Goal: Transaction & Acquisition: Purchase product/service

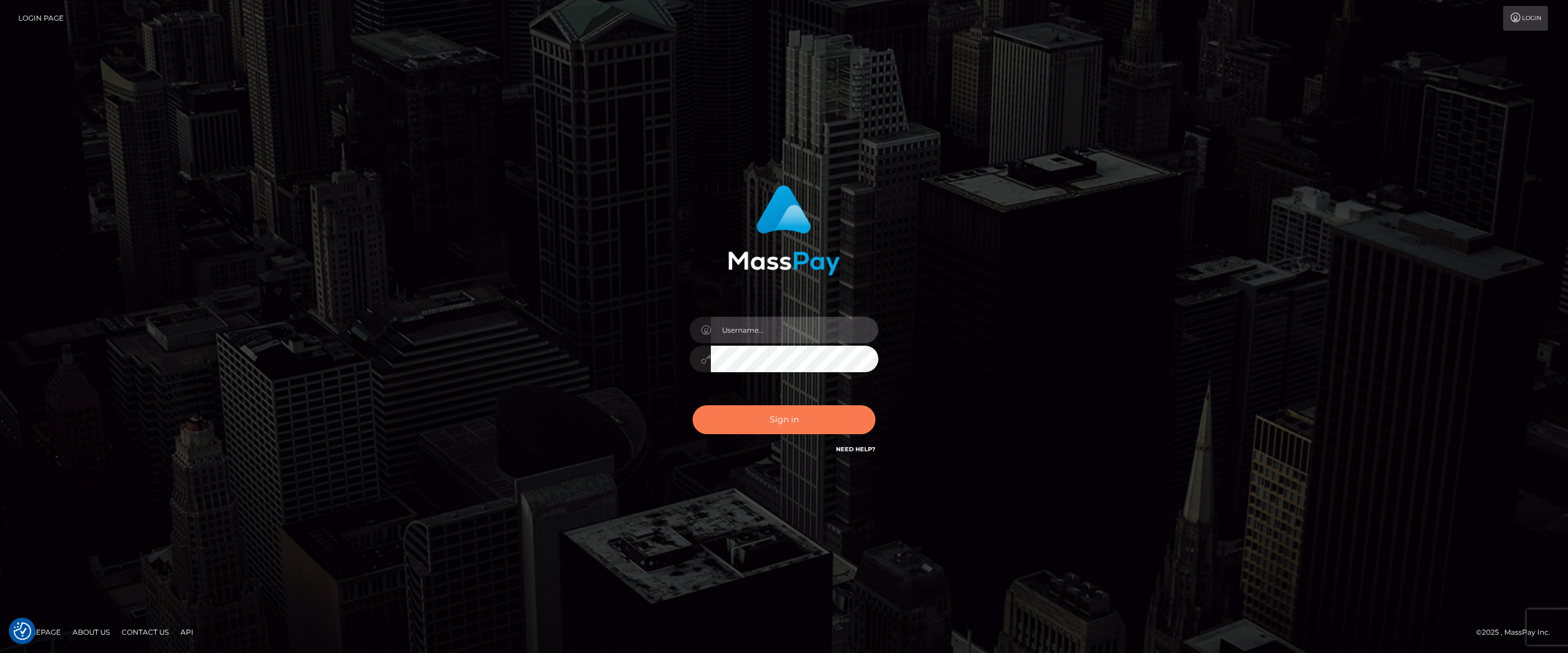
type input "jlogue"
click at [803, 422] on button "Sign in" at bounding box center [784, 419] width 183 height 29
type input "jlogue"
click at [807, 422] on button "Sign in" at bounding box center [784, 419] width 183 height 29
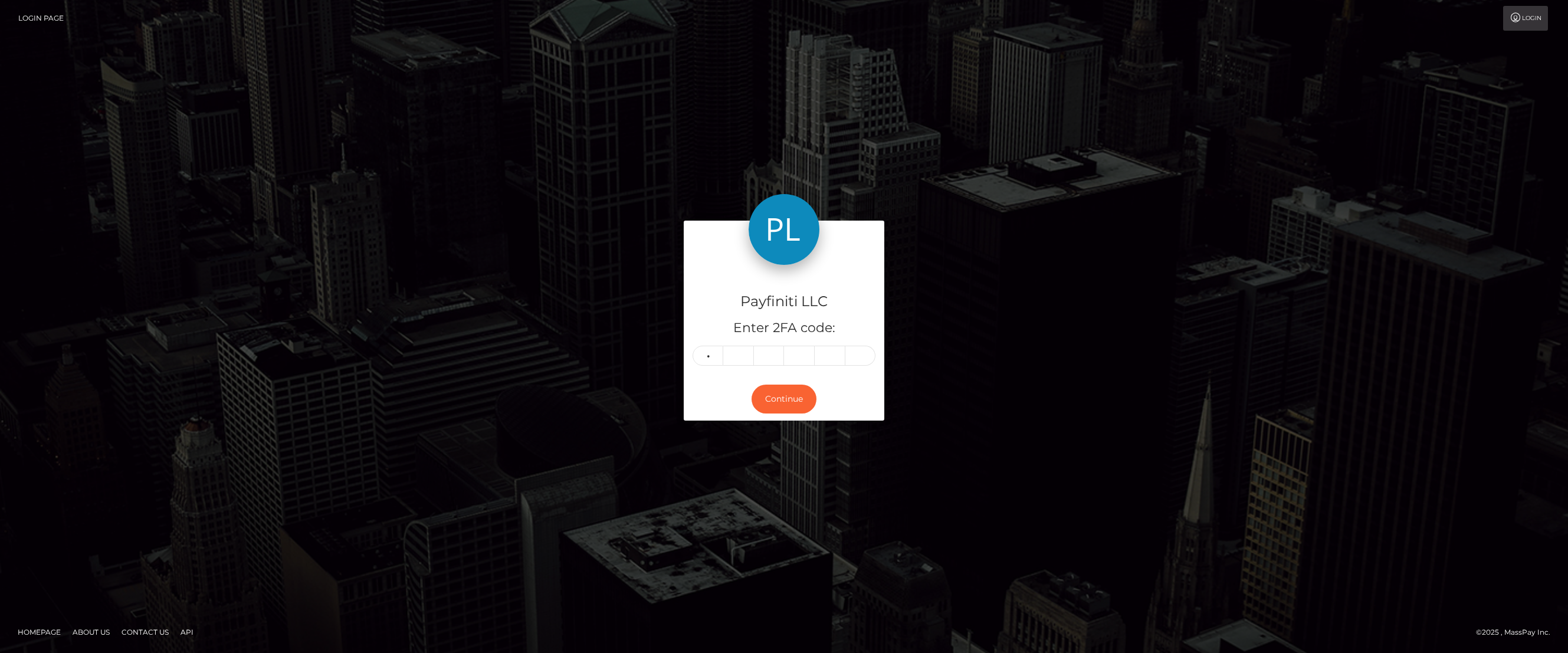
type input "6"
type input "0"
type input "2"
type input "5"
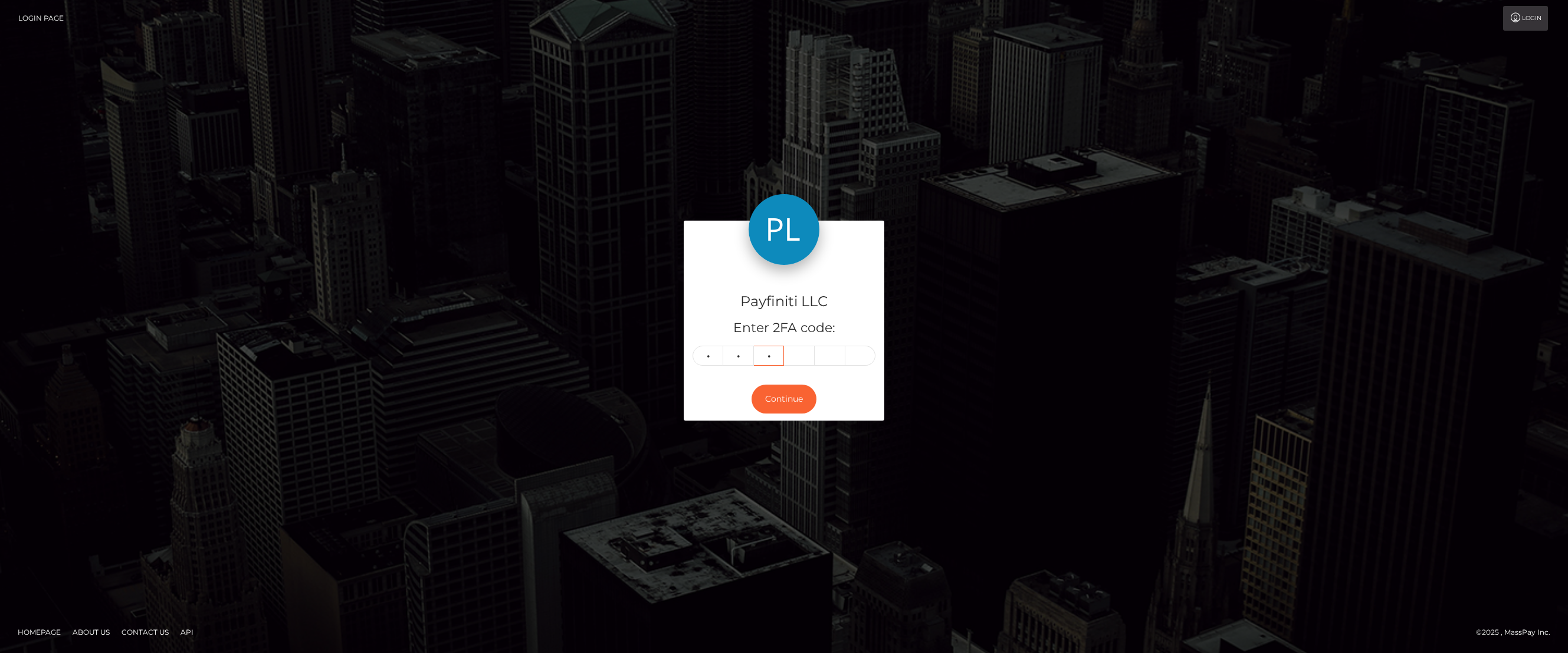
type input "3"
type input "4"
type input "8"
type input "1"
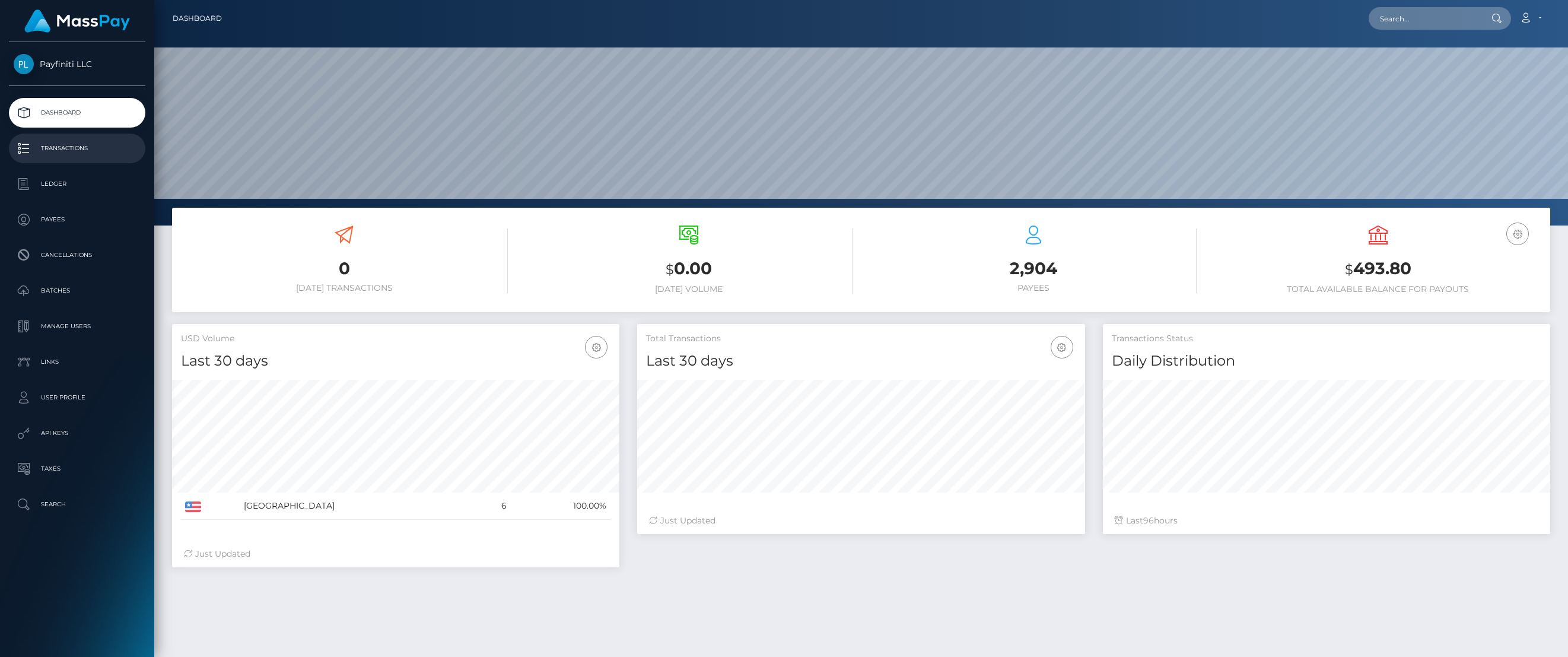
scroll to position [211, 448]
click at [49, 221] on p "Payees" at bounding box center [77, 219] width 127 height 18
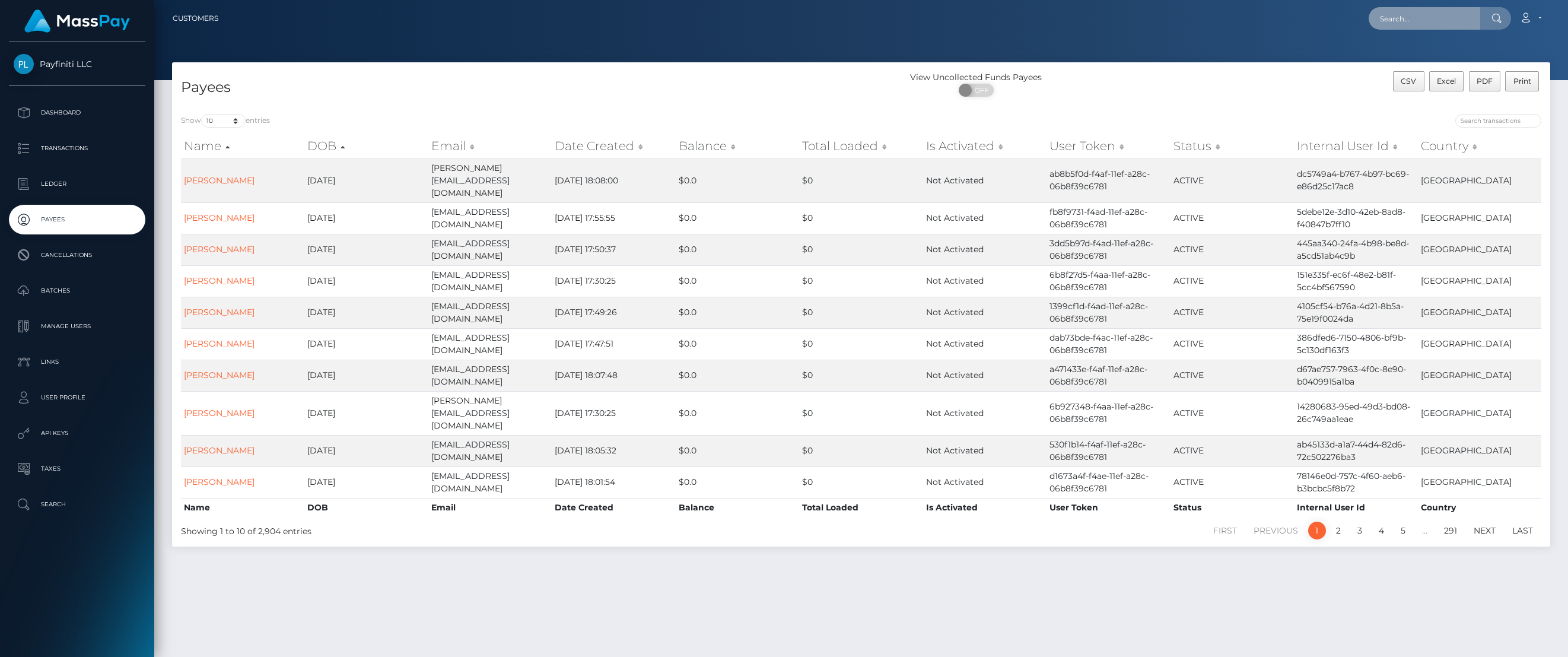
click at [1438, 21] on input "text" at bounding box center [1425, 18] width 111 height 23
type input "guy"
click at [1427, 133] on link "Guy Holtzman" at bounding box center [1416, 136] width 95 height 22
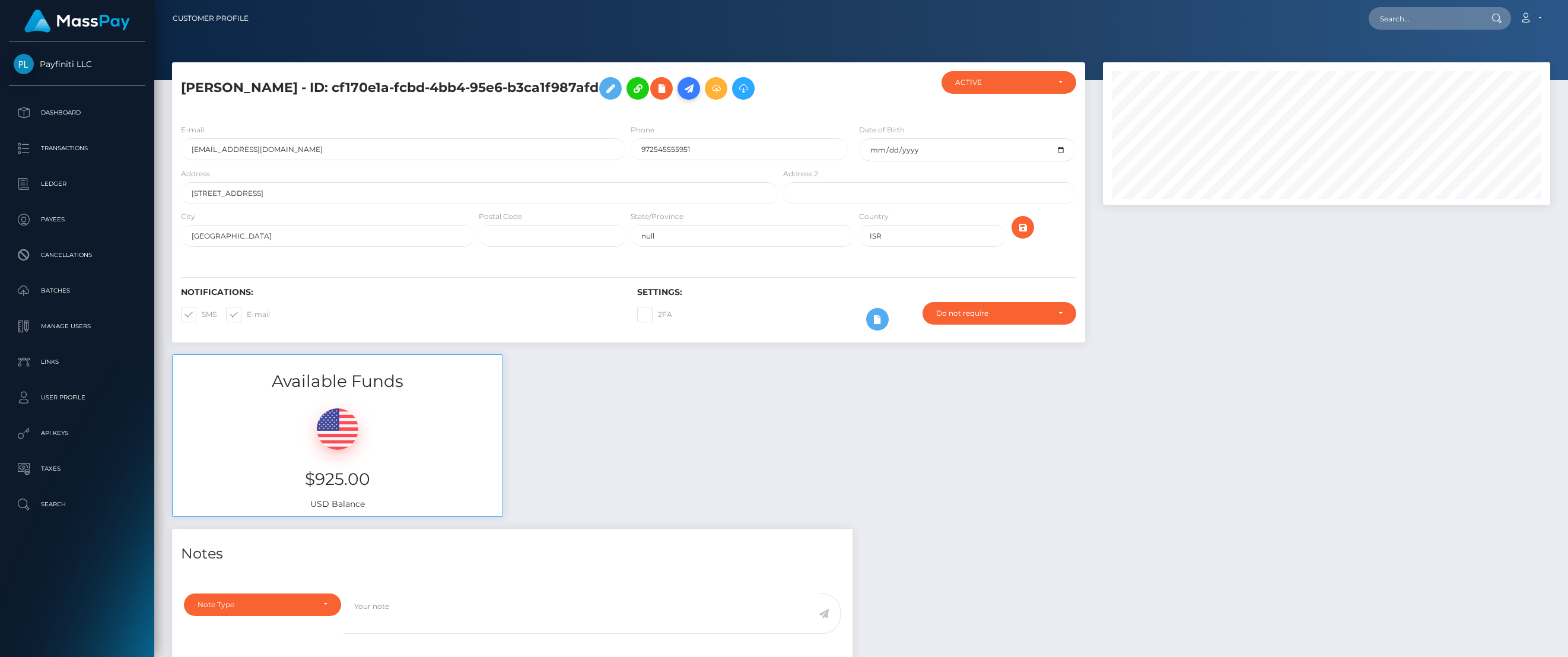
click at [682, 90] on icon at bounding box center [689, 89] width 14 height 15
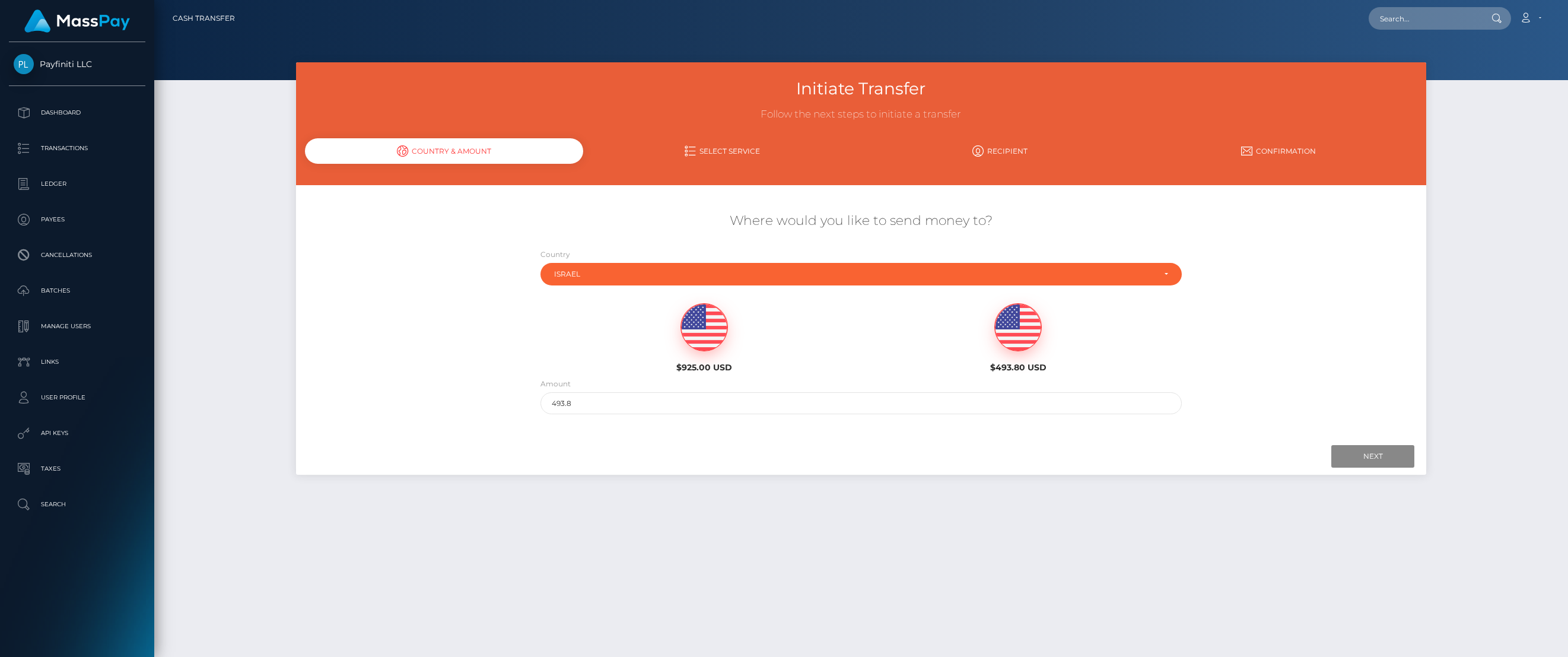
click at [712, 336] on img at bounding box center [705, 328] width 47 height 48
type input "925"
click at [1352, 457] on input "Next" at bounding box center [1373, 456] width 83 height 23
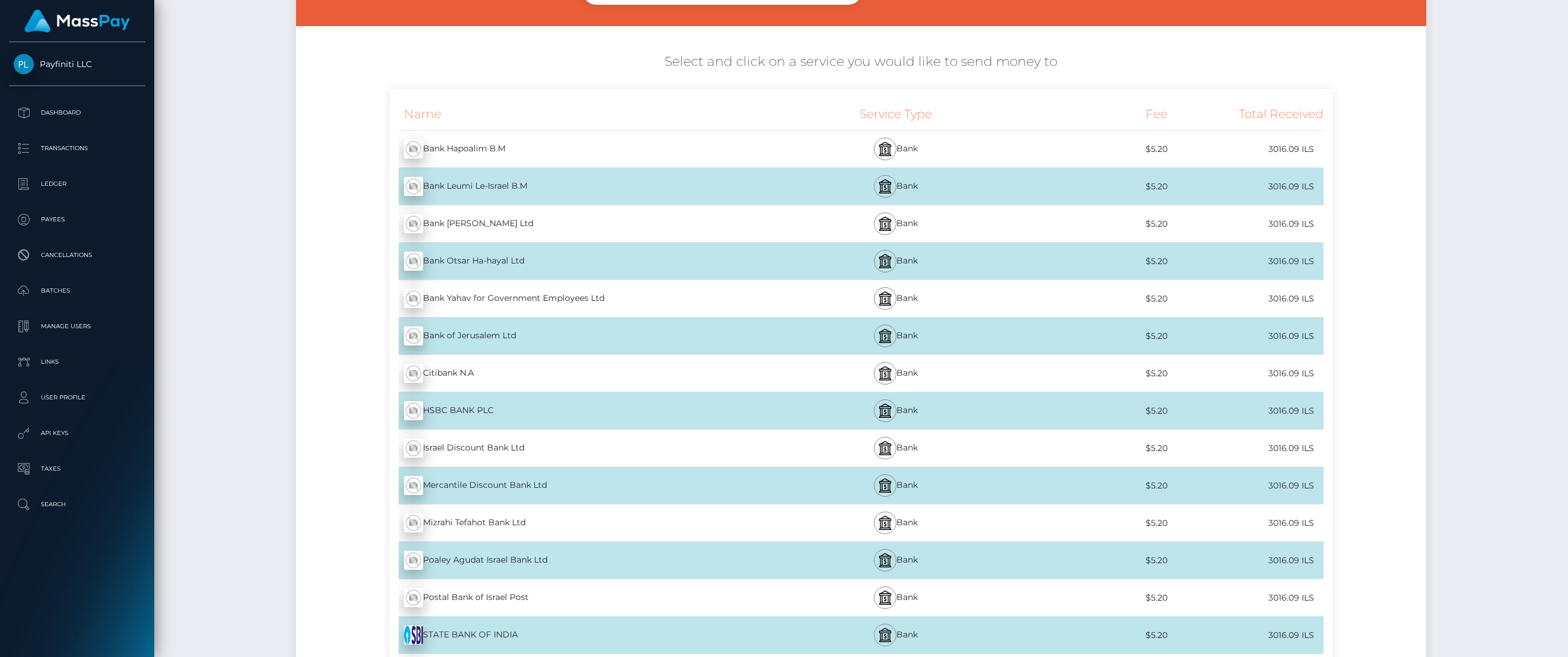
scroll to position [317, 0]
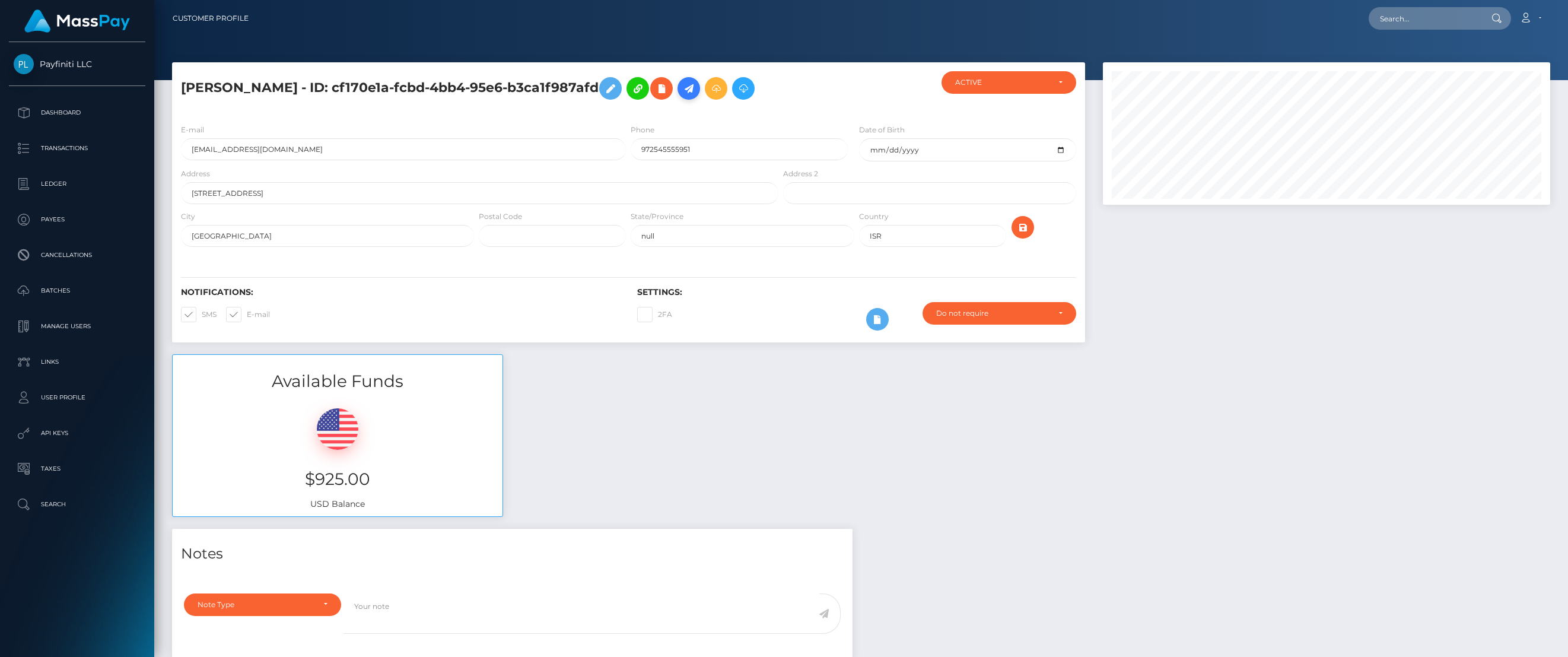
click at [682, 94] on icon at bounding box center [689, 89] width 14 height 15
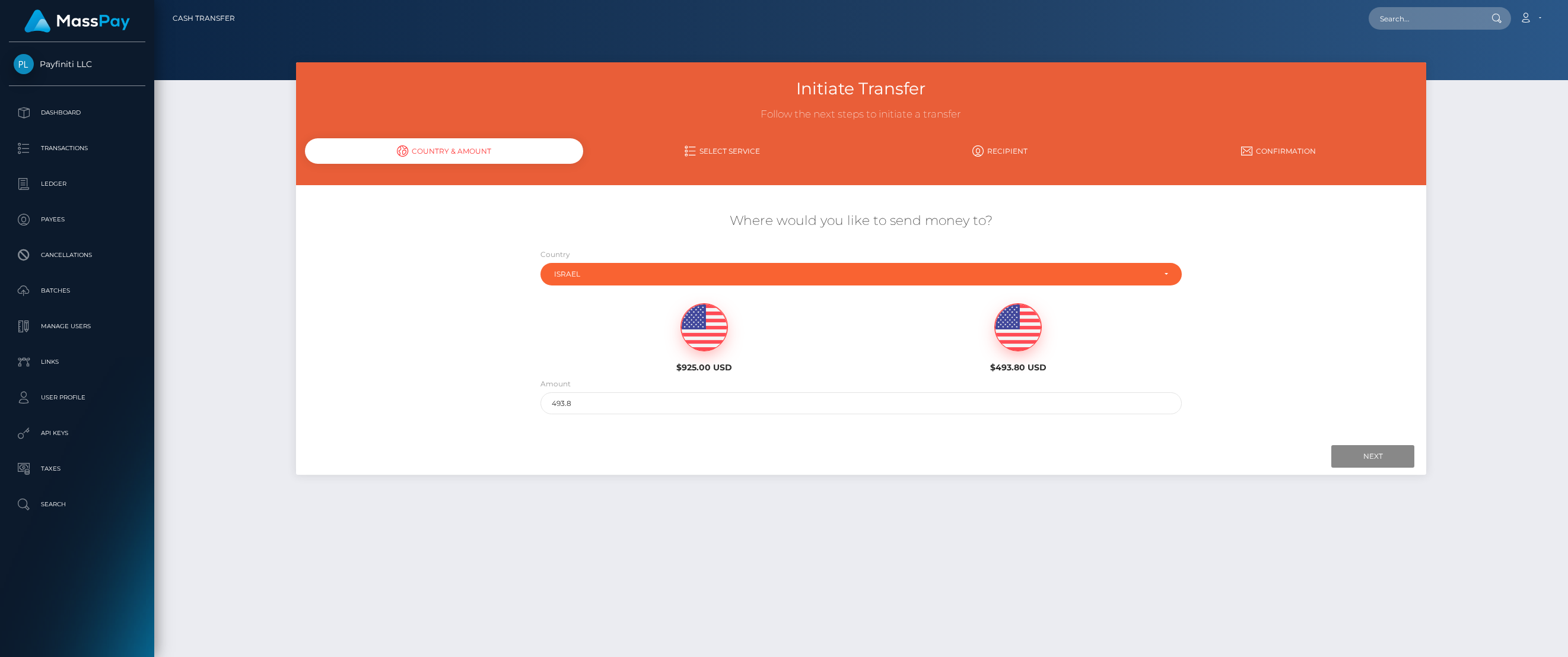
click at [703, 335] on img at bounding box center [705, 328] width 47 height 48
type input "925"
click at [1389, 459] on input "Next" at bounding box center [1373, 456] width 83 height 23
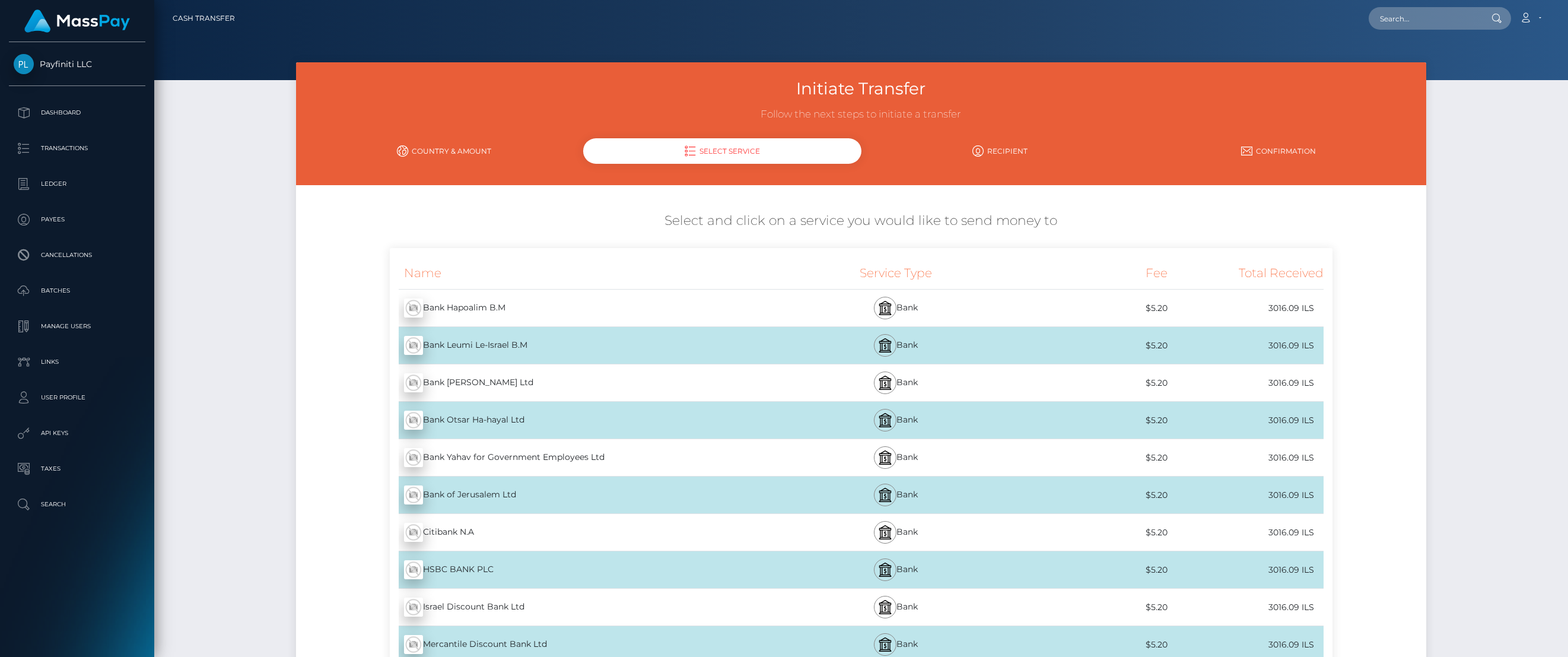
click at [478, 146] on link "Country & Amount" at bounding box center [444, 151] width 279 height 21
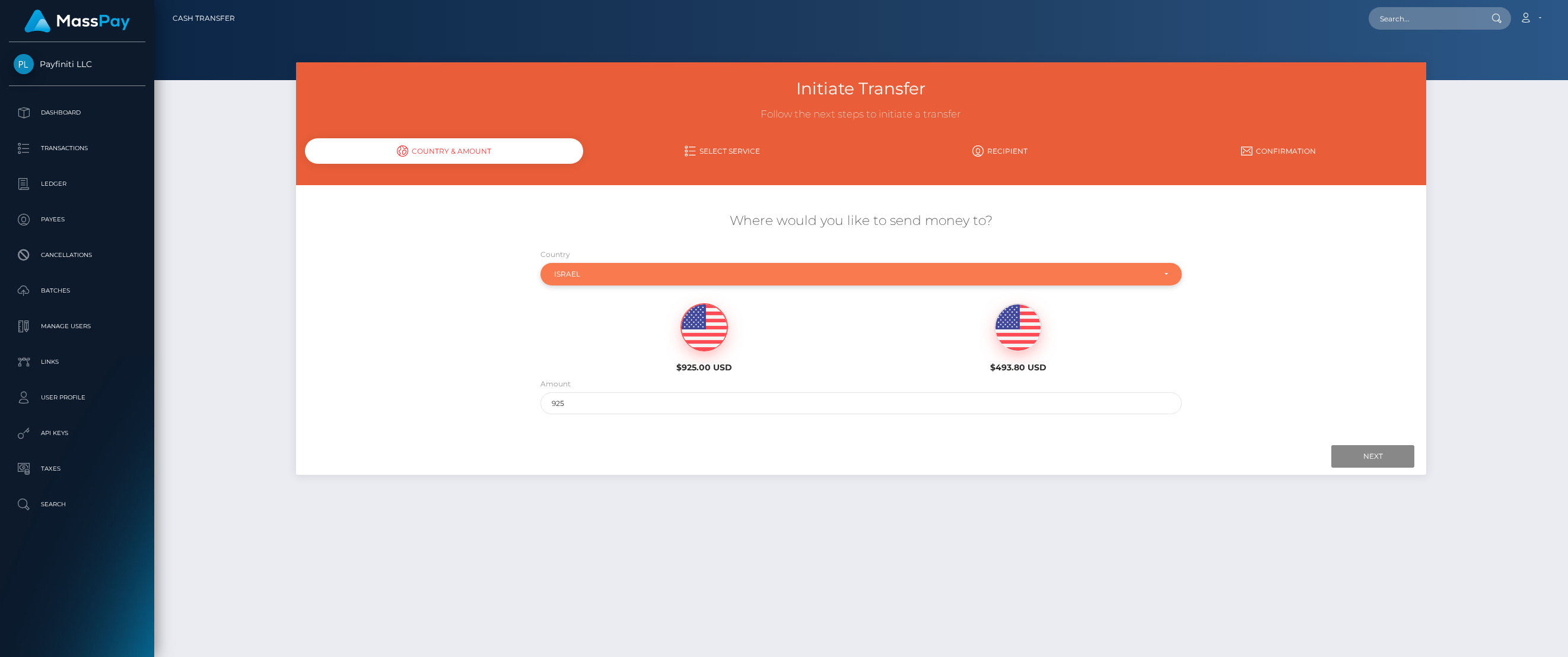
click at [764, 276] on div "Israel" at bounding box center [855, 274] width 601 height 10
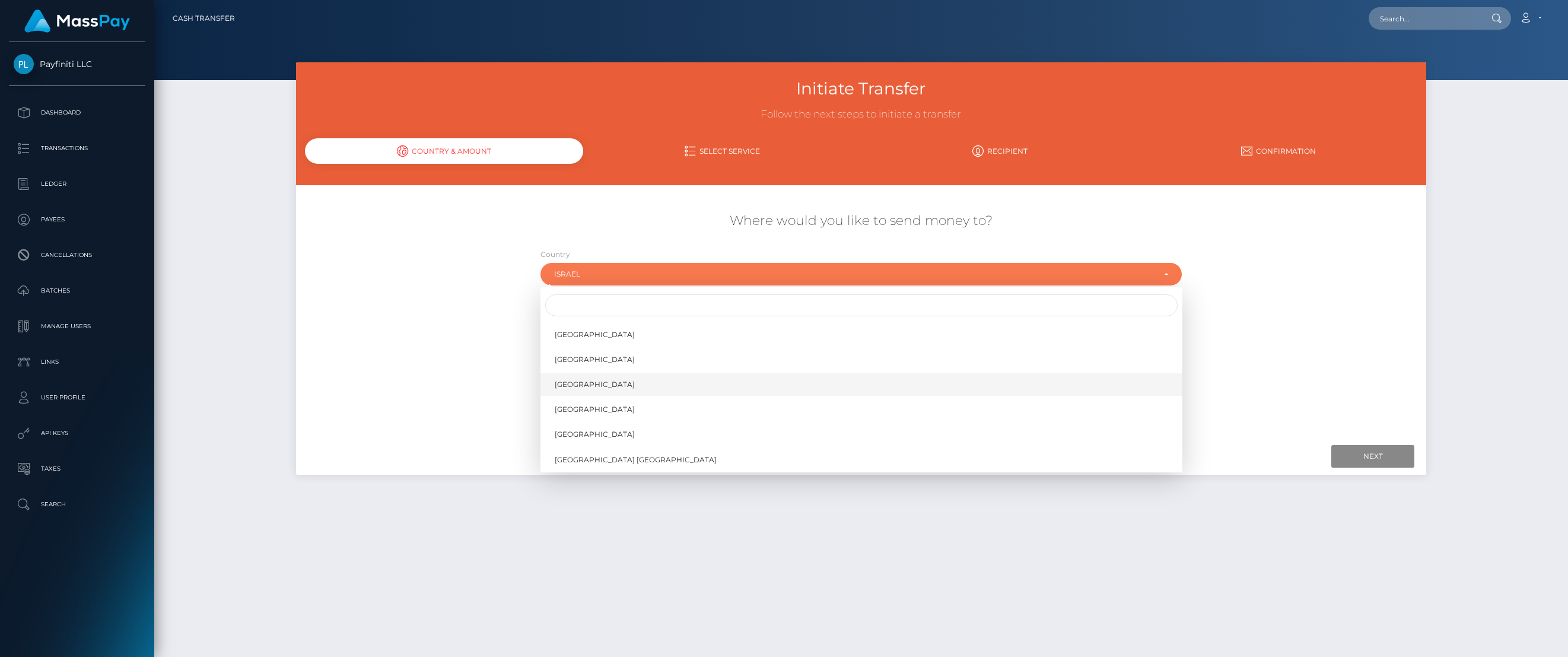
scroll to position [5616, 0]
click at [615, 427] on link "[GEOGRAPHIC_DATA]" at bounding box center [861, 424] width 642 height 22
select select "USA"
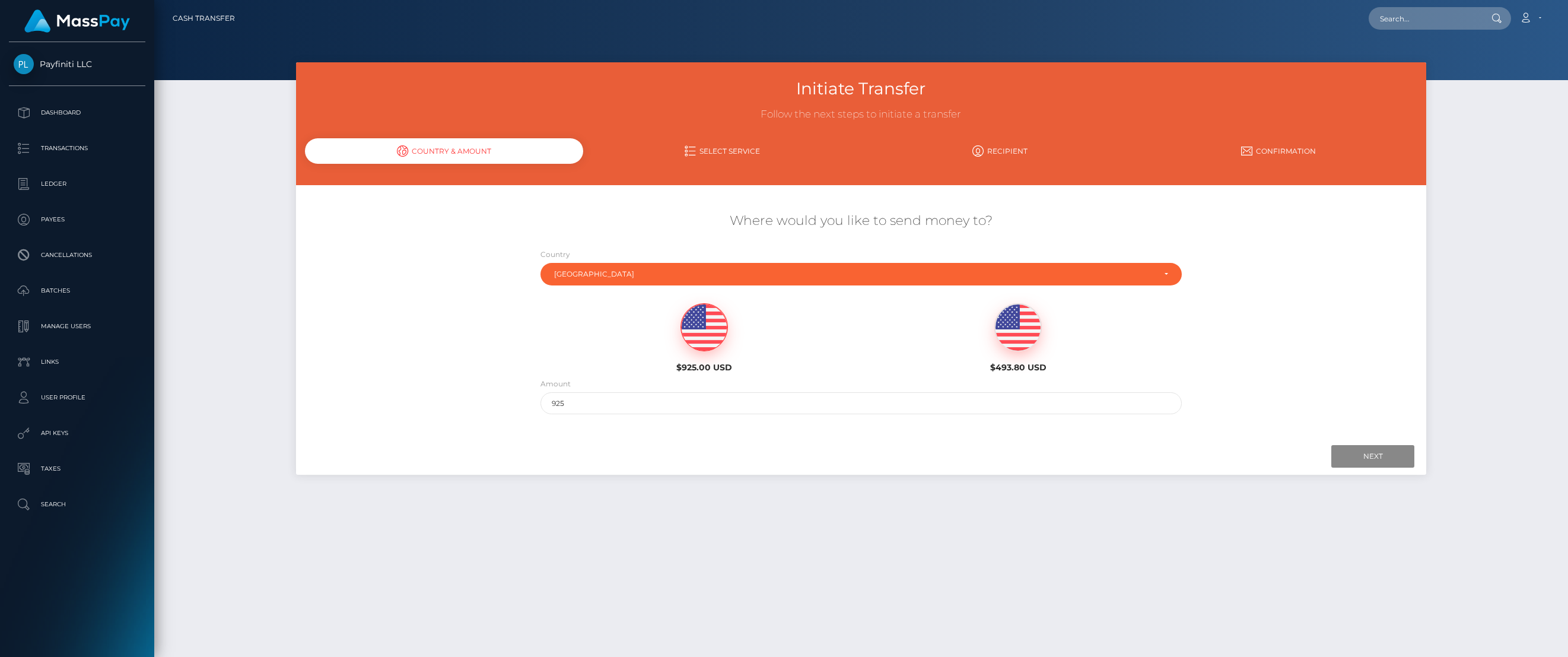
click at [707, 330] on img at bounding box center [705, 328] width 47 height 48
click at [1382, 456] on input "Next" at bounding box center [1373, 456] width 83 height 23
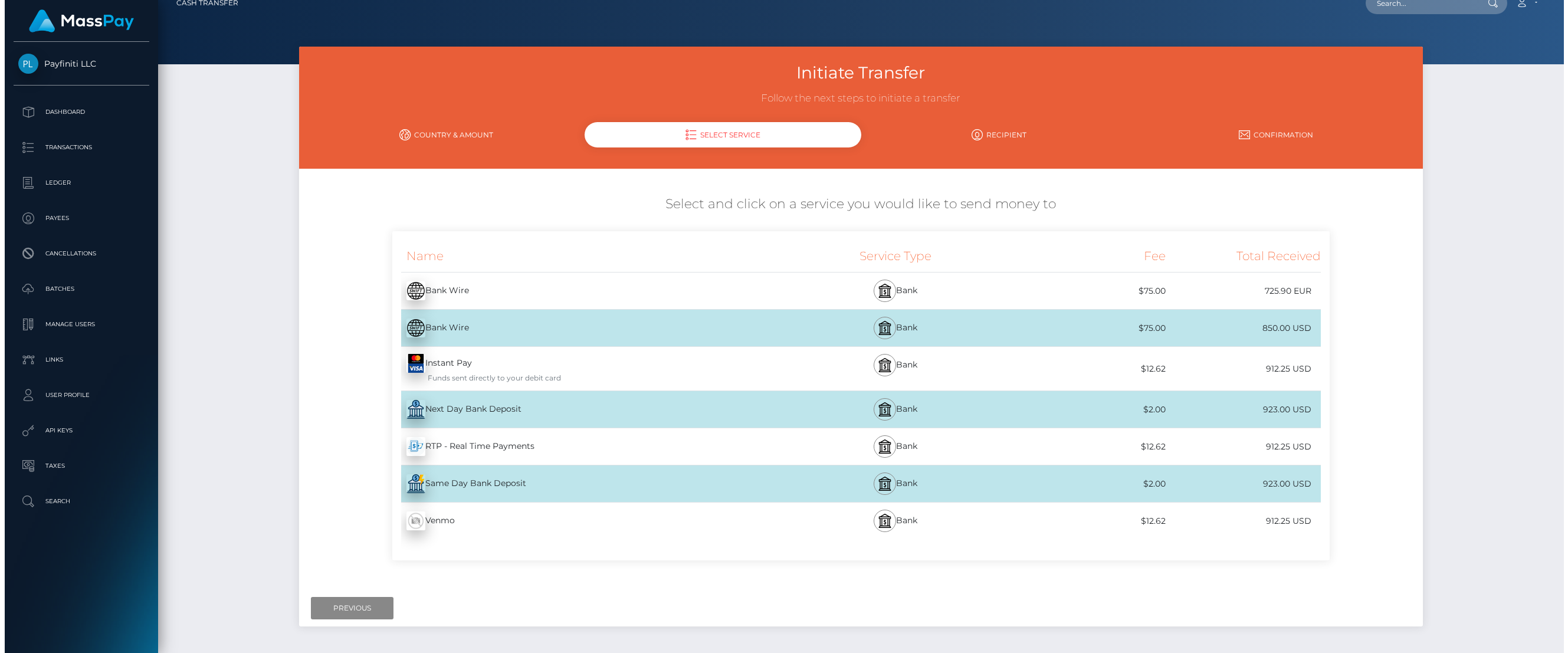
scroll to position [18, 0]
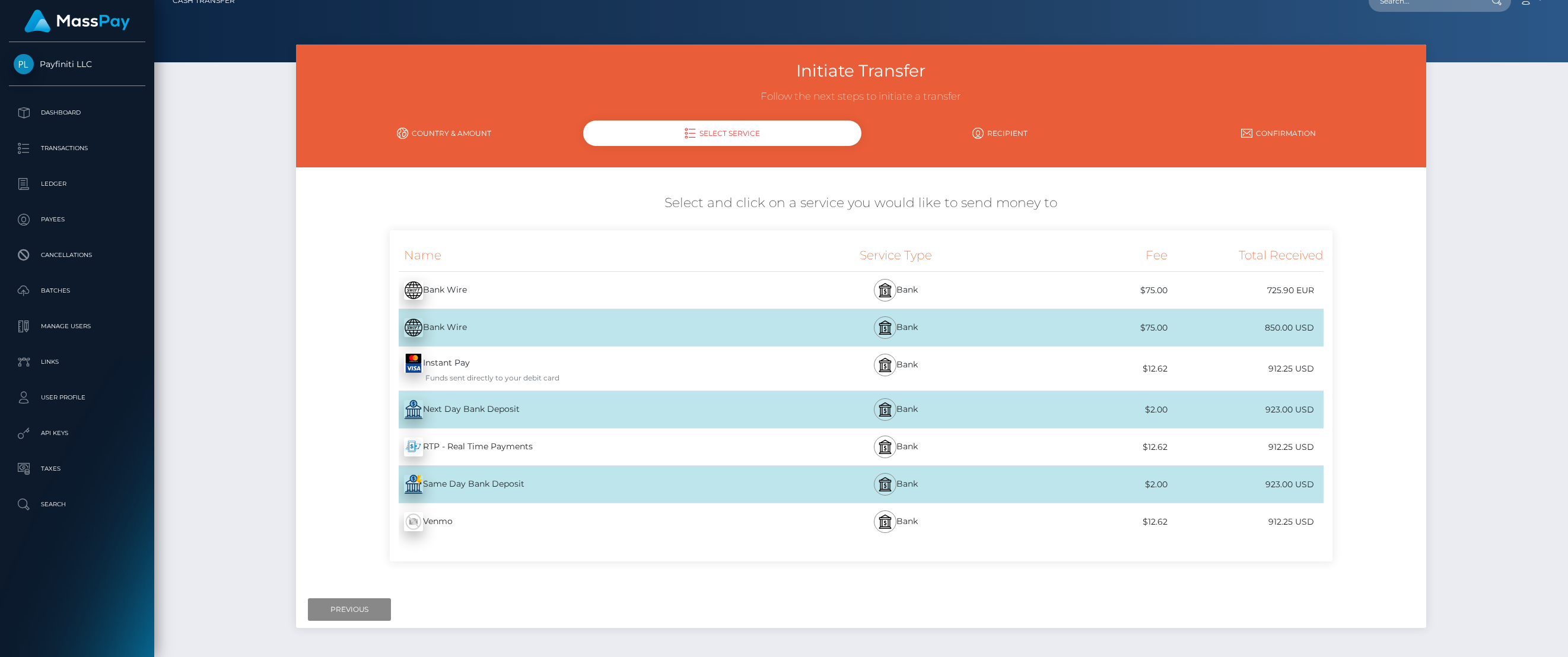
click at [500, 408] on div "Next Day Bank Deposit - USD" at bounding box center [584, 410] width 389 height 33
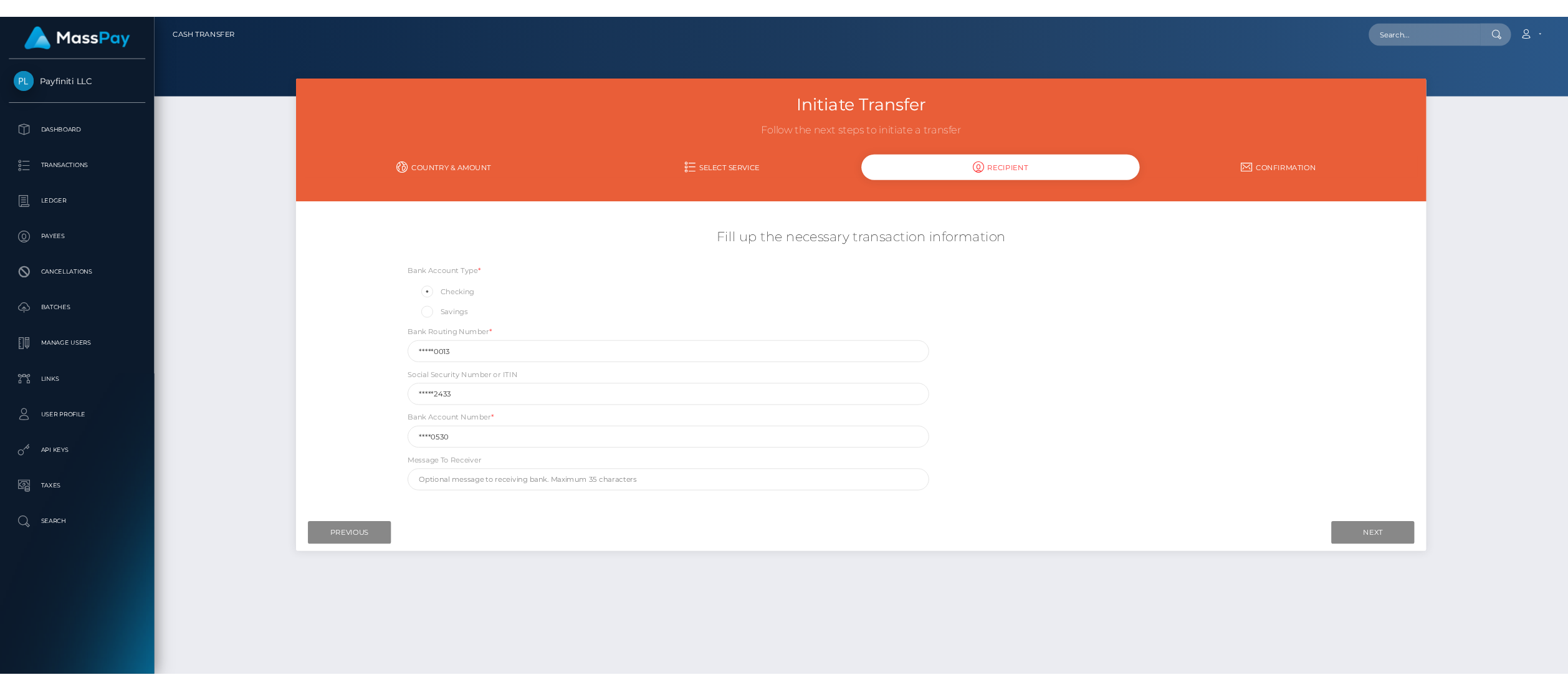
scroll to position [0, 0]
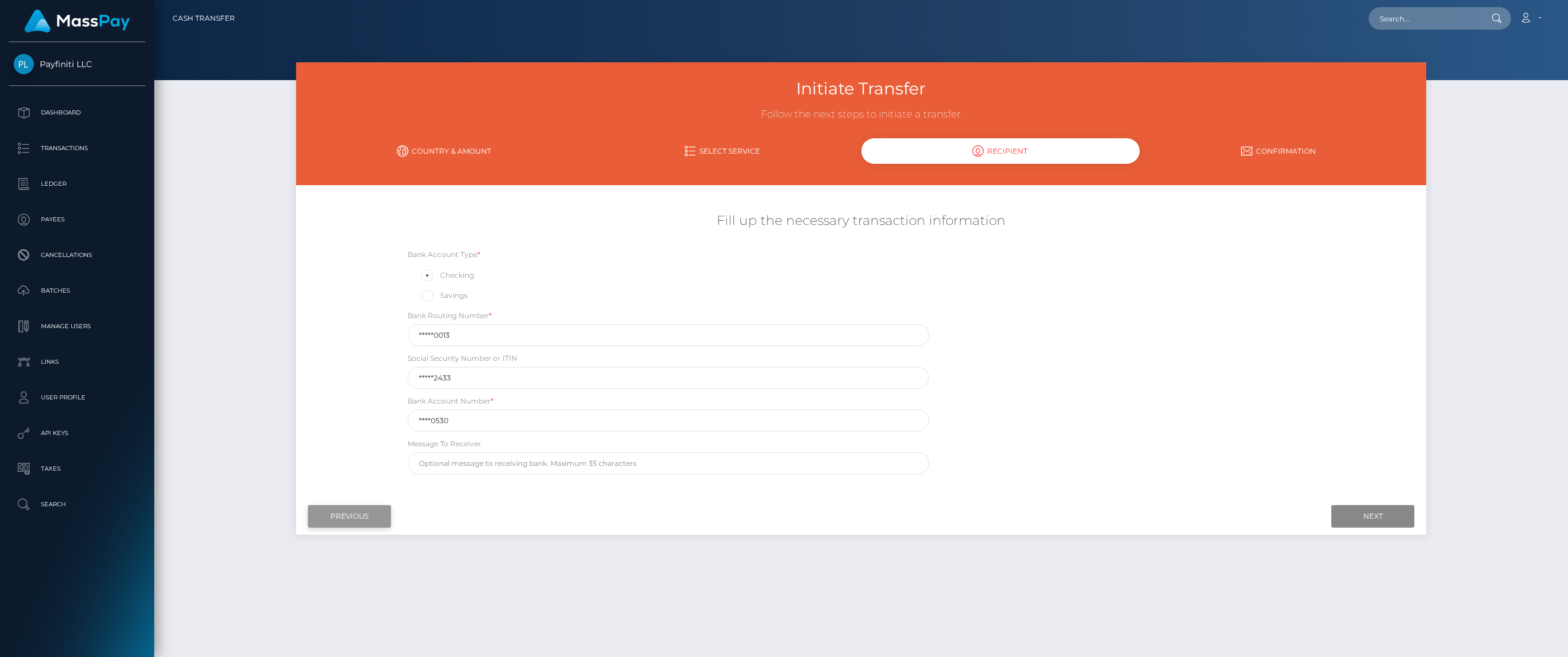
click at [358, 519] on input "Previous" at bounding box center [350, 516] width 83 height 23
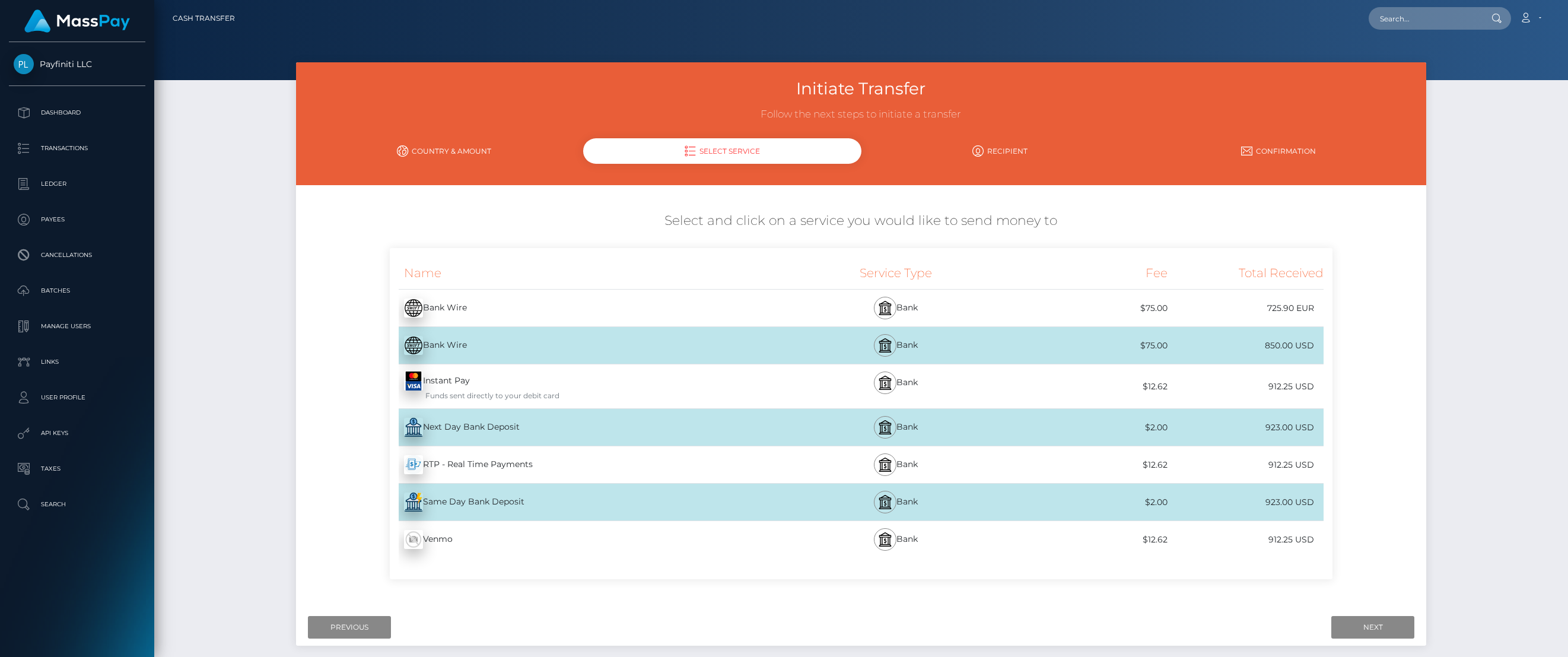
click at [435, 344] on div "Bank Wire - USD" at bounding box center [584, 345] width 389 height 33
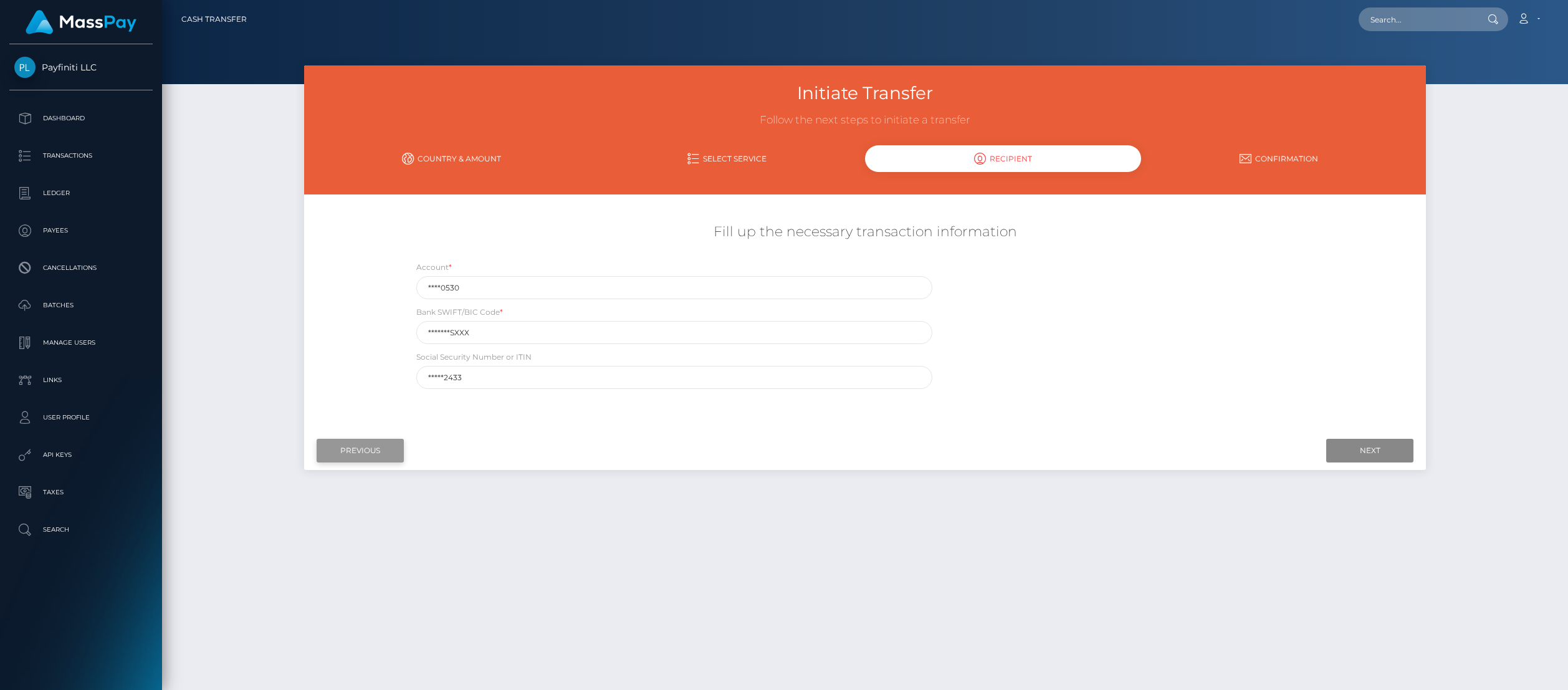
click at [376, 451] on input "Previous" at bounding box center [360, 450] width 87 height 24
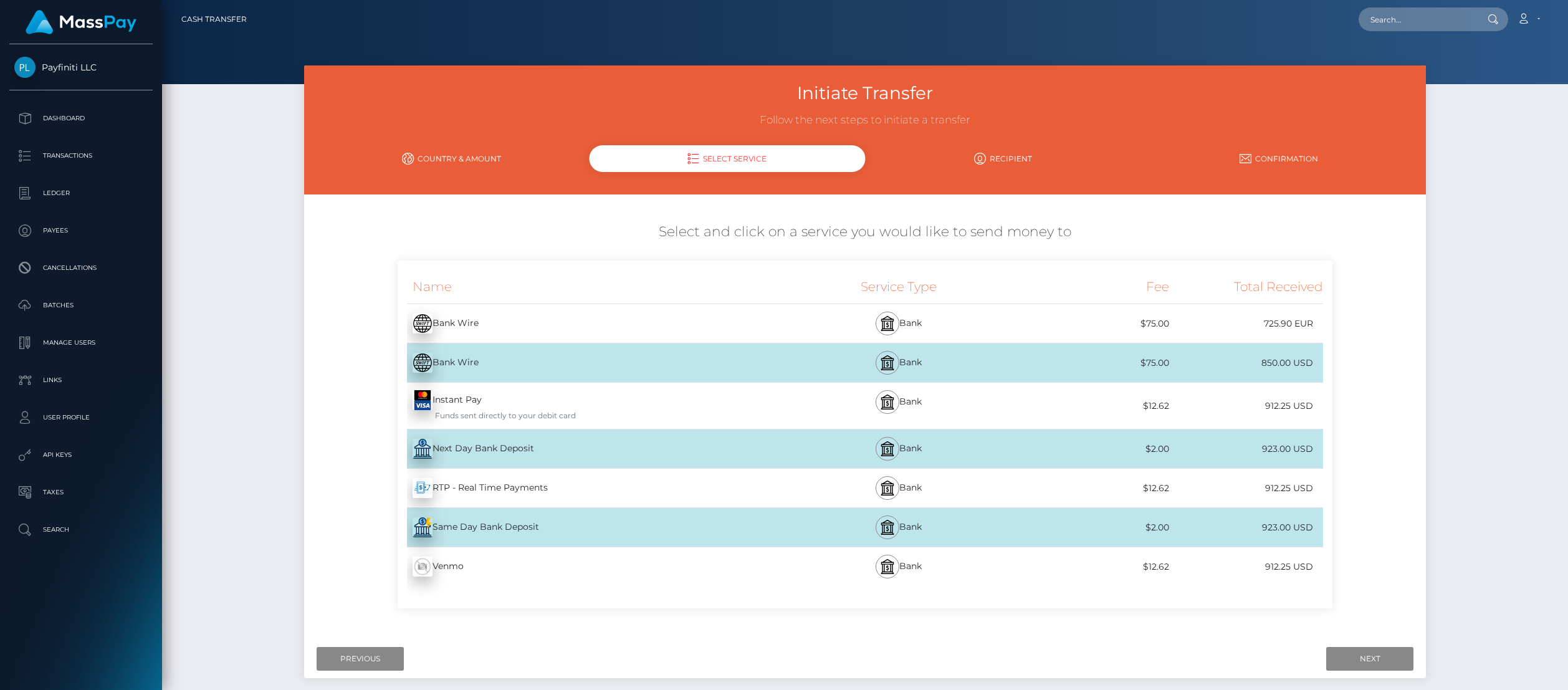
click at [484, 450] on div "Next Day Bank Deposit - USD" at bounding box center [590, 449] width 386 height 35
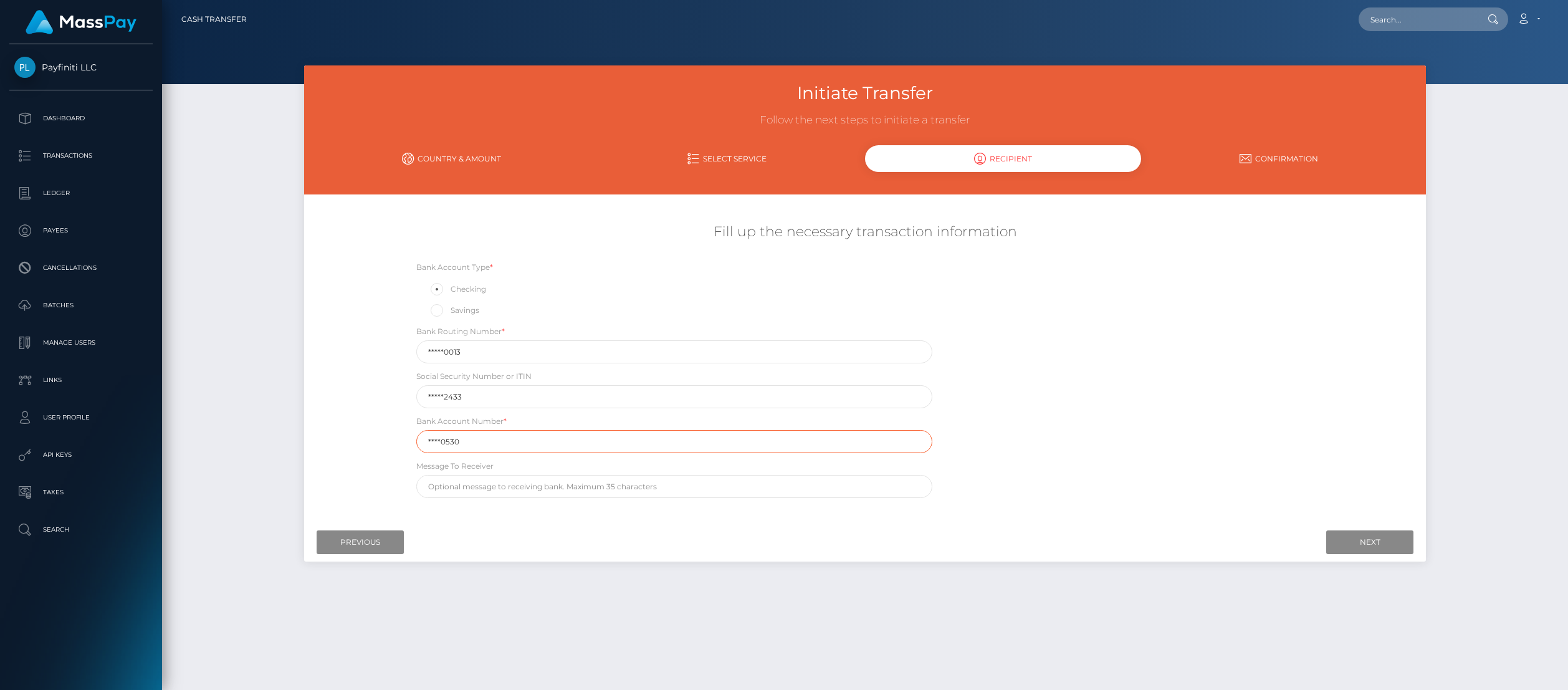
click at [477, 439] on input "****0530" at bounding box center [674, 442] width 516 height 23
drag, startPoint x: 523, startPoint y: 356, endPoint x: 414, endPoint y: 355, distance: 109.0
click at [414, 355] on div "Bank Routing Number * *****0013" at bounding box center [675, 344] width 535 height 39
type input "021000089"
drag, startPoint x: 480, startPoint y: 352, endPoint x: 427, endPoint y: 350, distance: 53.0
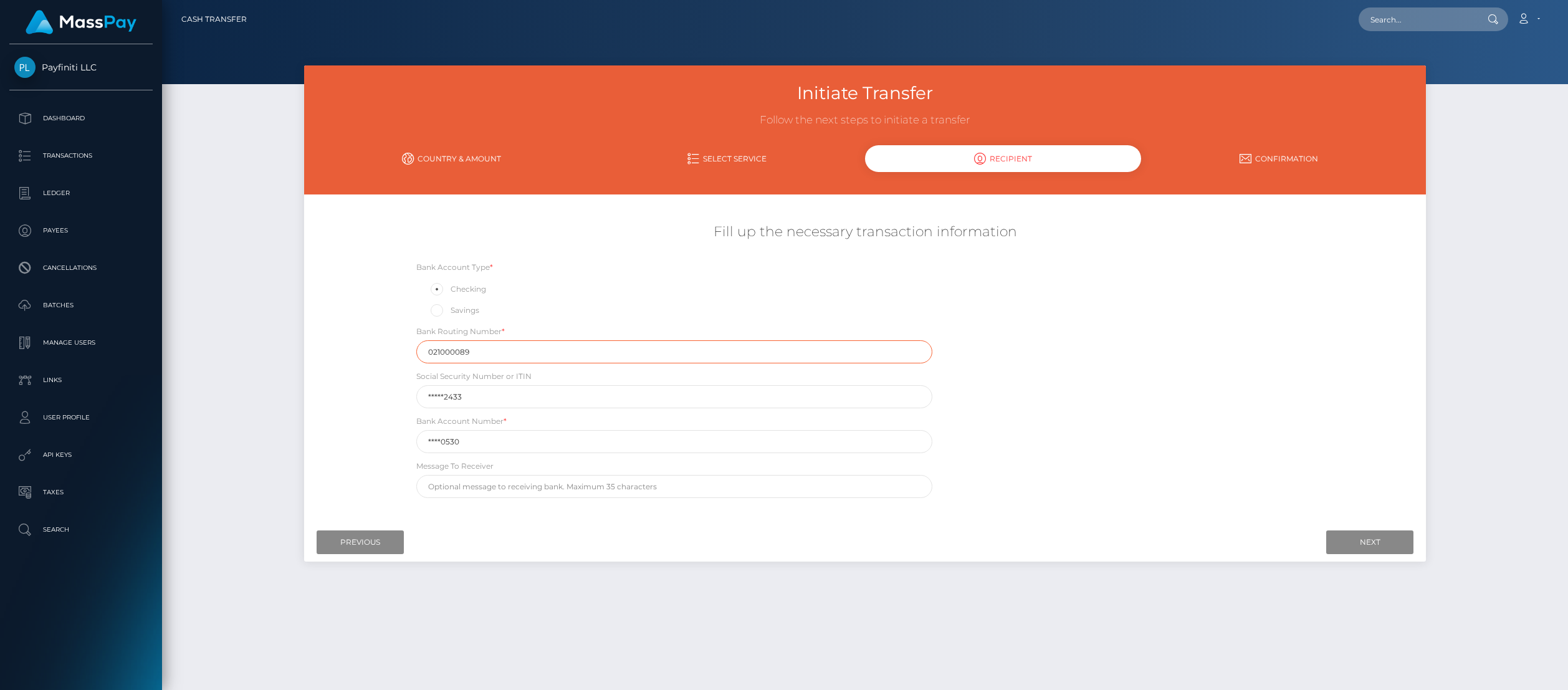
click at [427, 350] on input "021000089" at bounding box center [674, 352] width 516 height 23
click at [599, 325] on div "Bank Routing Number * 021000089" at bounding box center [674, 344] width 516 height 39
click at [713, 157] on link "Select Service" at bounding box center [727, 159] width 276 height 22
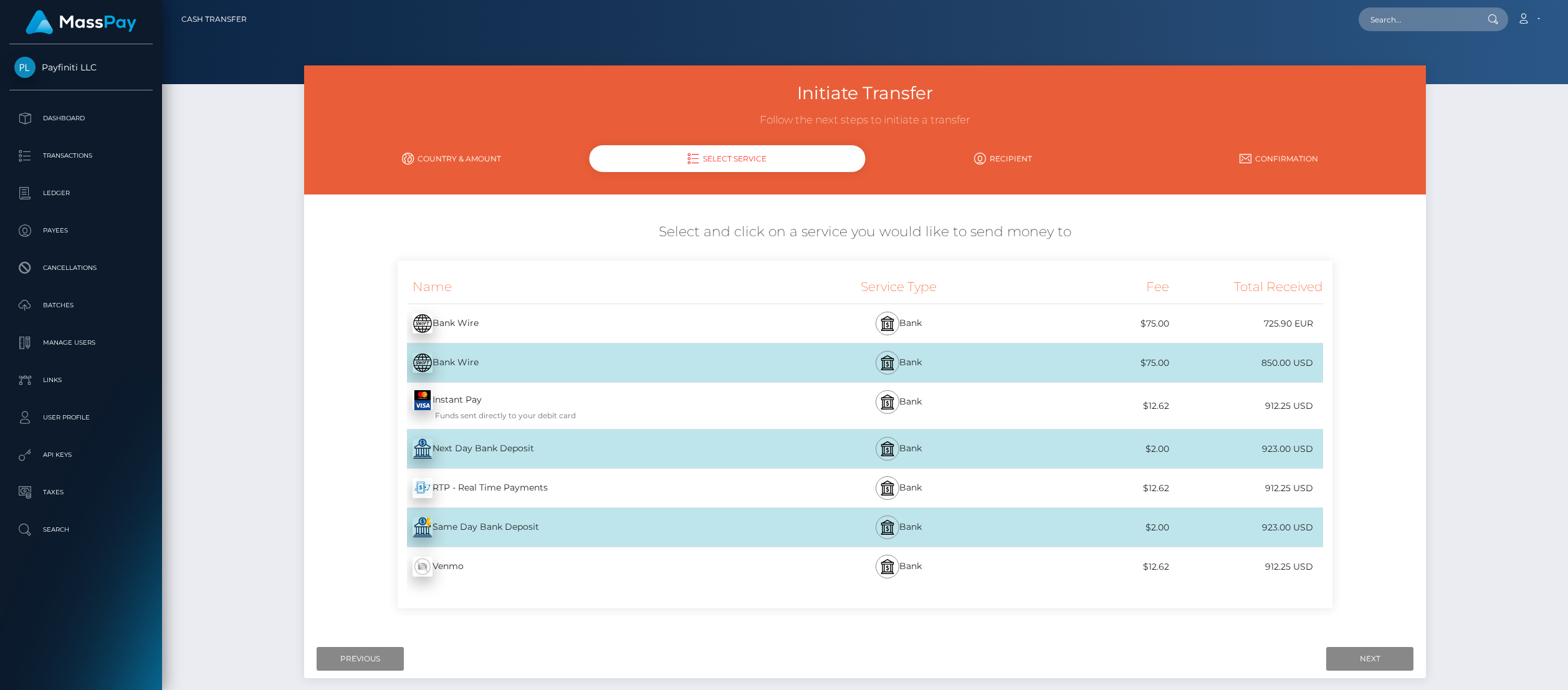
click at [470, 360] on div "Bank Wire - USD" at bounding box center [590, 363] width 386 height 35
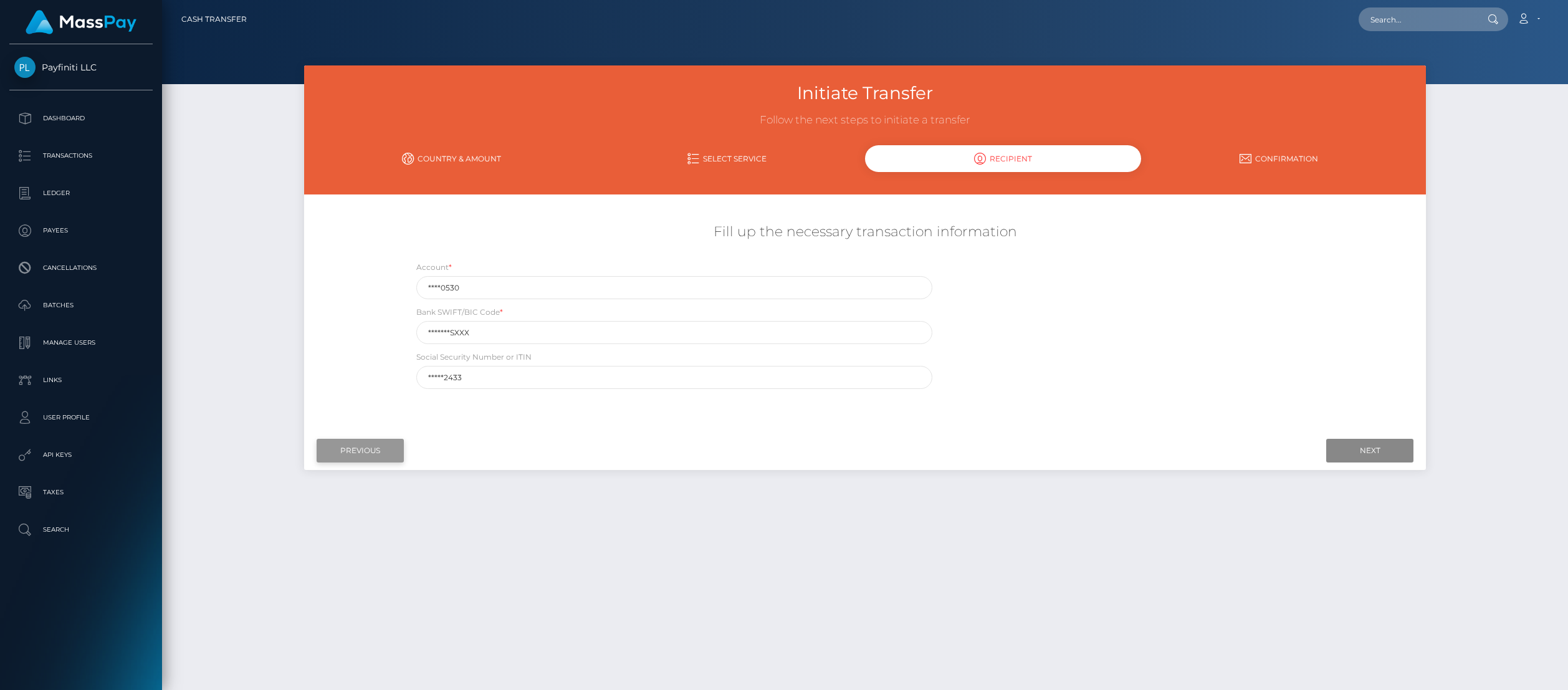
click at [361, 452] on input "Previous" at bounding box center [360, 450] width 87 height 24
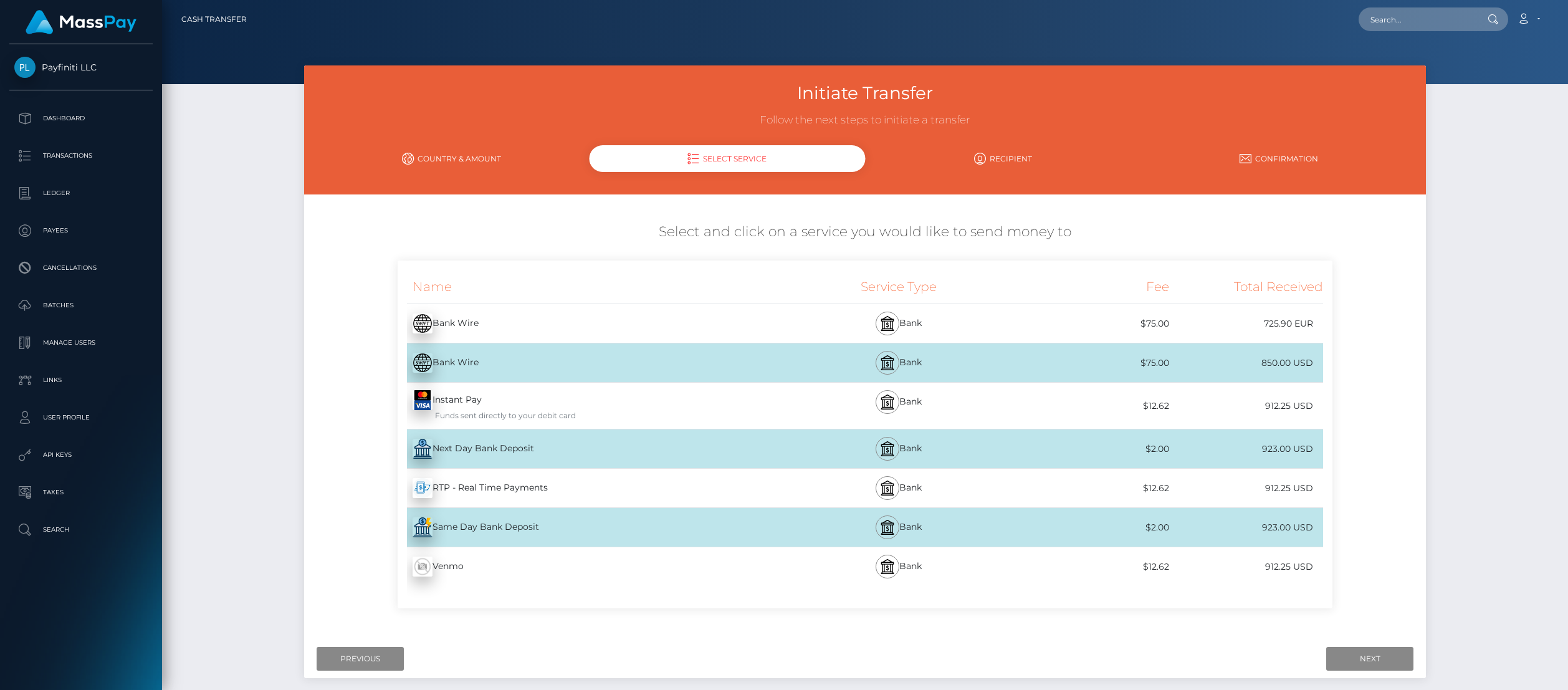
click at [491, 448] on div "Next Day Bank Deposit - USD" at bounding box center [590, 449] width 386 height 35
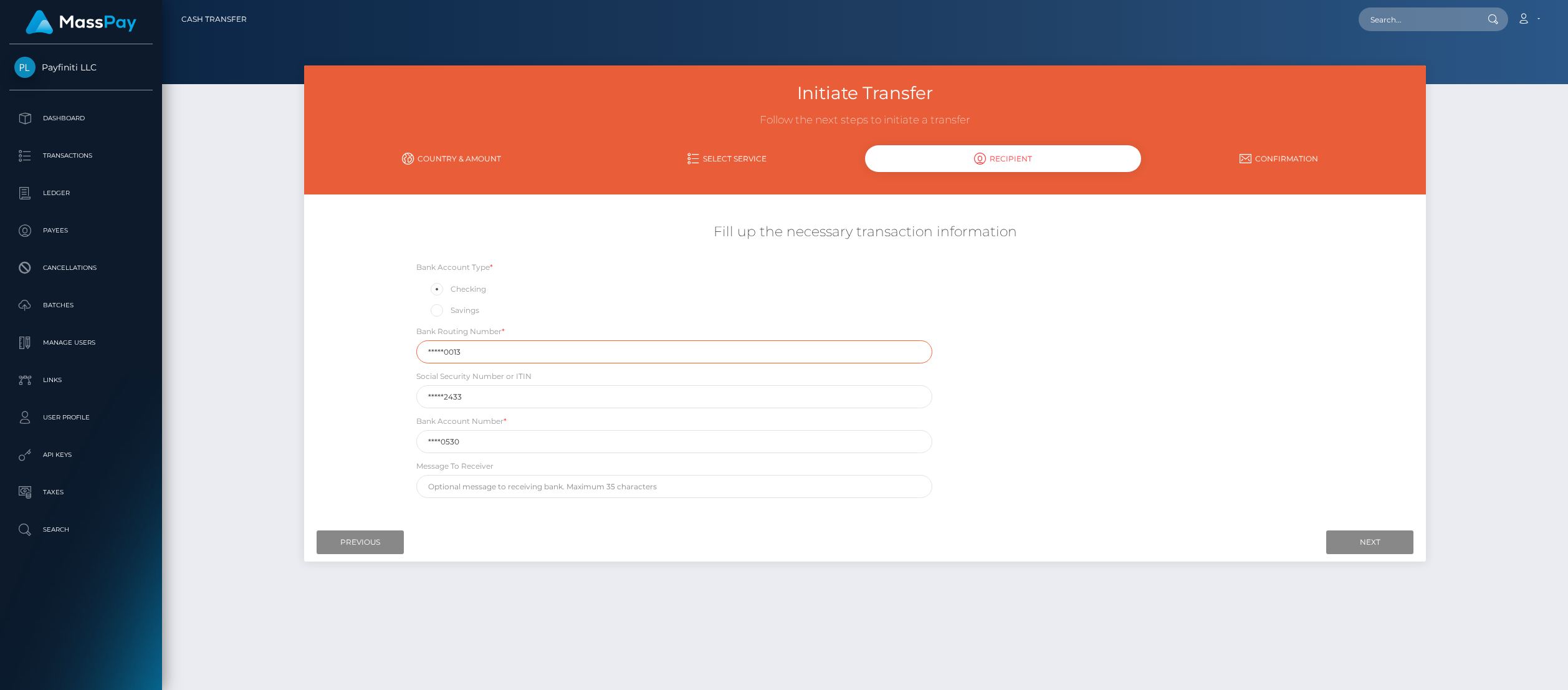
click at [475, 354] on input "*****0013" at bounding box center [674, 352] width 516 height 23
paste input "021000089"
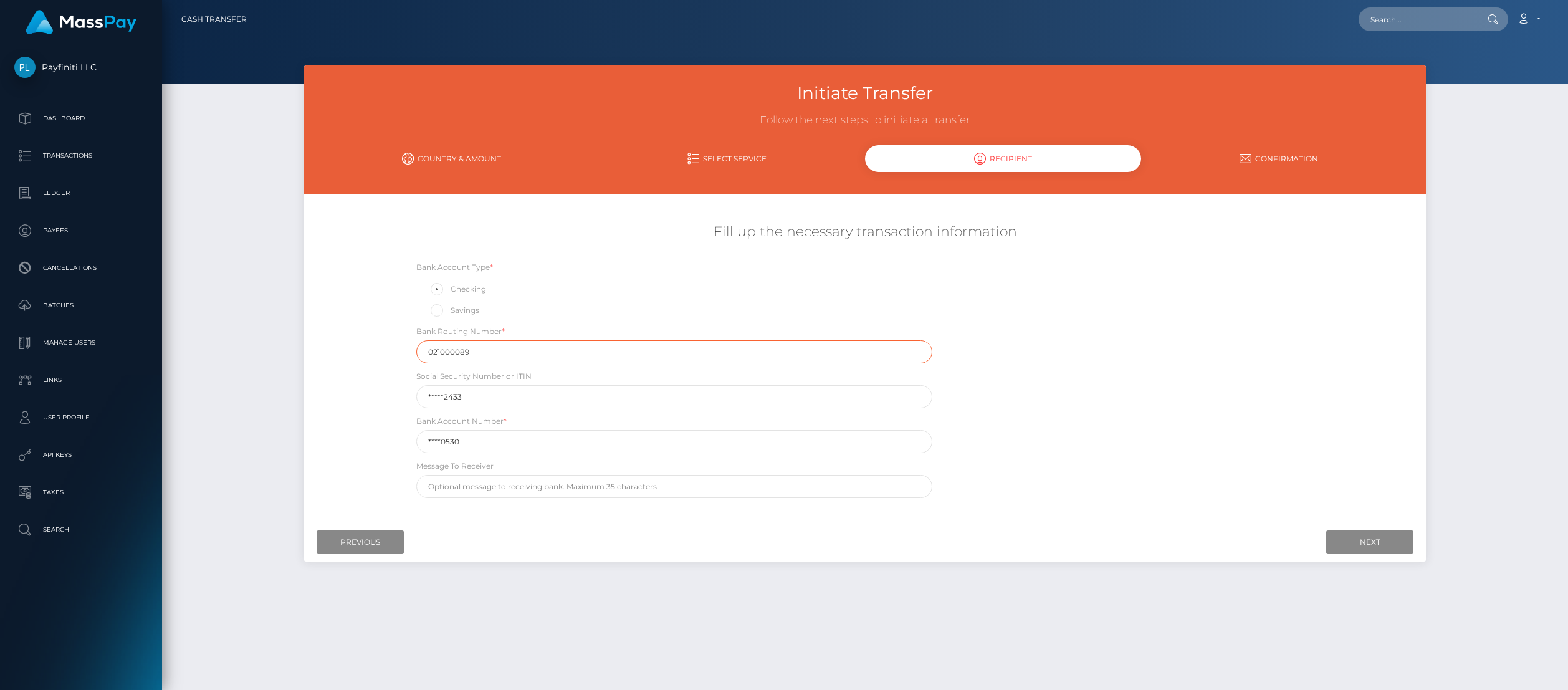
type input "021000089"
drag, startPoint x: 477, startPoint y: 398, endPoint x: 412, endPoint y: 399, distance: 65.0
click at [412, 399] on div "Social Security Number or ITIN *****2433" at bounding box center [675, 389] width 535 height 39
click at [471, 444] on input "****0530" at bounding box center [674, 442] width 516 height 23
drag, startPoint x: 471, startPoint y: 441, endPoint x: 414, endPoint y: 440, distance: 57.0
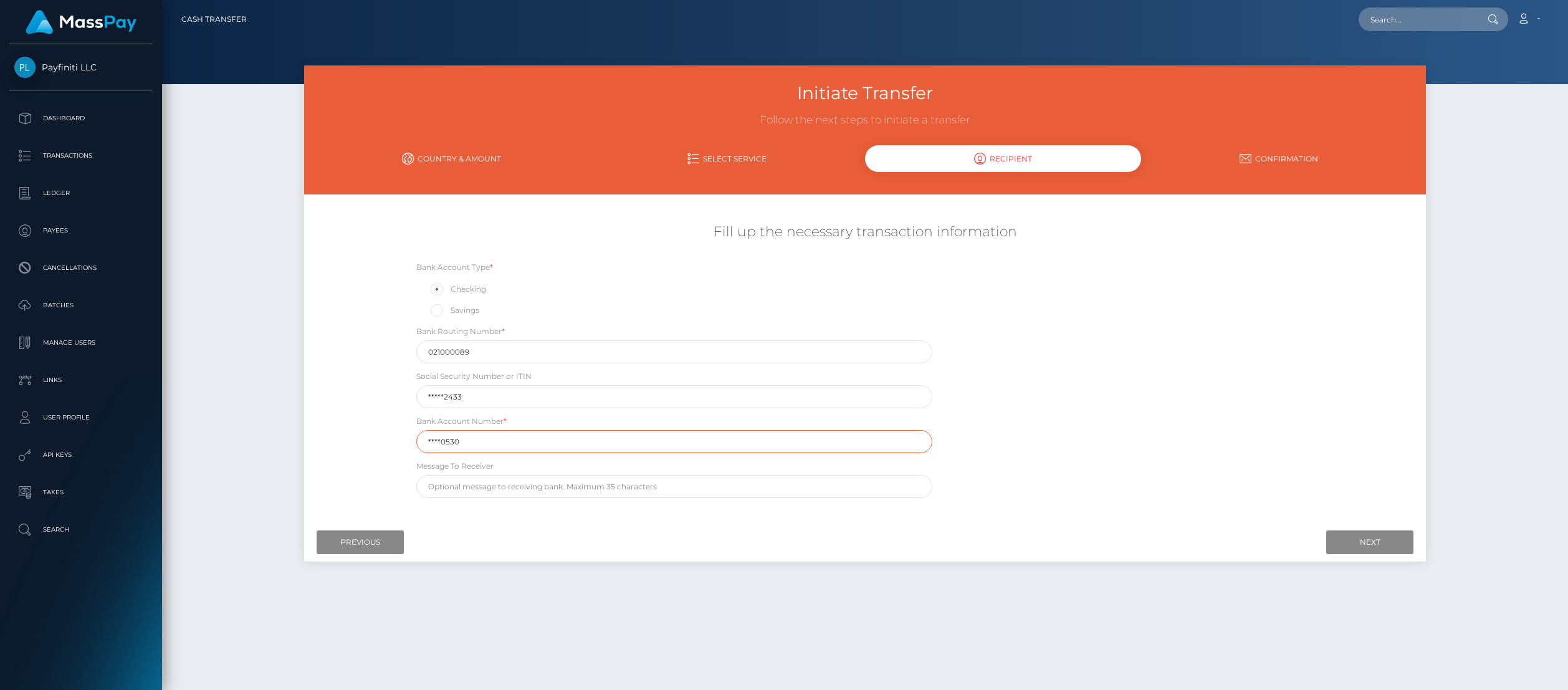
click at [414, 440] on div "Bank Account Number * ****0530" at bounding box center [675, 433] width 535 height 39
type input "4055-3953"
click at [488, 490] on input "text" at bounding box center [674, 486] width 516 height 23
click at [450, 443] on input "4055-3953" at bounding box center [674, 442] width 516 height 23
click at [507, 487] on input "text" at bounding box center [674, 486] width 516 height 23
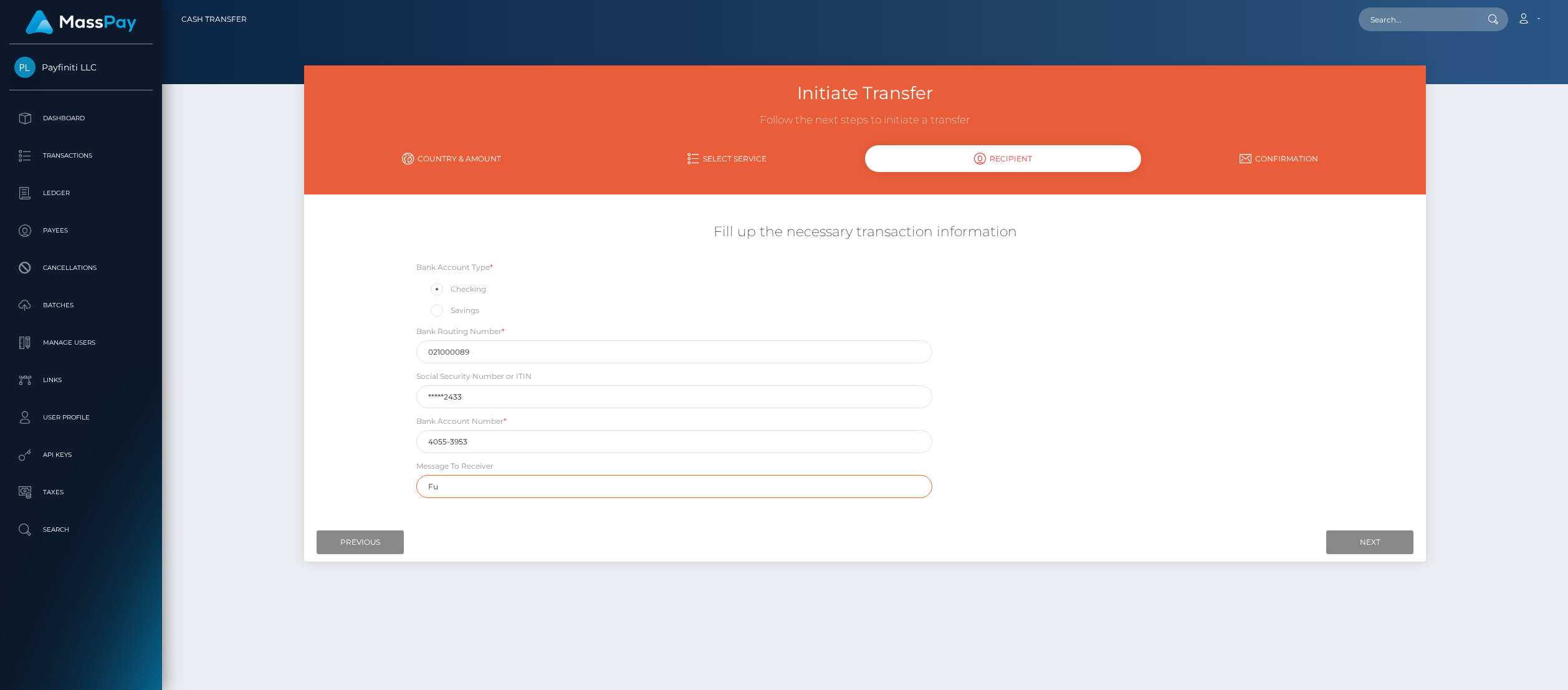
type input "F"
click at [489, 487] on input "Further Credit to Guy Holtzman, 6684-0530" at bounding box center [674, 486] width 516 height 23
click at [428, 487] on input "Further Credit to: Guy Holtzman, 6684-0530" at bounding box center [674, 486] width 516 height 23
click at [621, 484] on input "For Further Credit to: Guy Holtzman, 6684-0530" at bounding box center [674, 486] width 516 height 23
click at [563, 486] on input "For Further Credit to: Guy Holtzman, 6684-0530" at bounding box center [674, 486] width 516 height 23
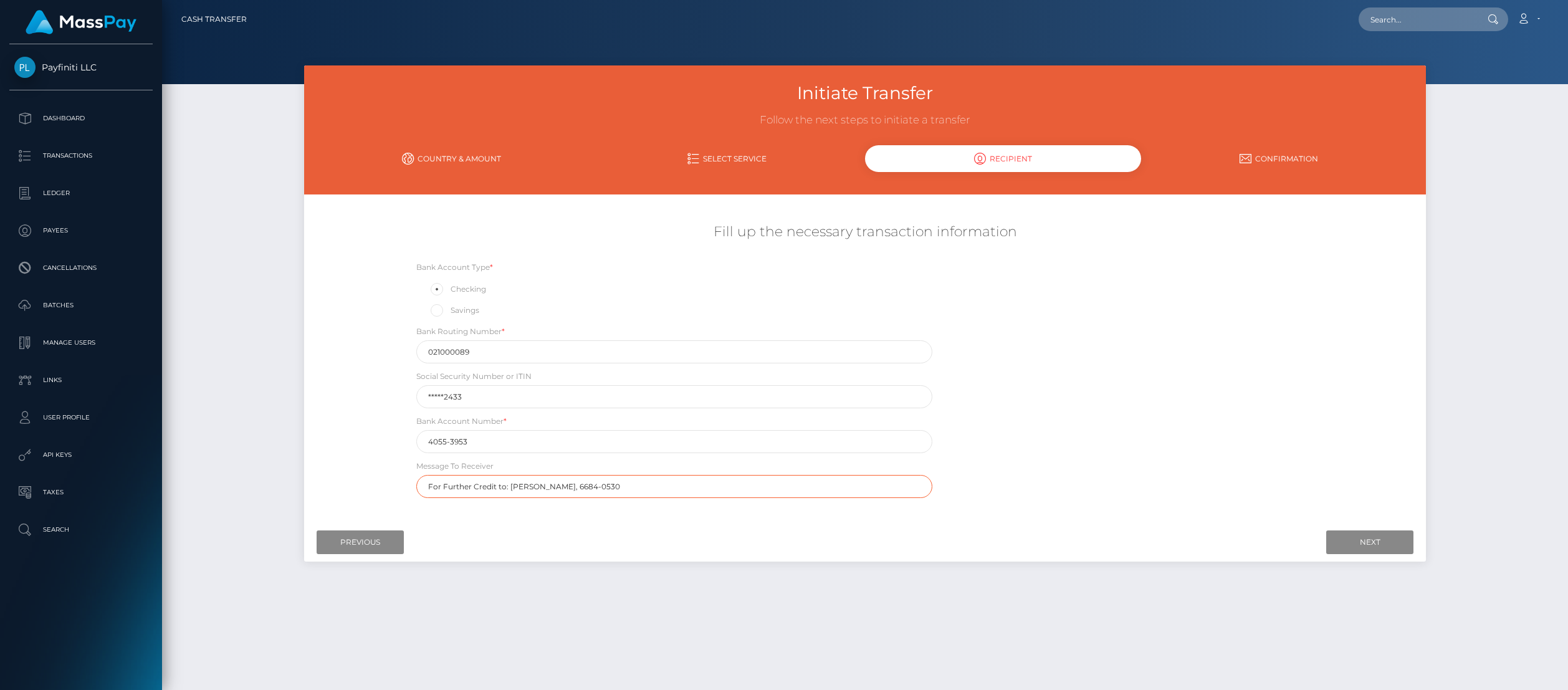
drag, startPoint x: 441, startPoint y: 486, endPoint x: 413, endPoint y: 488, distance: 28.1
click at [413, 488] on div "Message To Receiver For Further Credit to: Guy Holtzman, 6684-0530" at bounding box center [675, 478] width 535 height 39
click at [1054, 443] on div "Bank Account Type * Checking Savings Bank Routing Number * 021000089 Social Sec…" at bounding box center [865, 382] width 935 height 244
click at [1367, 542] on input "Next" at bounding box center [1370, 542] width 87 height 24
click at [616, 490] on input "Further Credit to: Guy Holtzman, 6684-0530" at bounding box center [674, 486] width 516 height 23
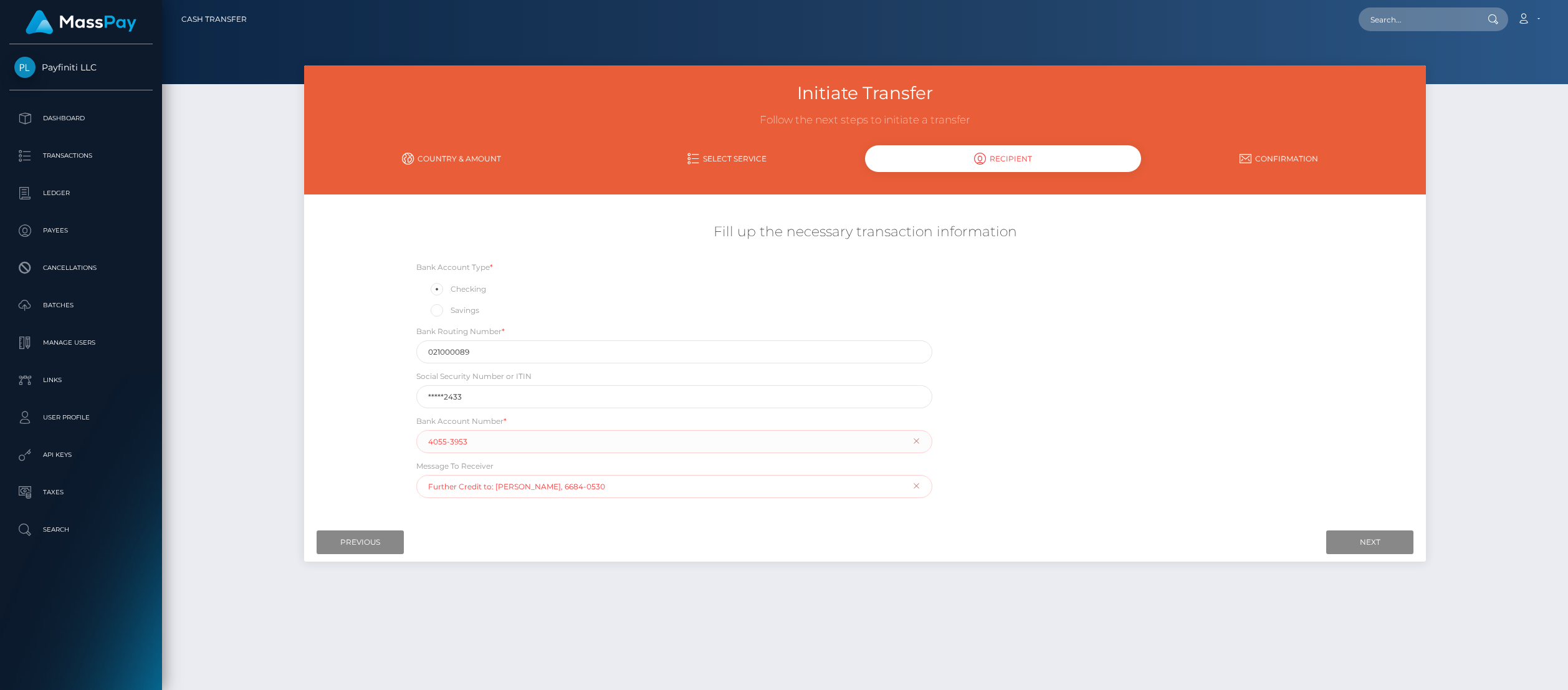
click at [495, 486] on input "Further Credit to: Guy Holtzman, 6684-0530" at bounding box center [674, 486] width 516 height 23
type input "Further Credit to: Guy Holtzman, 6684-0530"
click at [448, 442] on input "4055-3953" at bounding box center [674, 442] width 516 height 23
type input "40553953"
click at [1351, 540] on input "Next" at bounding box center [1370, 542] width 87 height 24
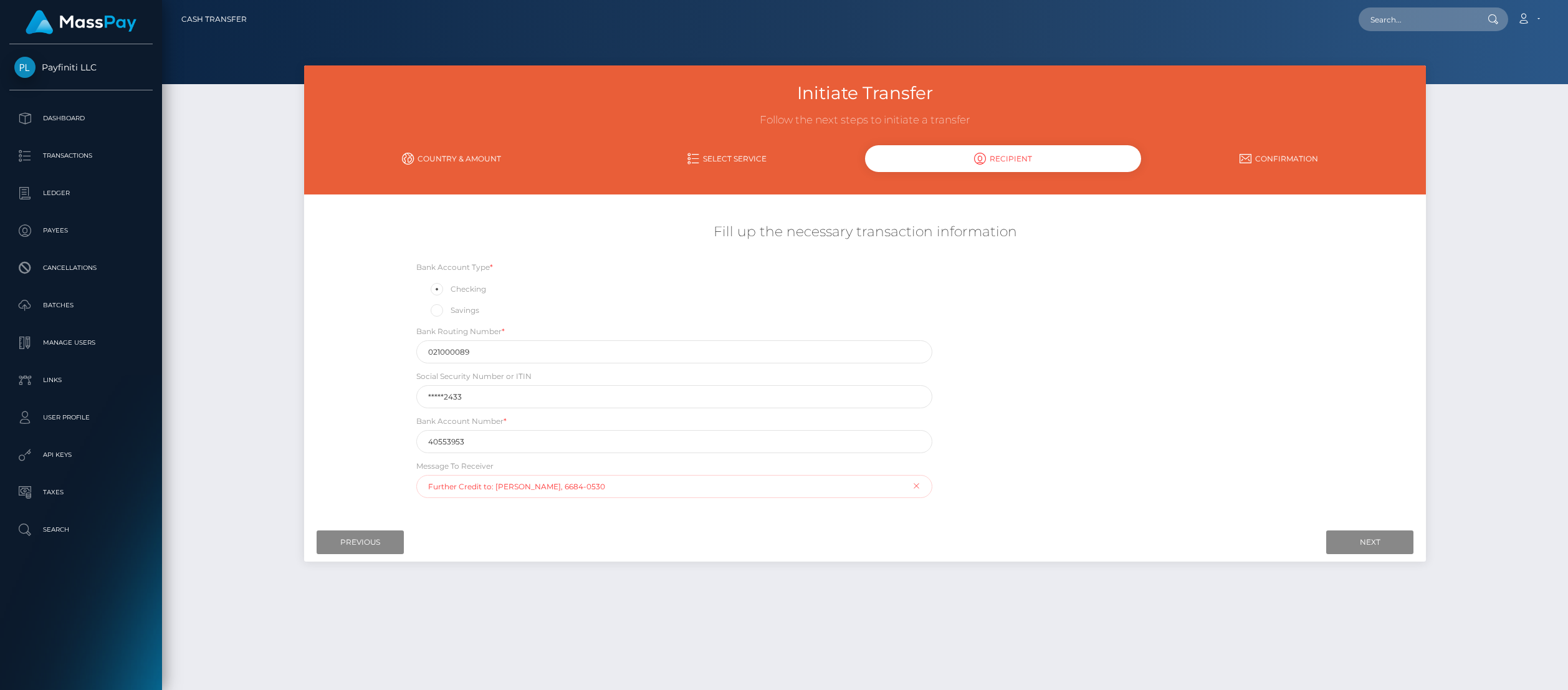
click at [574, 486] on input "Further Credit to: Guy Holtzman, 6684-0530" at bounding box center [674, 486] width 516 height 23
click at [1386, 541] on input "Next" at bounding box center [1370, 542] width 87 height 24
click at [540, 495] on input "Further Credit to: Guy Holtzman, 66840530" at bounding box center [674, 486] width 516 height 23
click at [491, 488] on input "Further Credit to: Guy Holtzman, 66840530" at bounding box center [674, 486] width 516 height 23
click at [1341, 538] on input "Next" at bounding box center [1370, 542] width 87 height 24
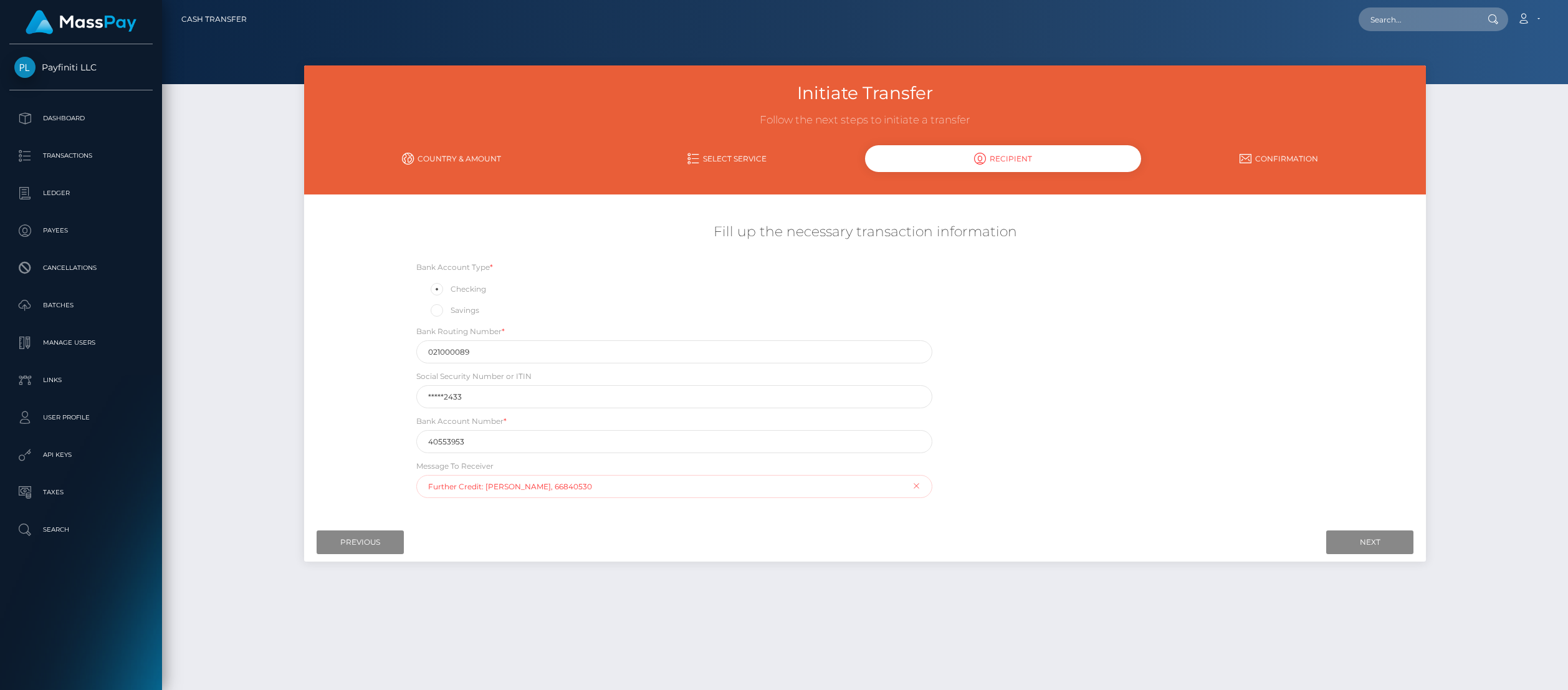
click at [502, 493] on input "Further Credit: Guy Holtzman, 66840530" at bounding box center [674, 486] width 516 height 23
drag, startPoint x: 480, startPoint y: 487, endPoint x: 417, endPoint y: 485, distance: 63.0
click at [417, 485] on input "Further Credit: Guy Holtzman, 66840530" at bounding box center [674, 486] width 516 height 23
click at [485, 487] on input "Guy Holtzman, 66840530" at bounding box center [674, 486] width 516 height 23
type input "Guy Holtzman, 66840530"
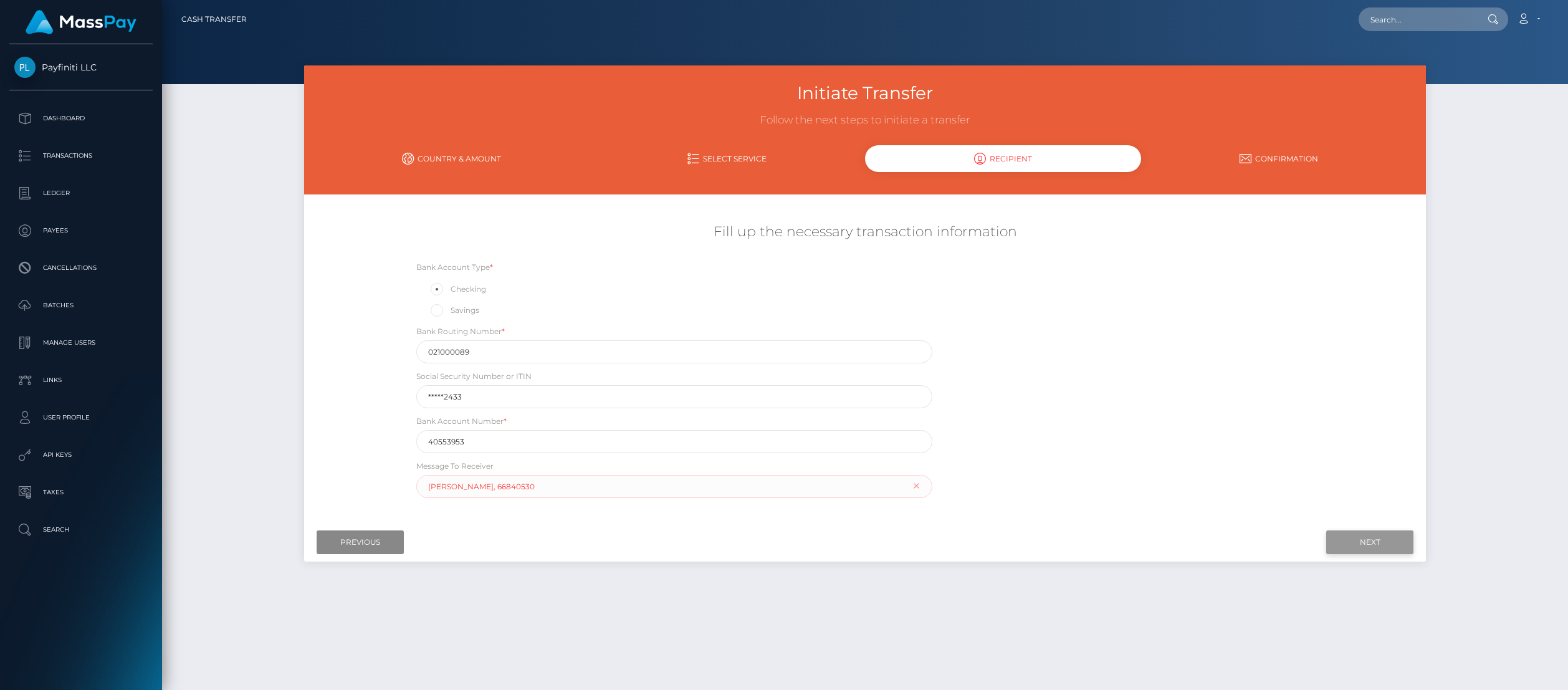
click at [1356, 544] on input "Next" at bounding box center [1370, 542] width 87 height 24
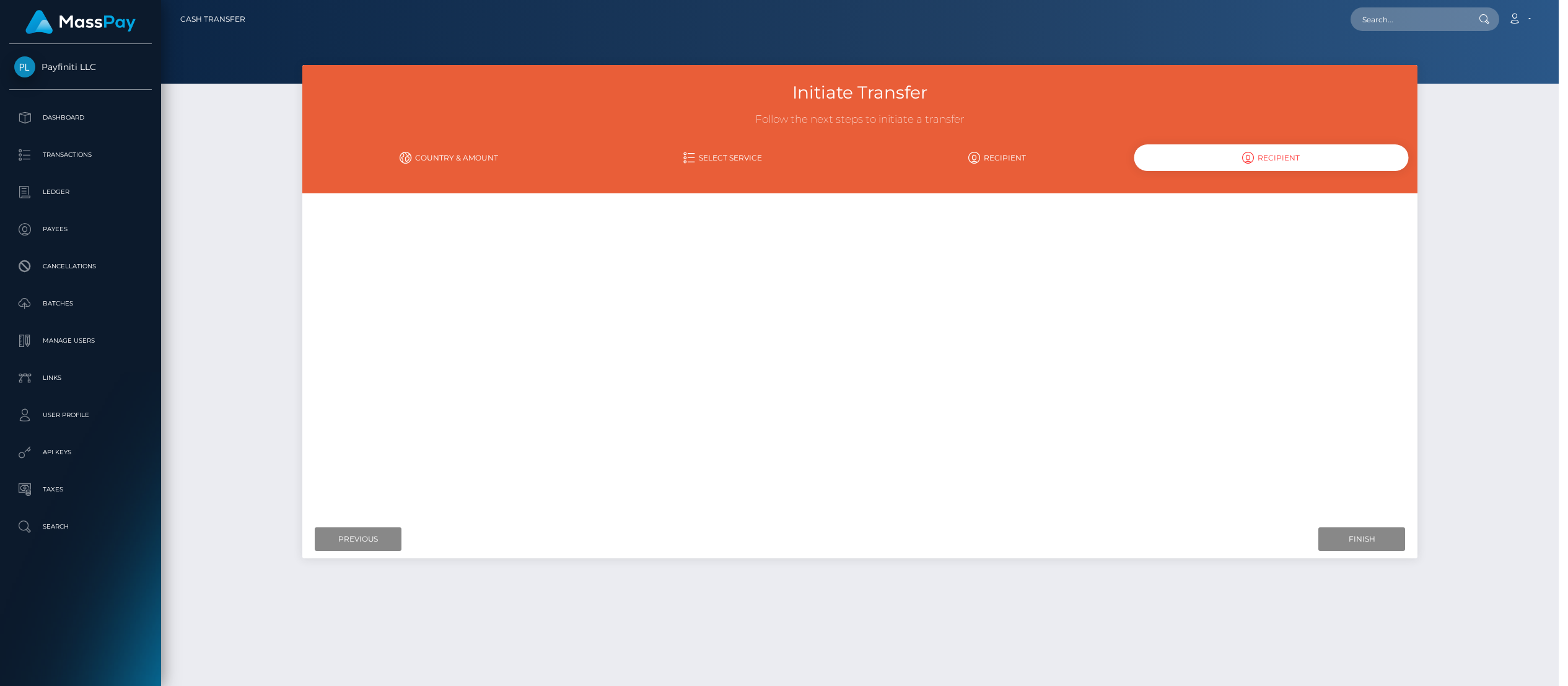
click at [468, 483] on div "× Loading! Getting a final quote. OK No Cancel" at bounding box center [784, 343] width 1568 height 686
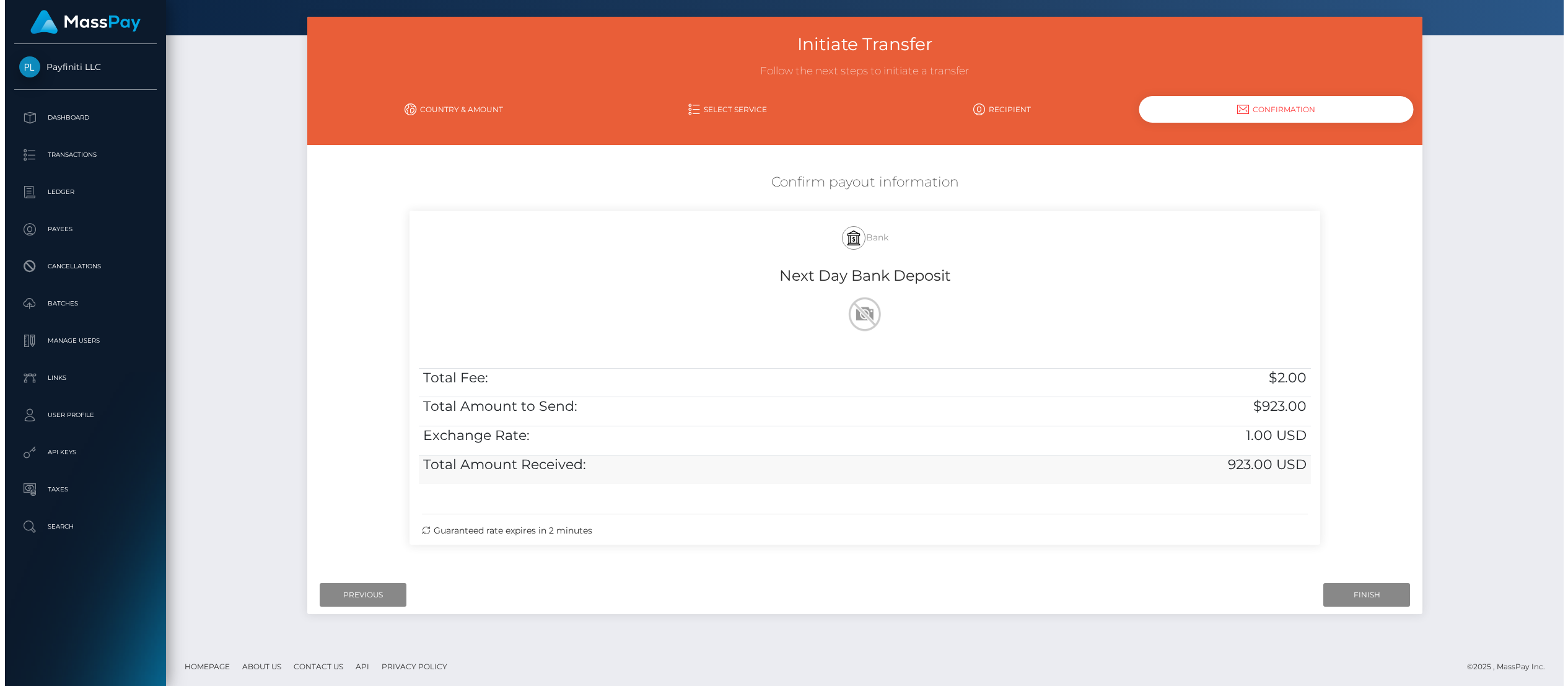
scroll to position [51, 0]
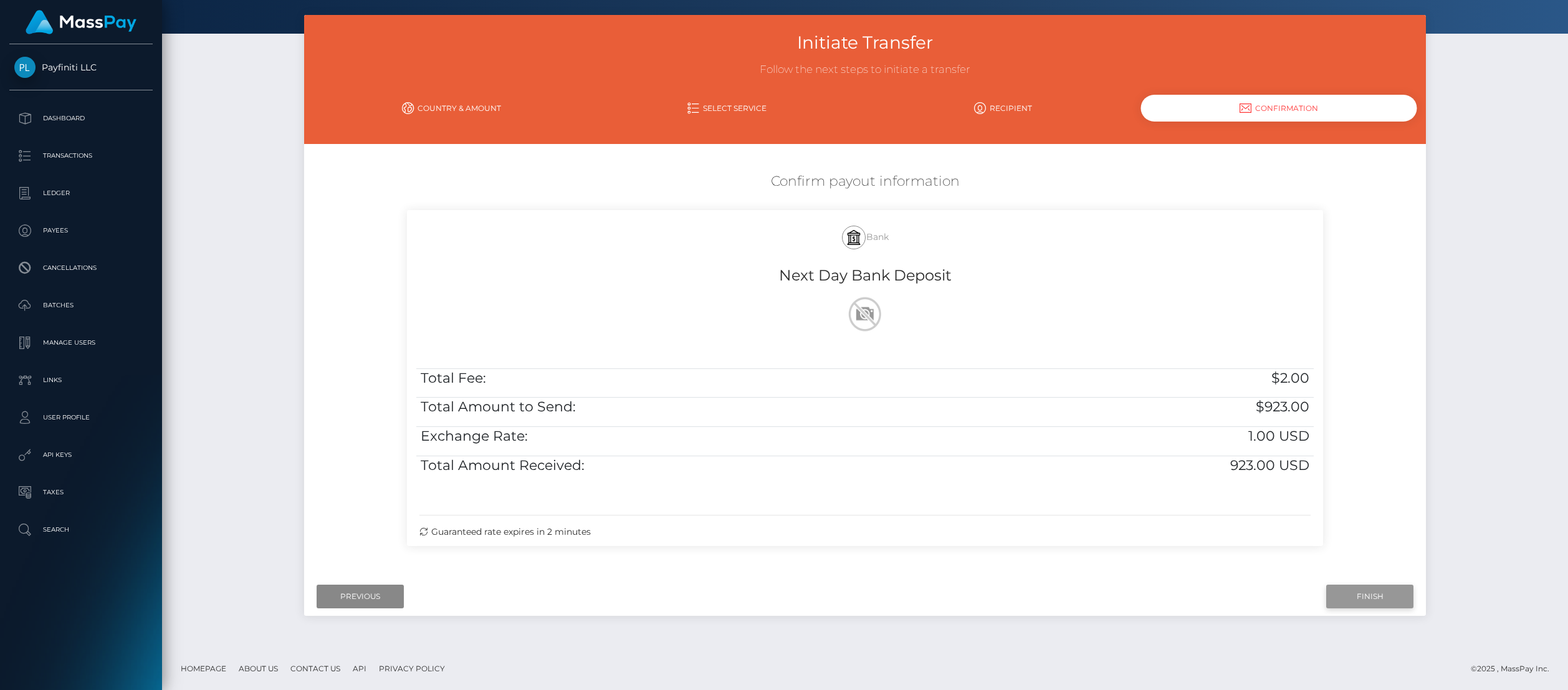
click at [1383, 594] on input "Finish" at bounding box center [1370, 596] width 87 height 24
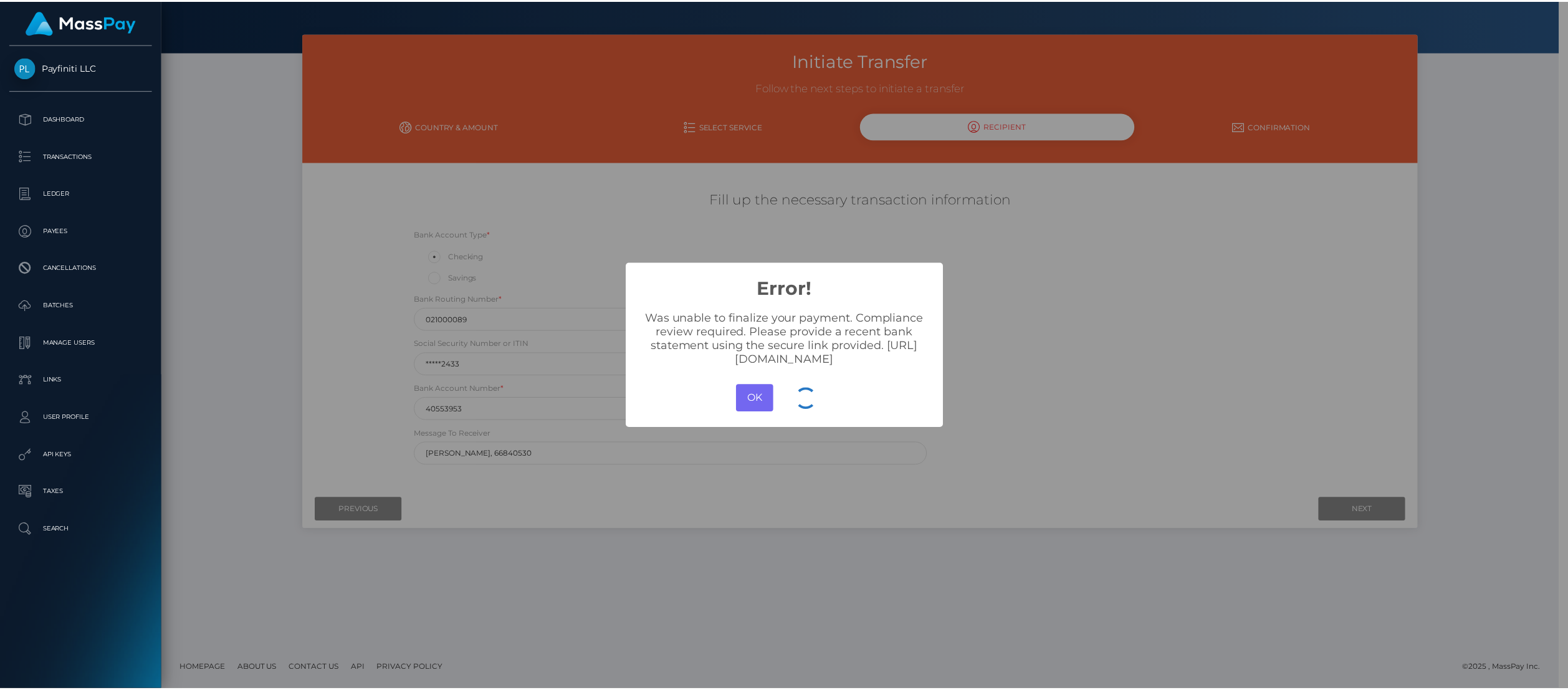
scroll to position [32, 0]
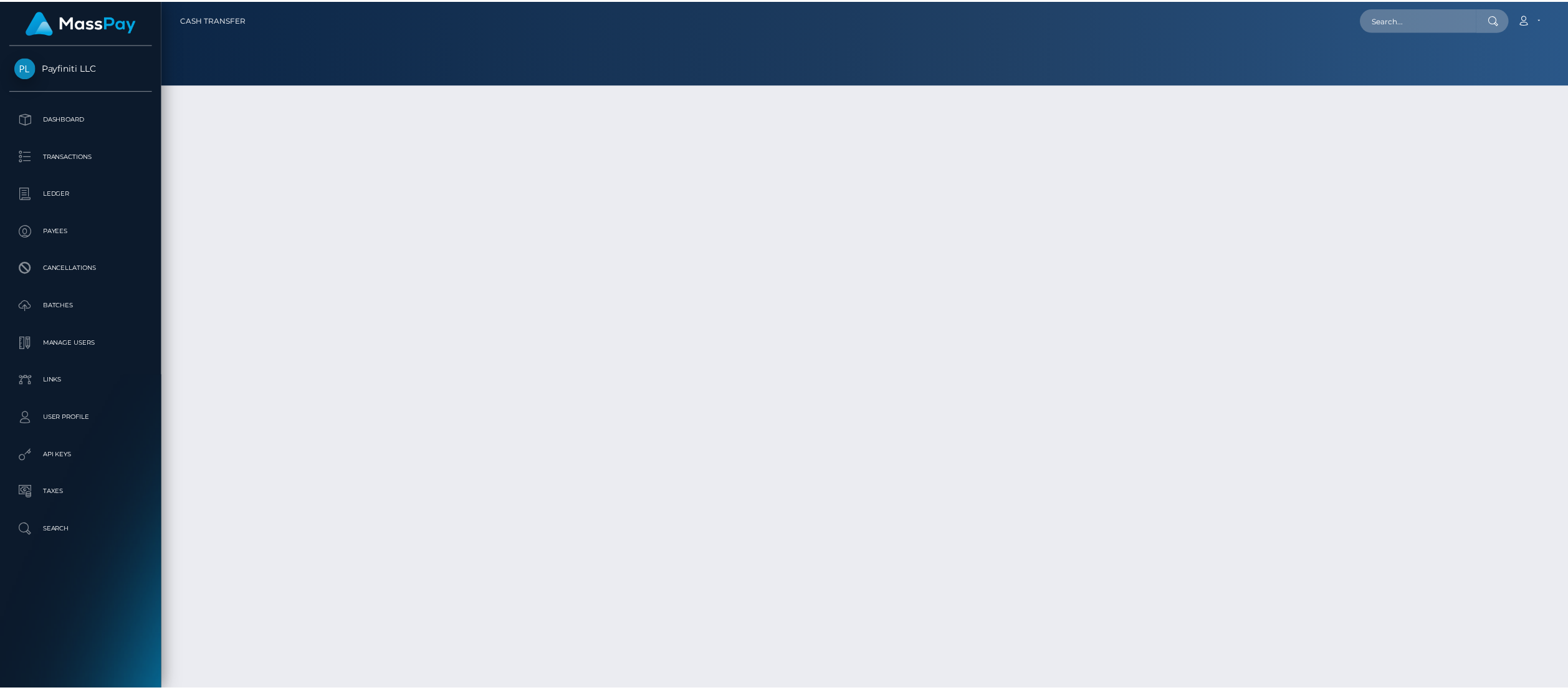
scroll to position [26, 0]
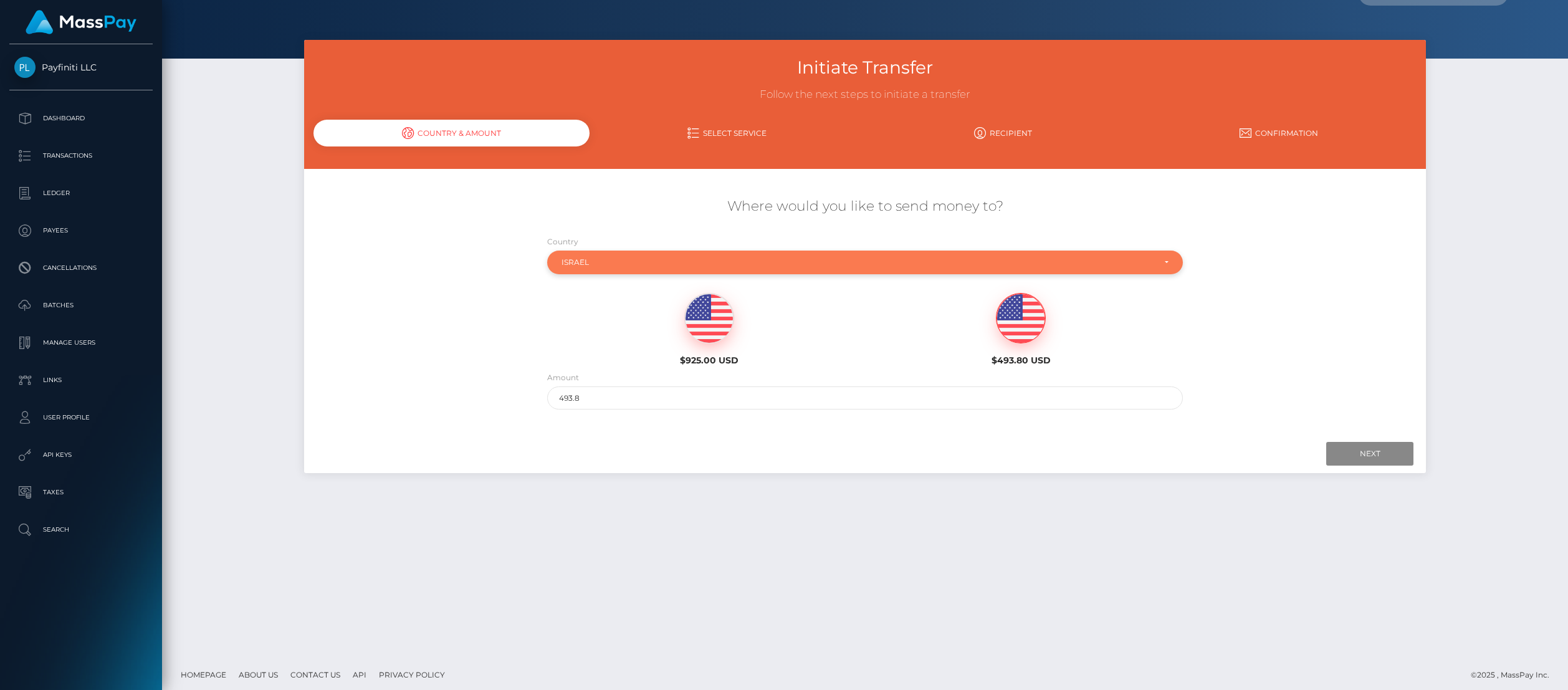
click at [662, 264] on div "Israel" at bounding box center [858, 262] width 593 height 10
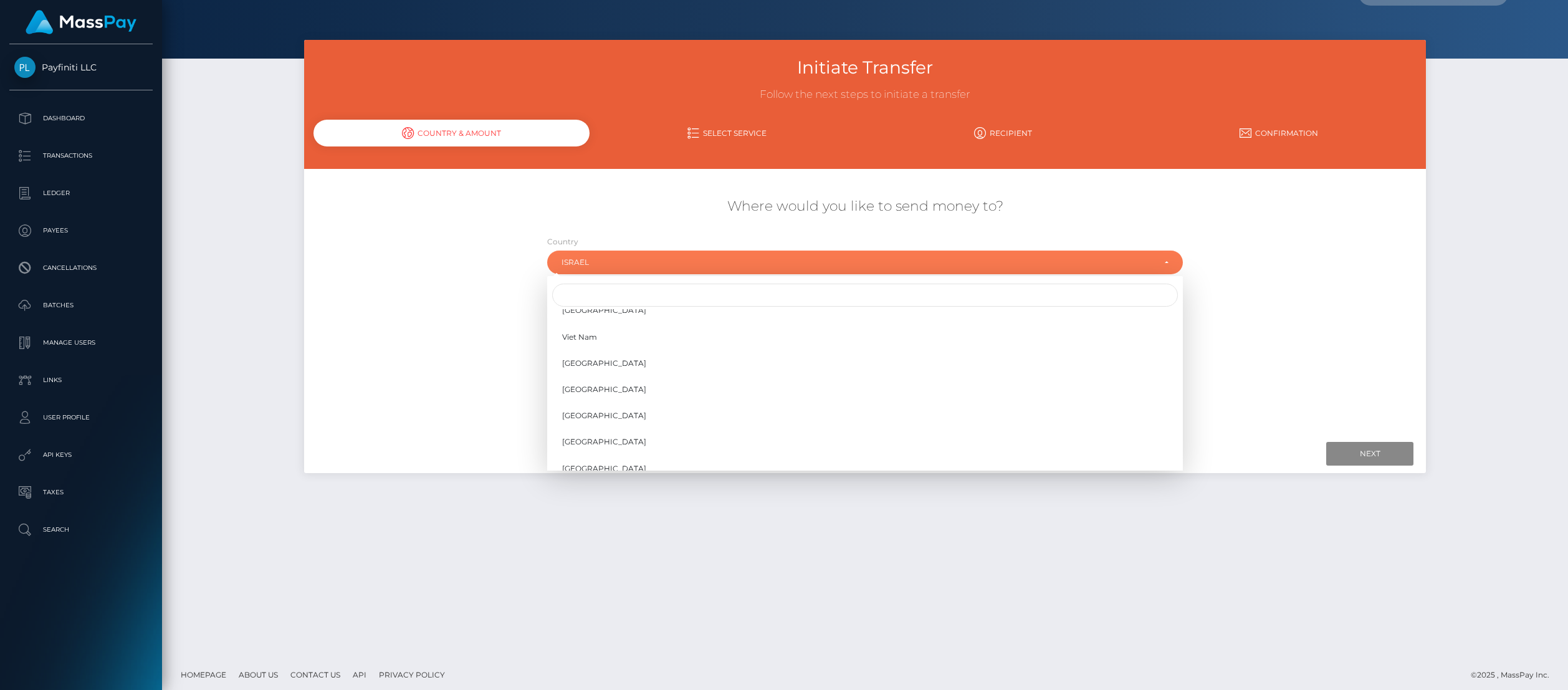
scroll to position [6175, 0]
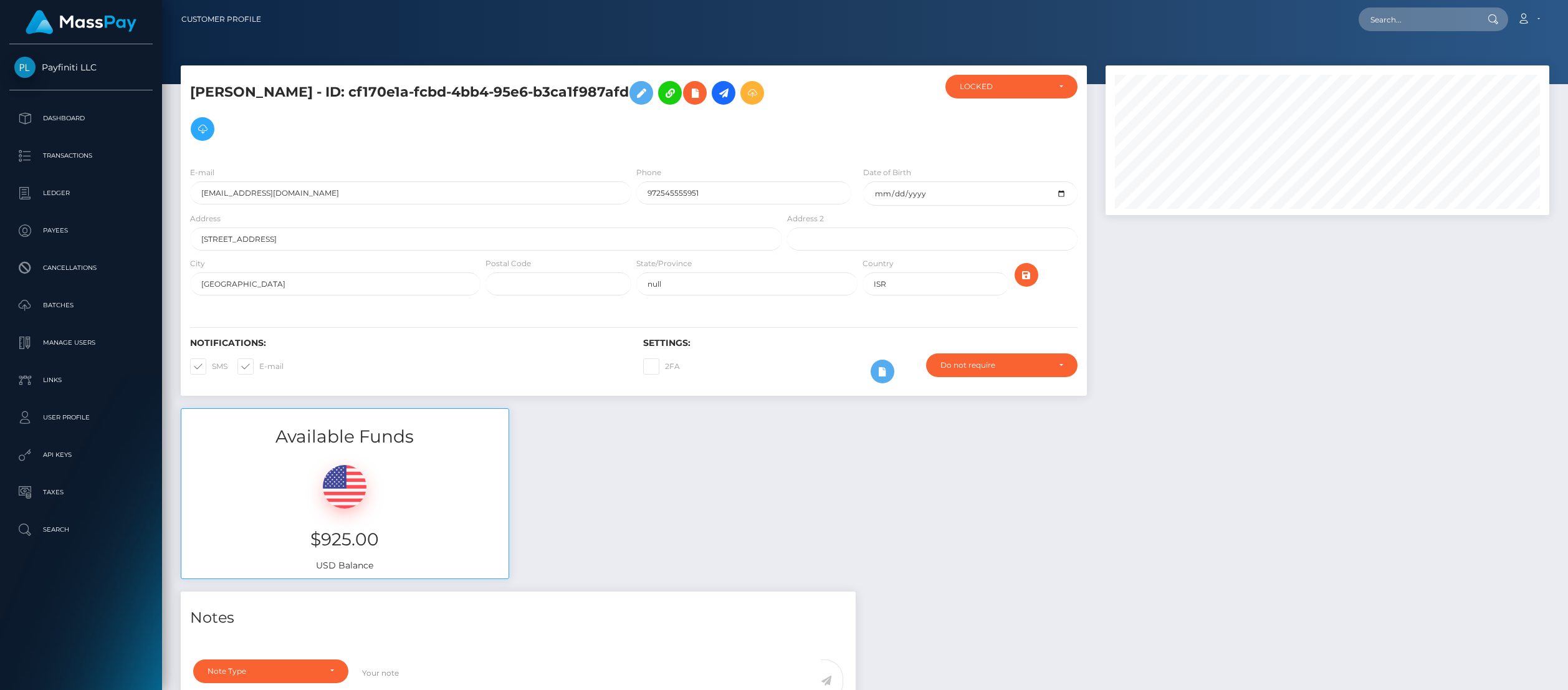
select select
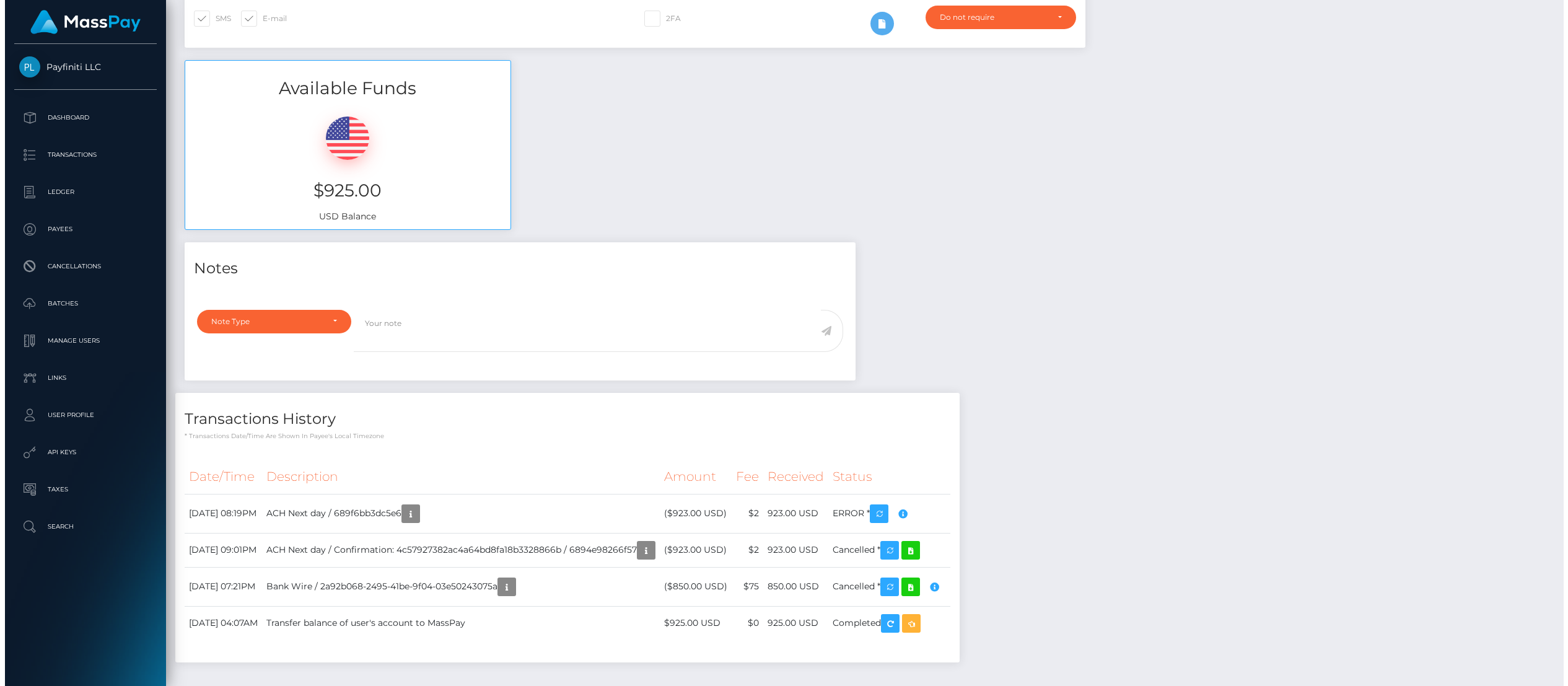
scroll to position [360, 0]
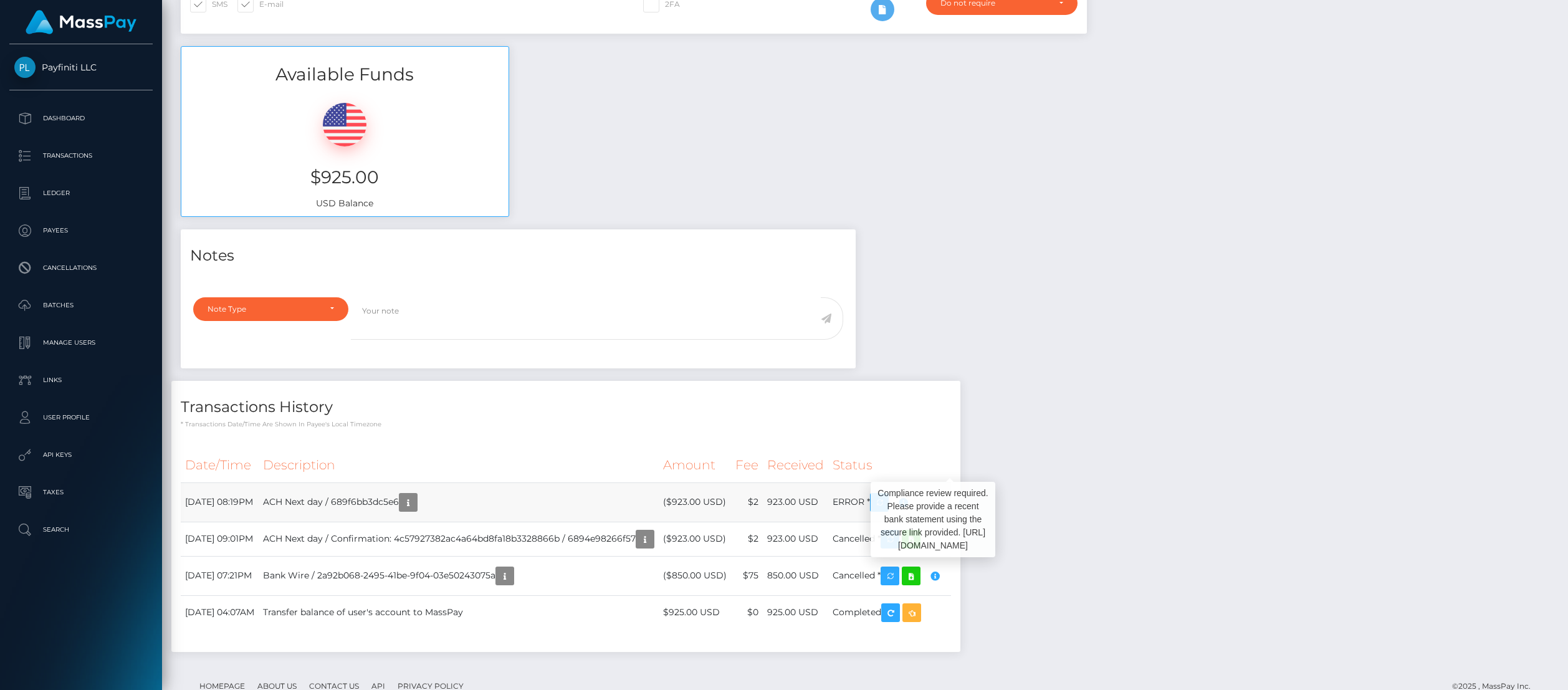
click at [911, 495] on icon "button" at bounding box center [903, 503] width 15 height 15
click at [887, 495] on icon "button" at bounding box center [879, 503] width 15 height 15
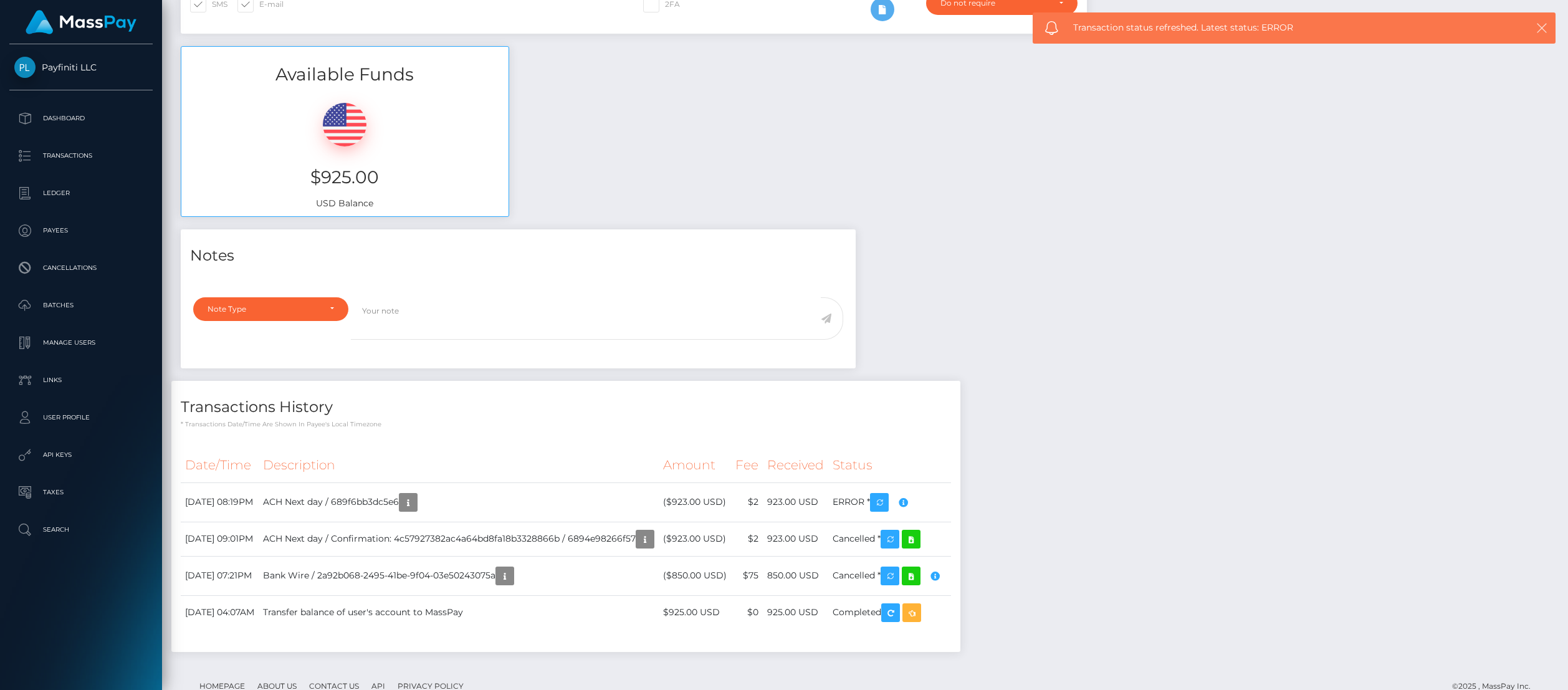
click at [1538, 29] on icon "button" at bounding box center [1542, 28] width 12 height 12
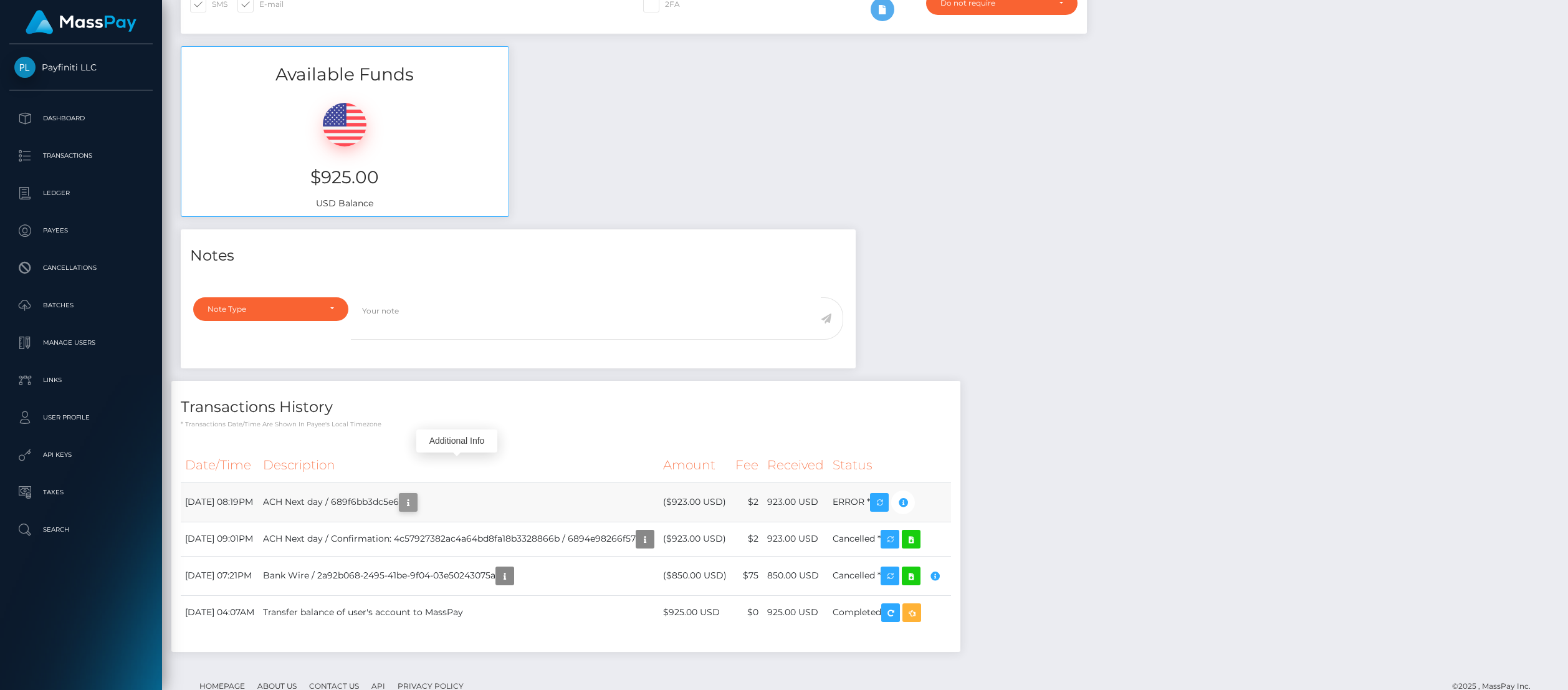
click at [415, 495] on icon "button" at bounding box center [408, 503] width 15 height 15
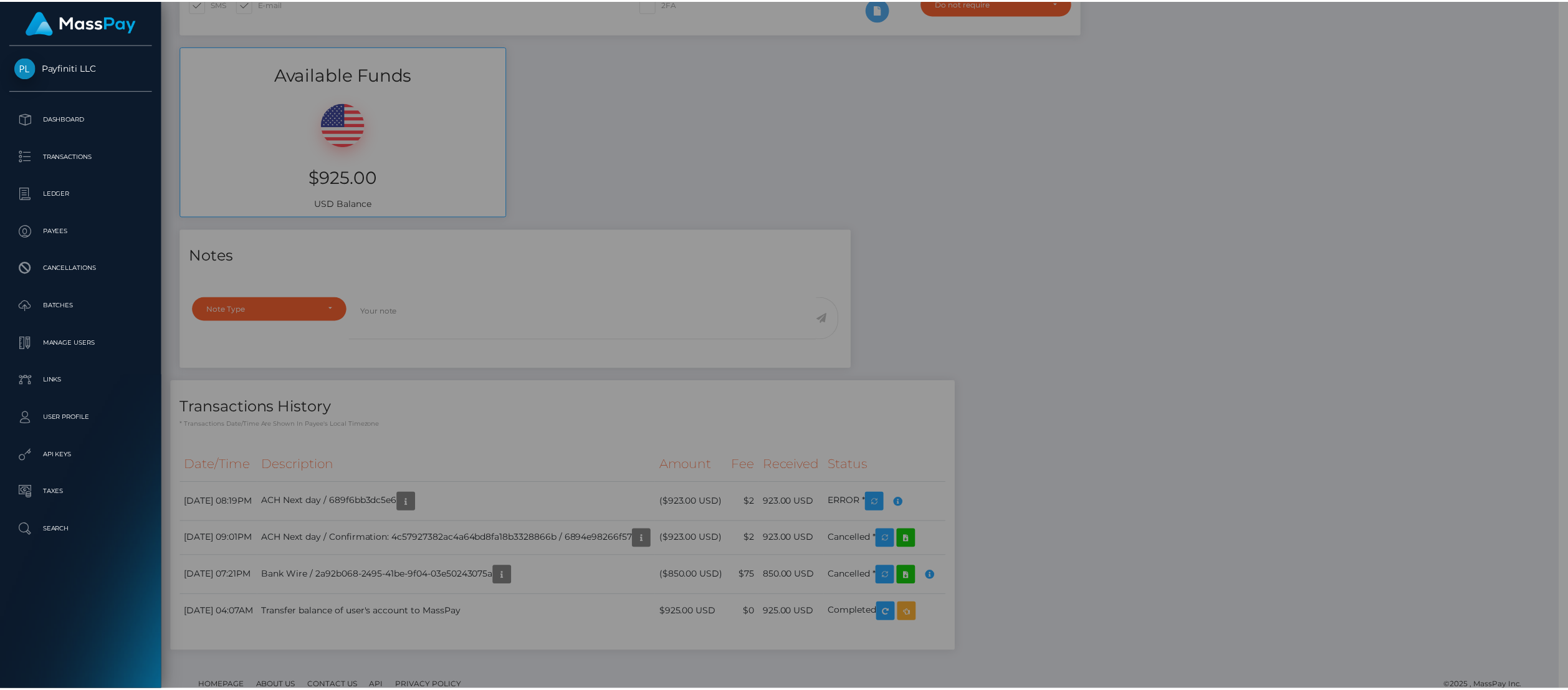
scroll to position [623069, 622865]
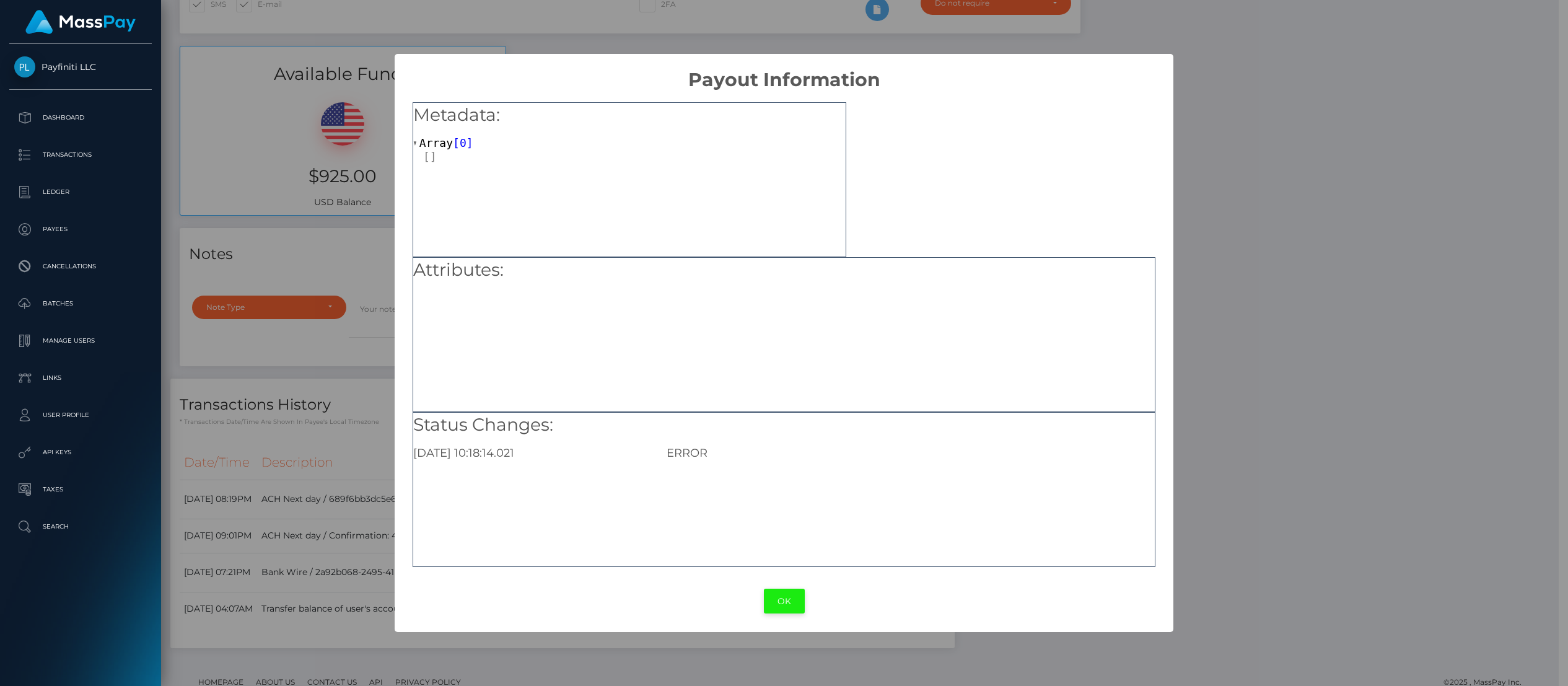
click at [788, 604] on button "OK" at bounding box center [784, 602] width 41 height 26
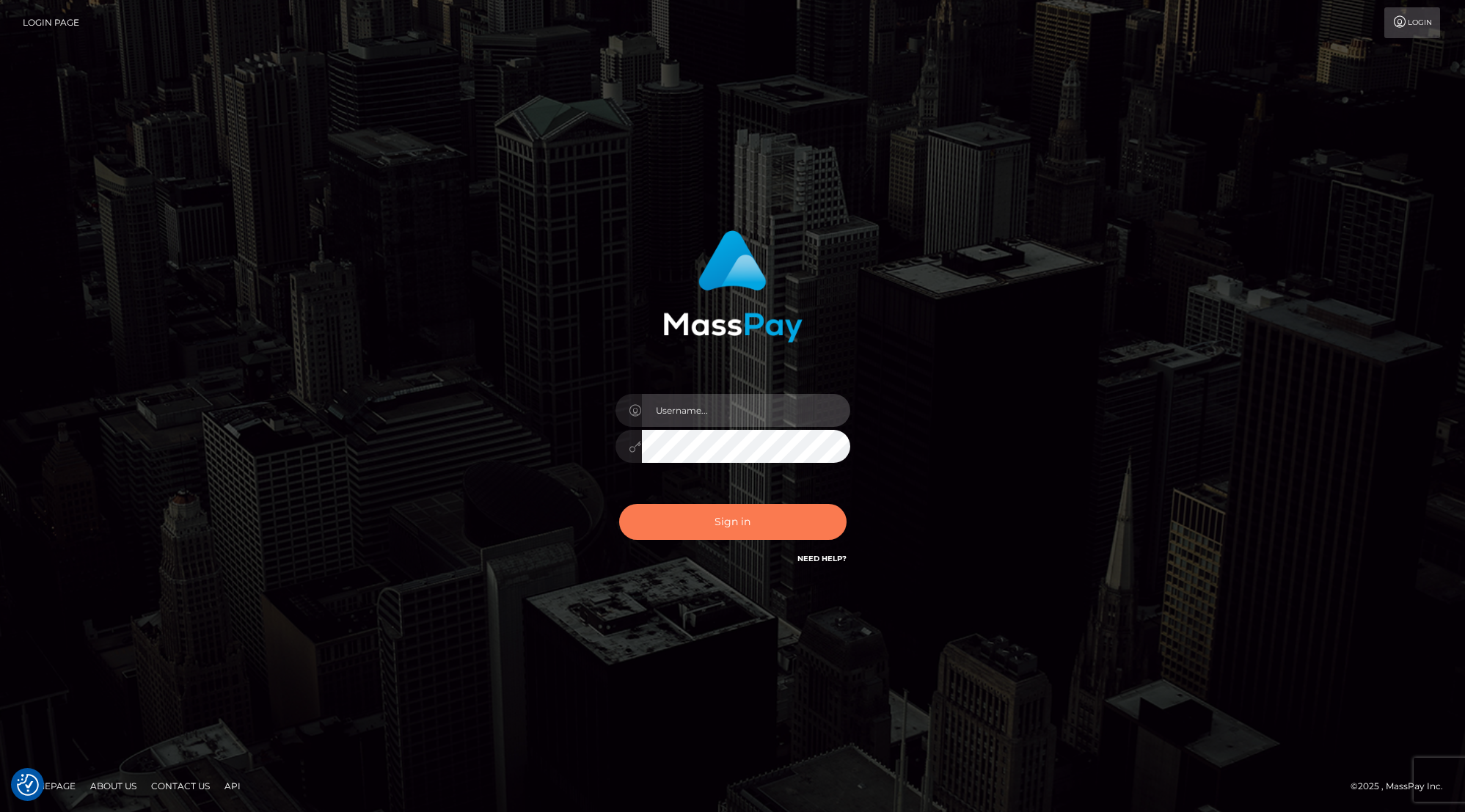
type input "jlogue"
click at [737, 523] on button "Sign in" at bounding box center [733, 521] width 227 height 36
type input "jlogue"
click at [737, 524] on button "Sign in" at bounding box center [733, 521] width 227 height 36
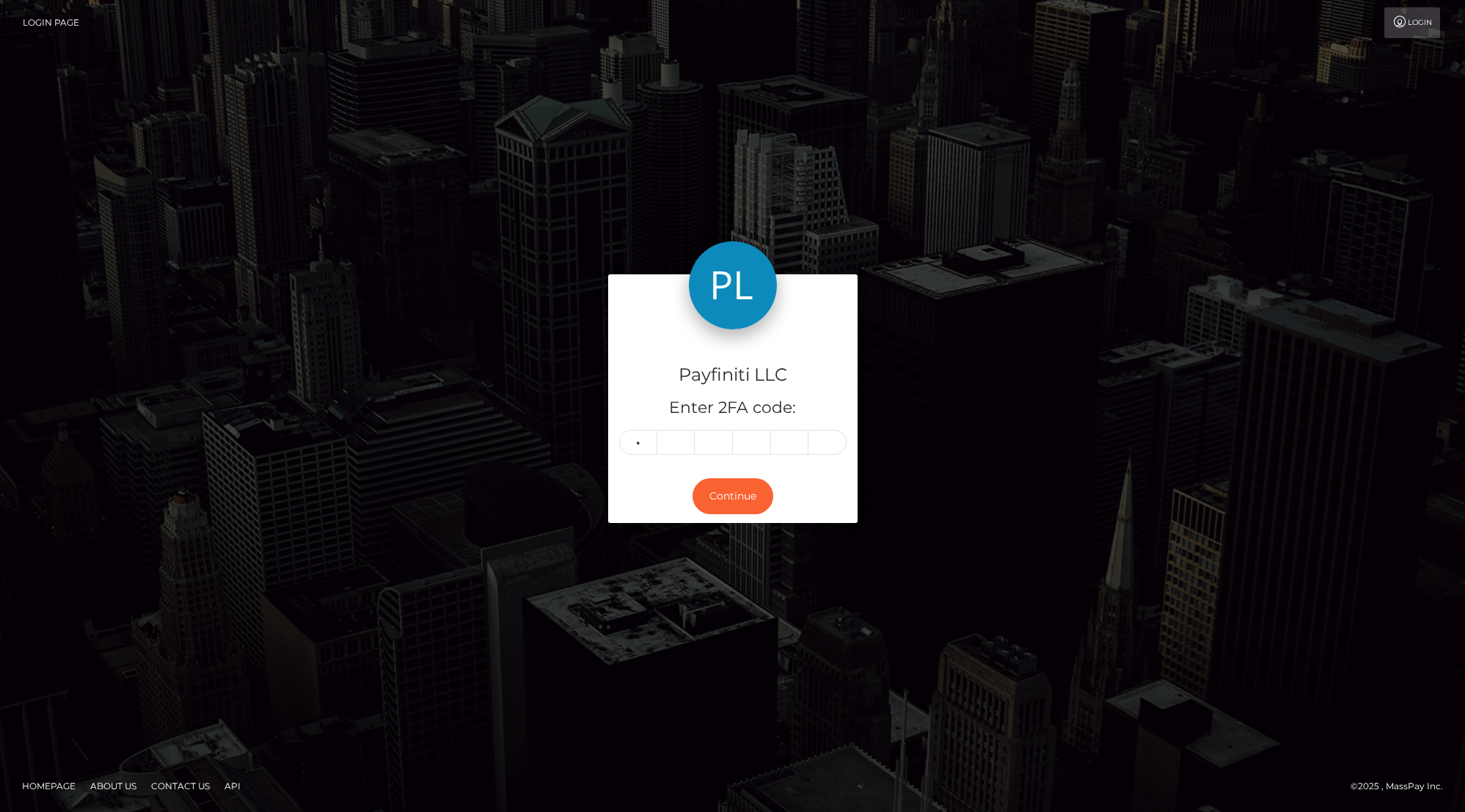
type input "2"
type input "1"
type input "8"
type input "6"
type input "3"
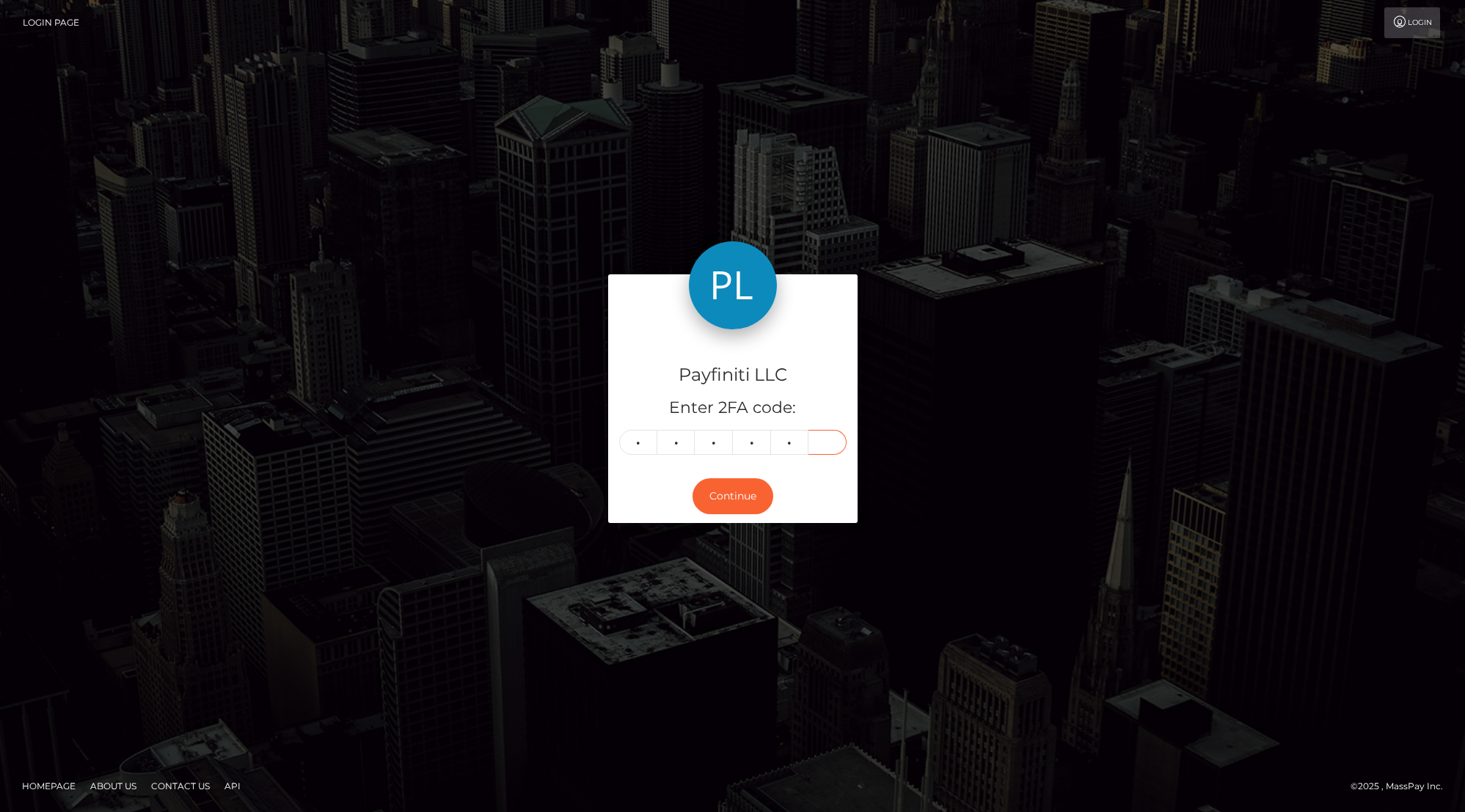
type input "3"
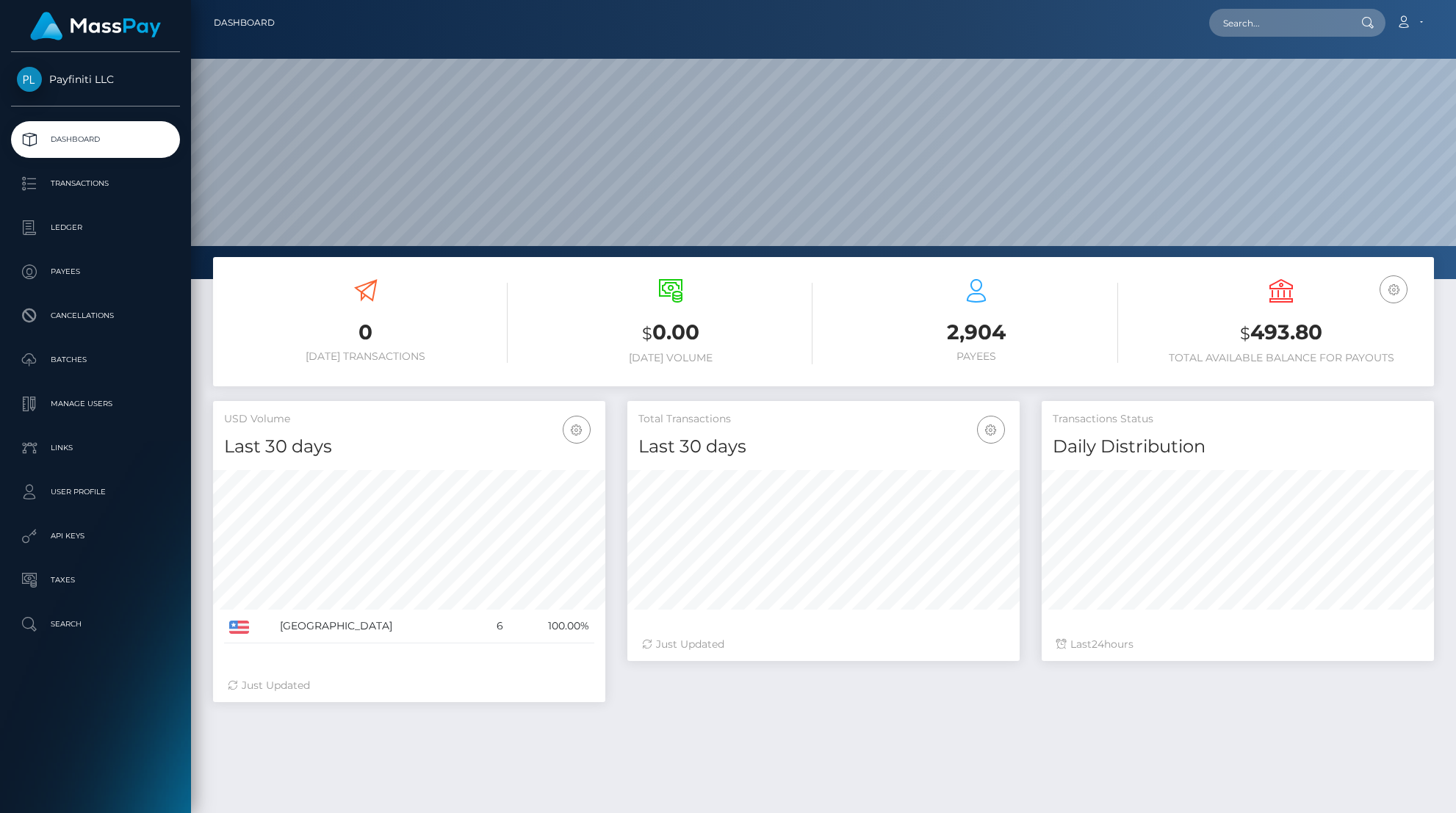
scroll to position [261, 393]
click at [74, 277] on p "Payees" at bounding box center [95, 271] width 157 height 22
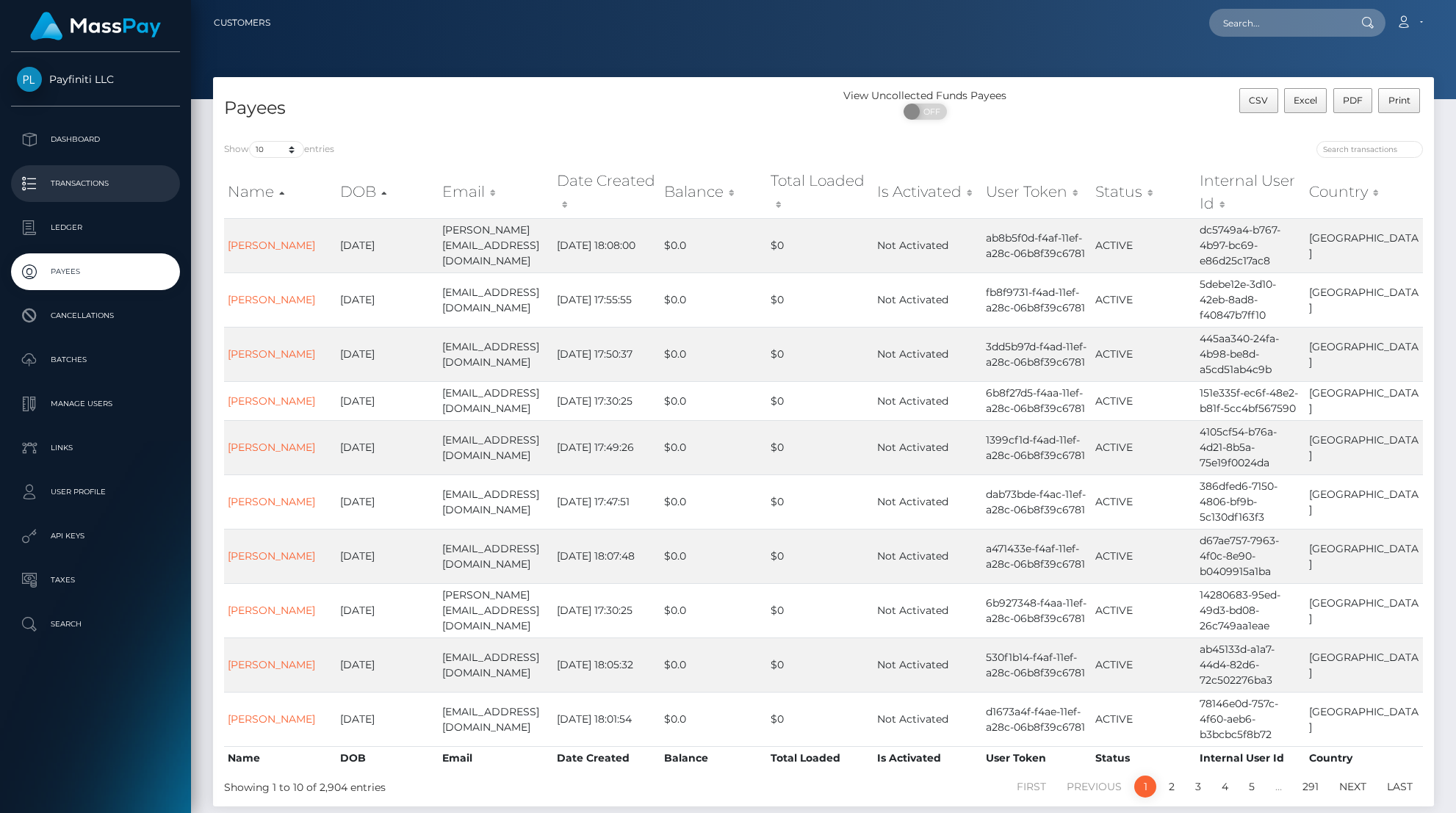
click at [74, 182] on p "Transactions" at bounding box center [95, 183] width 157 height 22
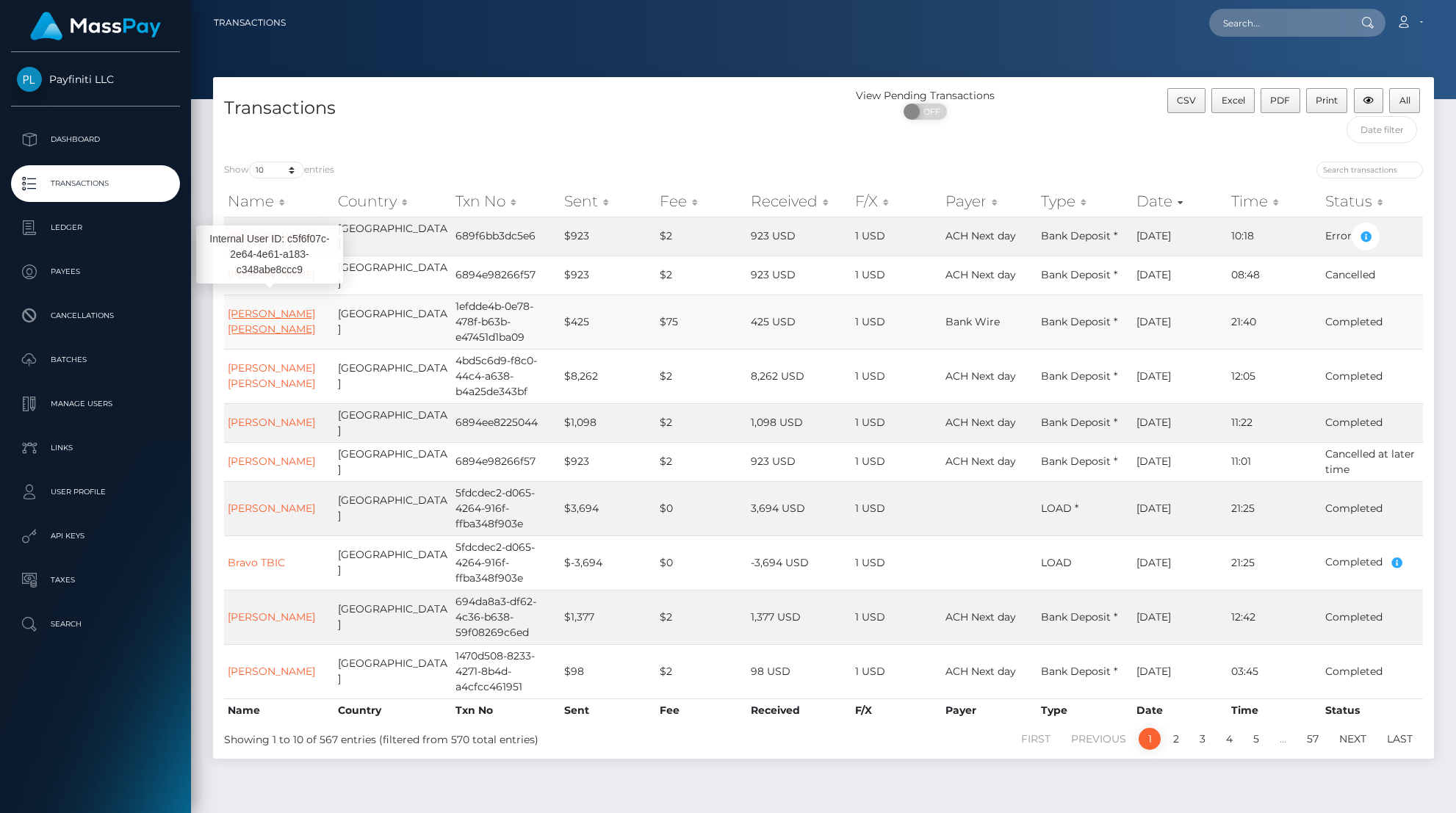
click at [298, 307] on link "[PERSON_NAME] [PERSON_NAME]" at bounding box center [271, 321] width 87 height 29
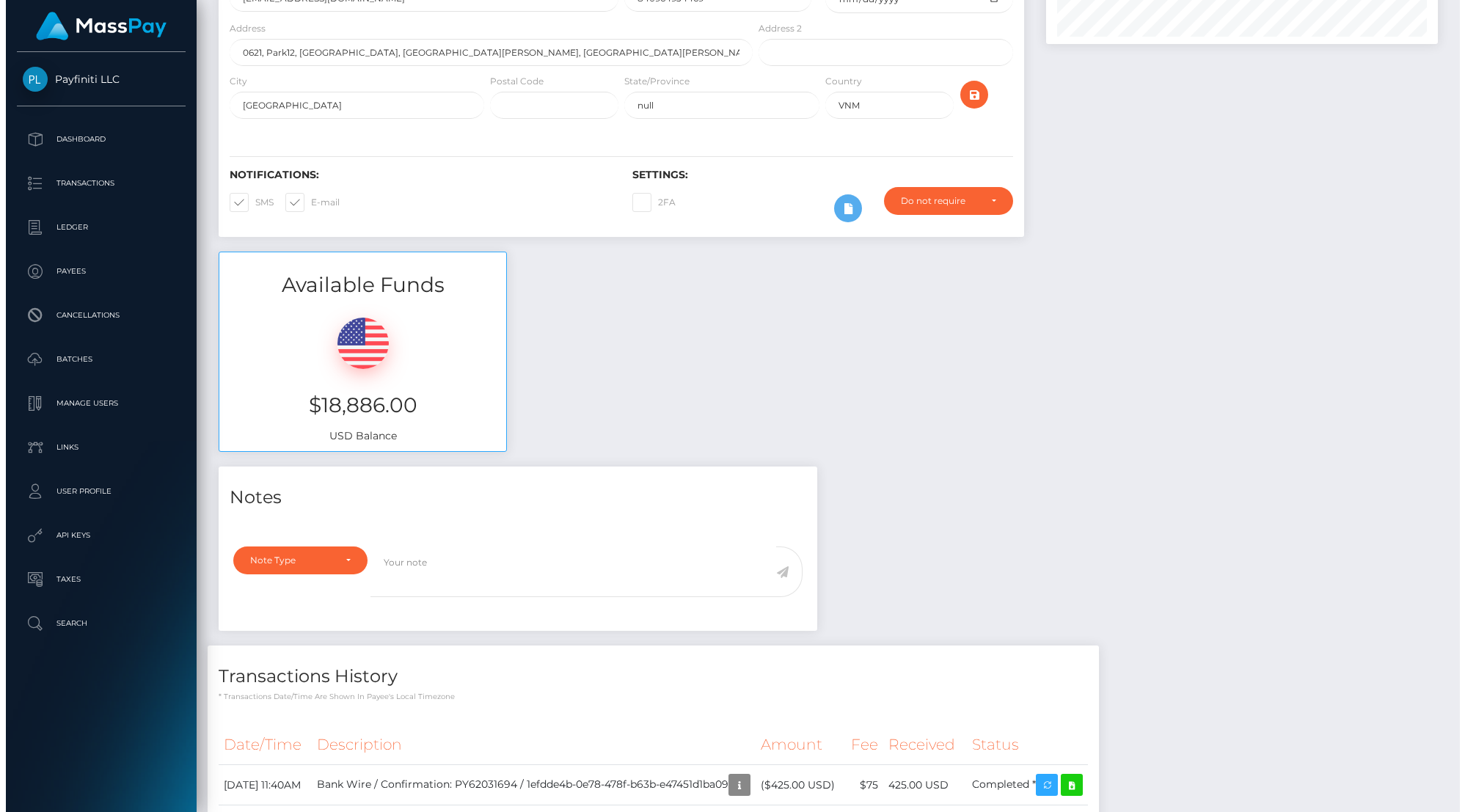
scroll to position [511, 0]
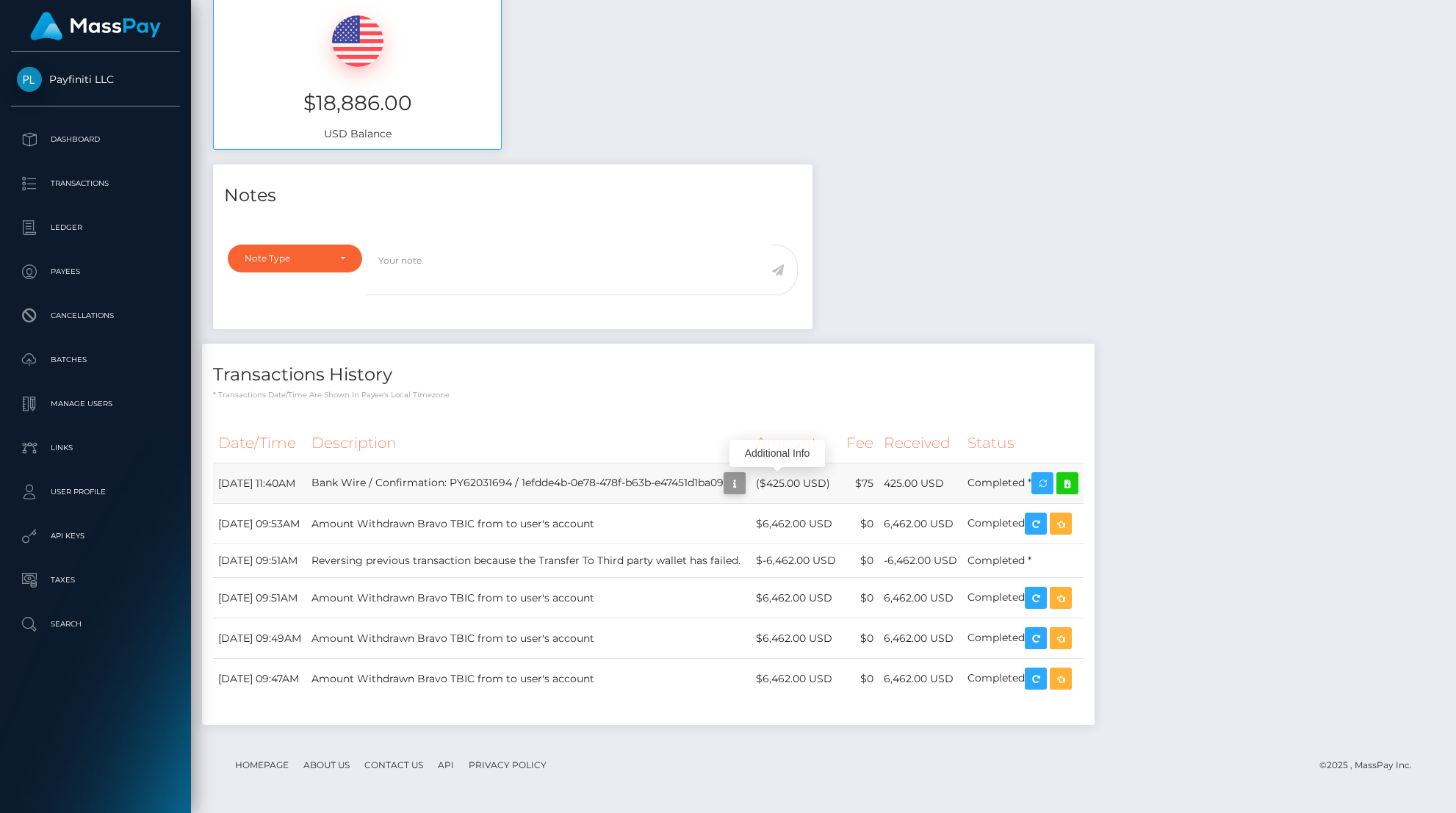
click at [744, 485] on icon "button" at bounding box center [734, 483] width 17 height 18
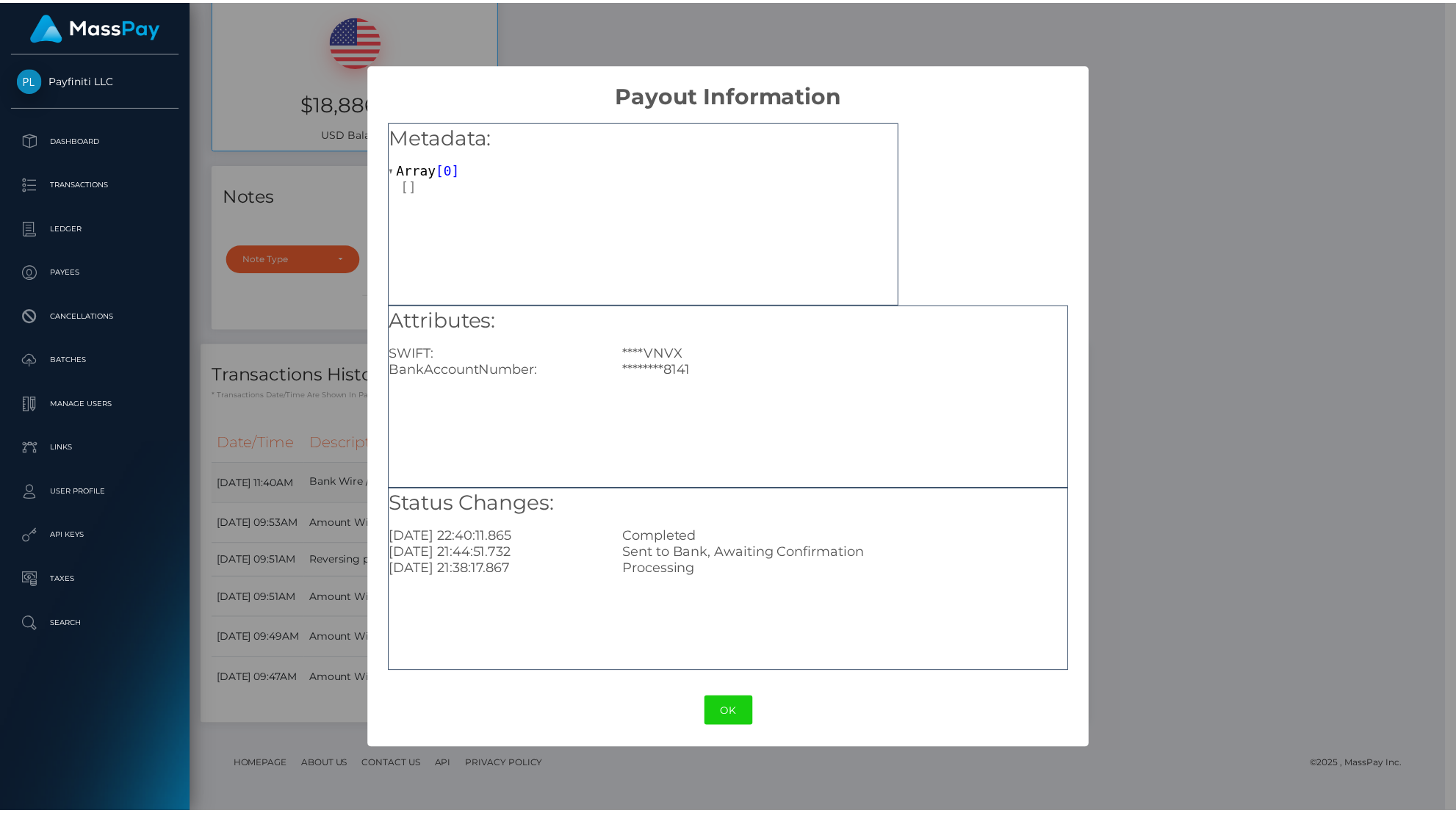
scroll to position [734137, 734164]
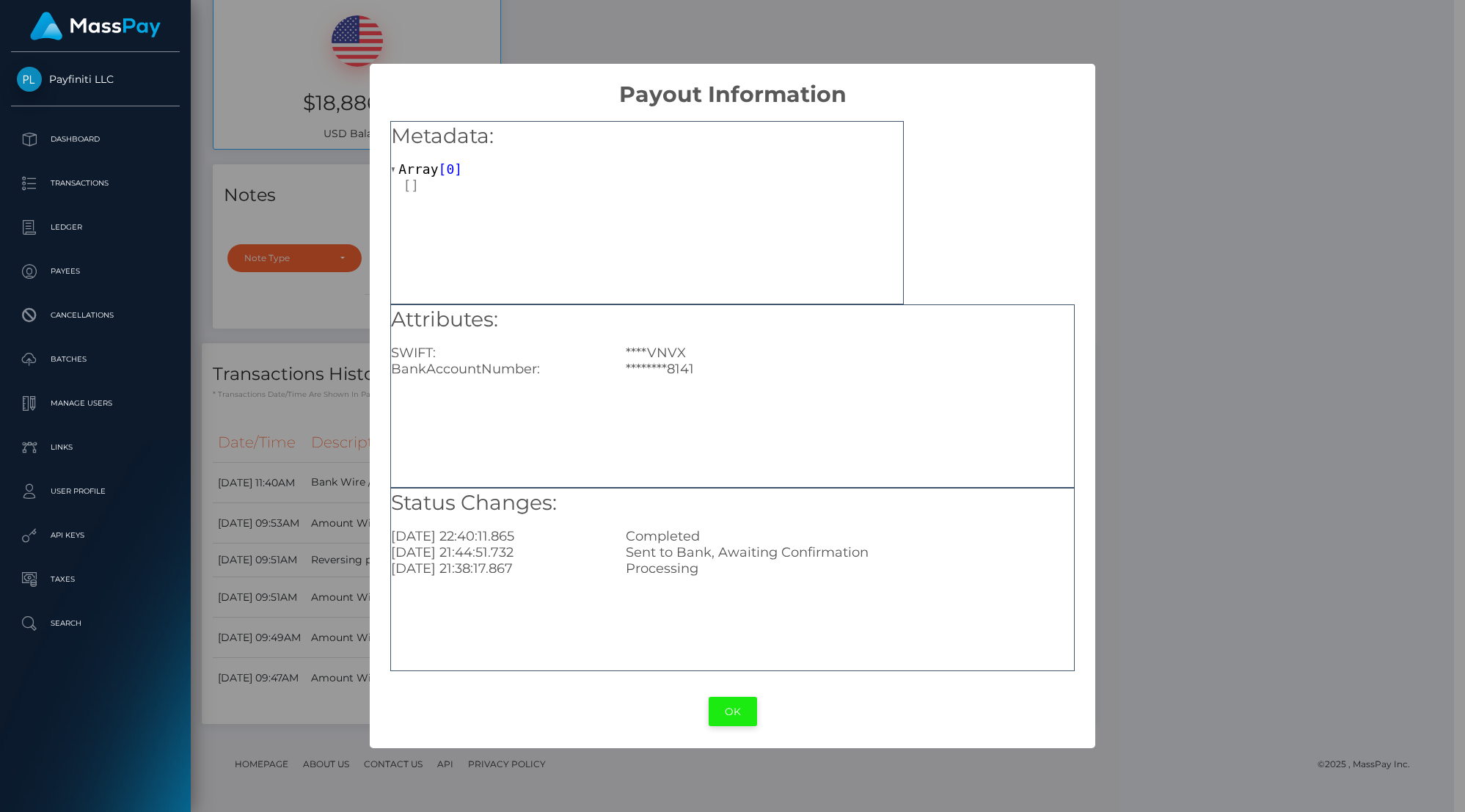
click at [736, 711] on button "OK" at bounding box center [733, 712] width 48 height 30
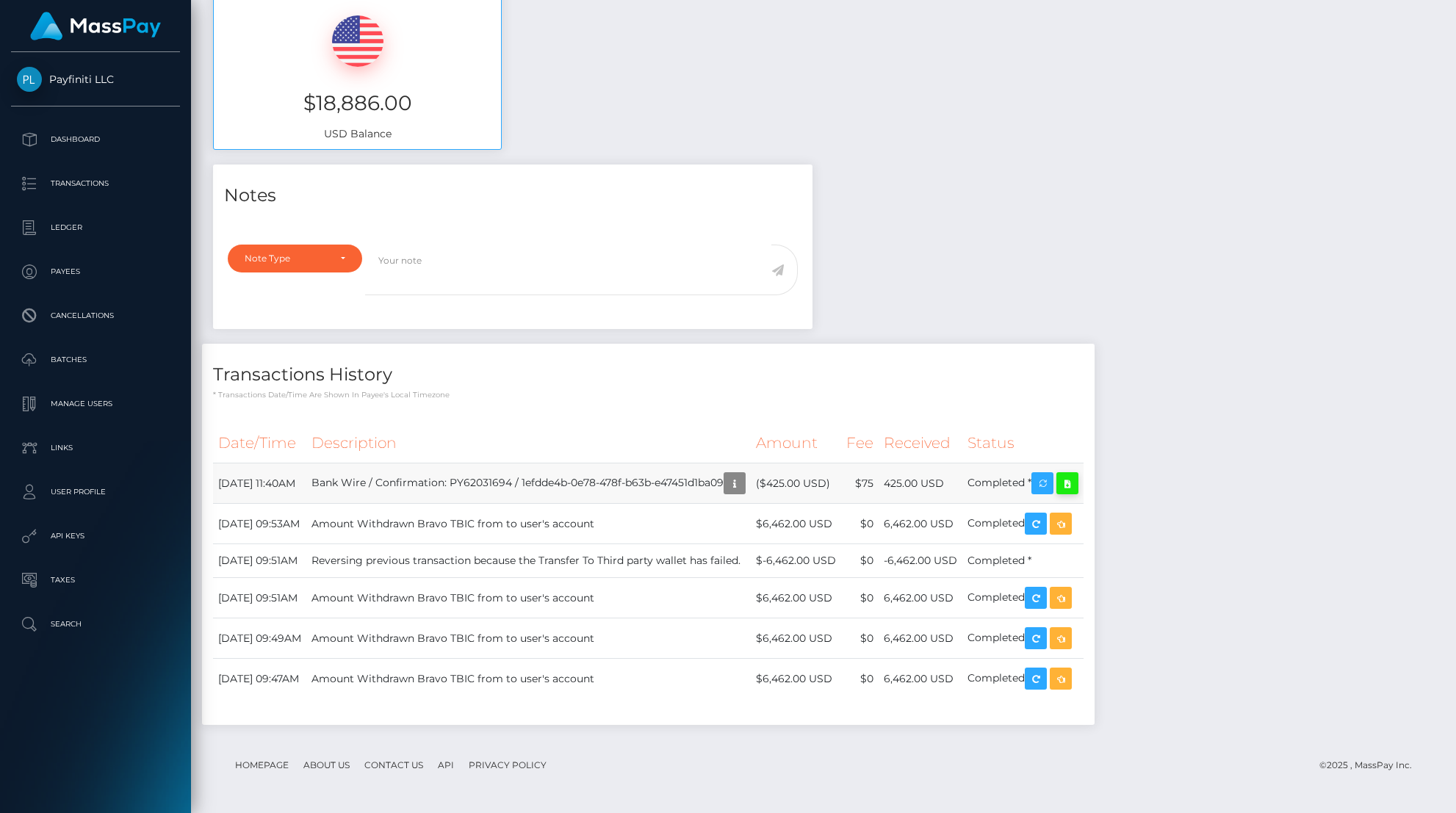
click at [1076, 485] on icon at bounding box center [1067, 483] width 17 height 18
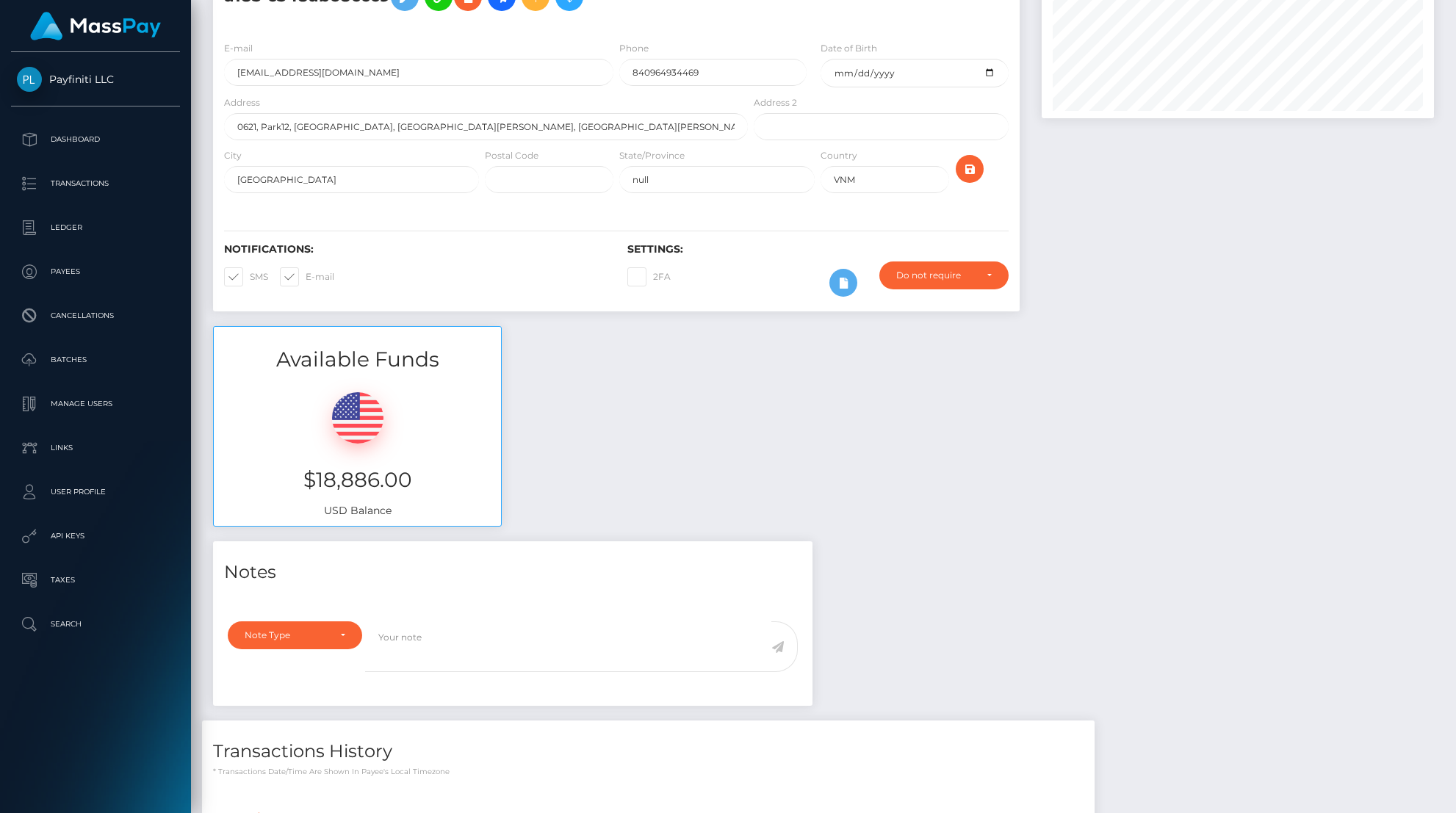
scroll to position [0, 0]
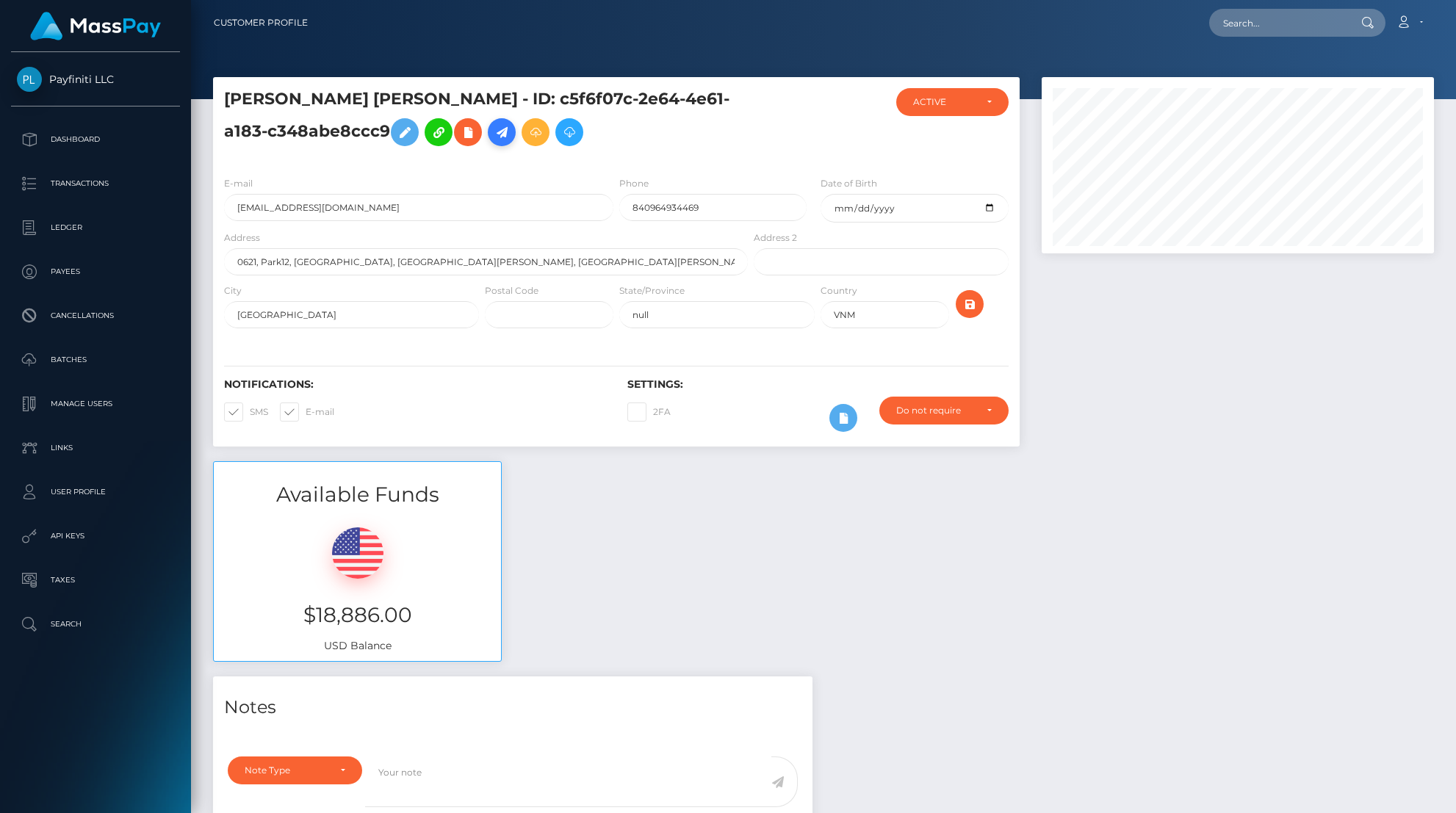
click at [493, 131] on icon at bounding box center [501, 133] width 17 height 18
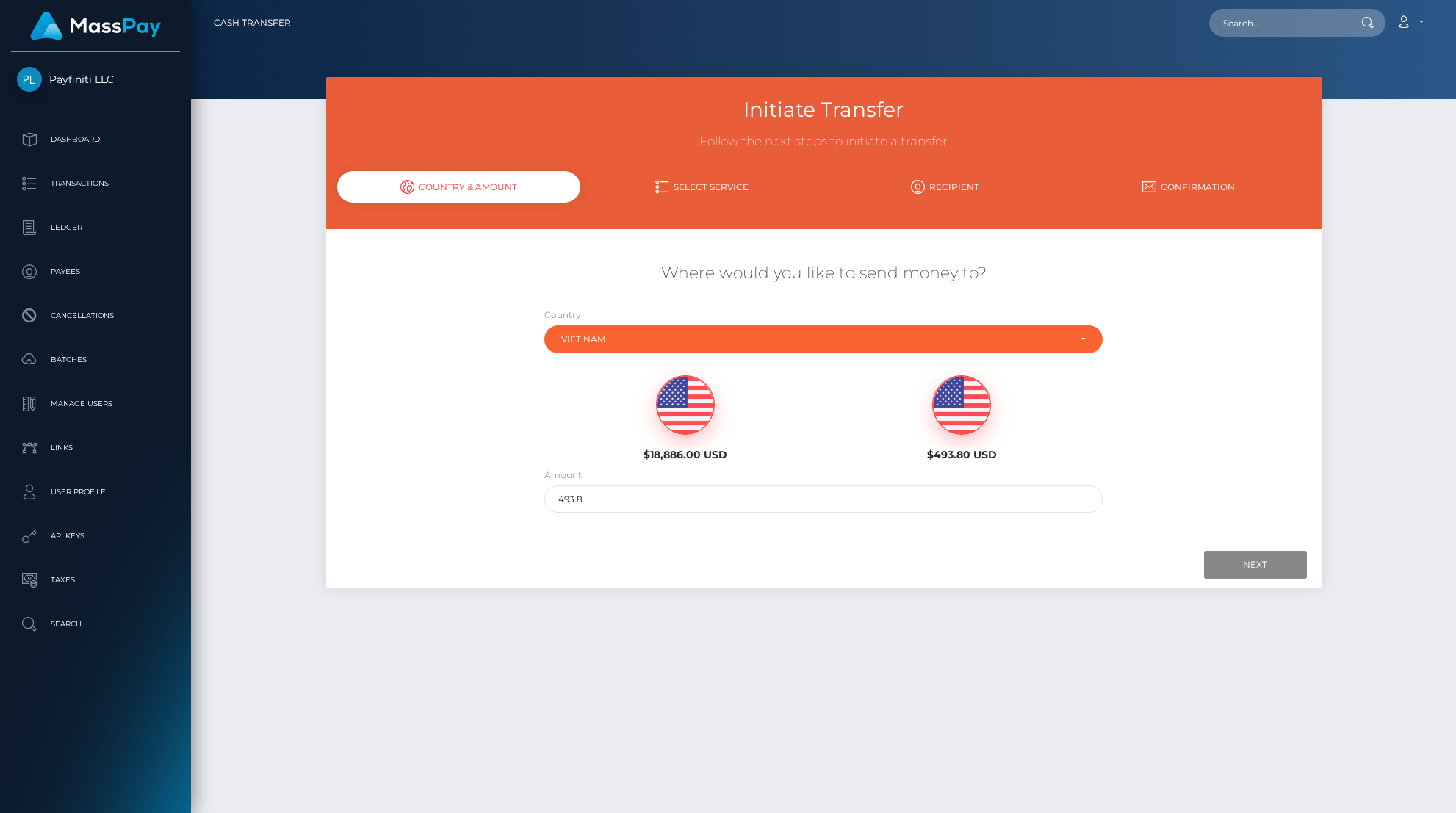
click at [692, 410] on img at bounding box center [685, 405] width 58 height 59
type input "18886"
click at [1258, 568] on input "Next" at bounding box center [1255, 564] width 103 height 28
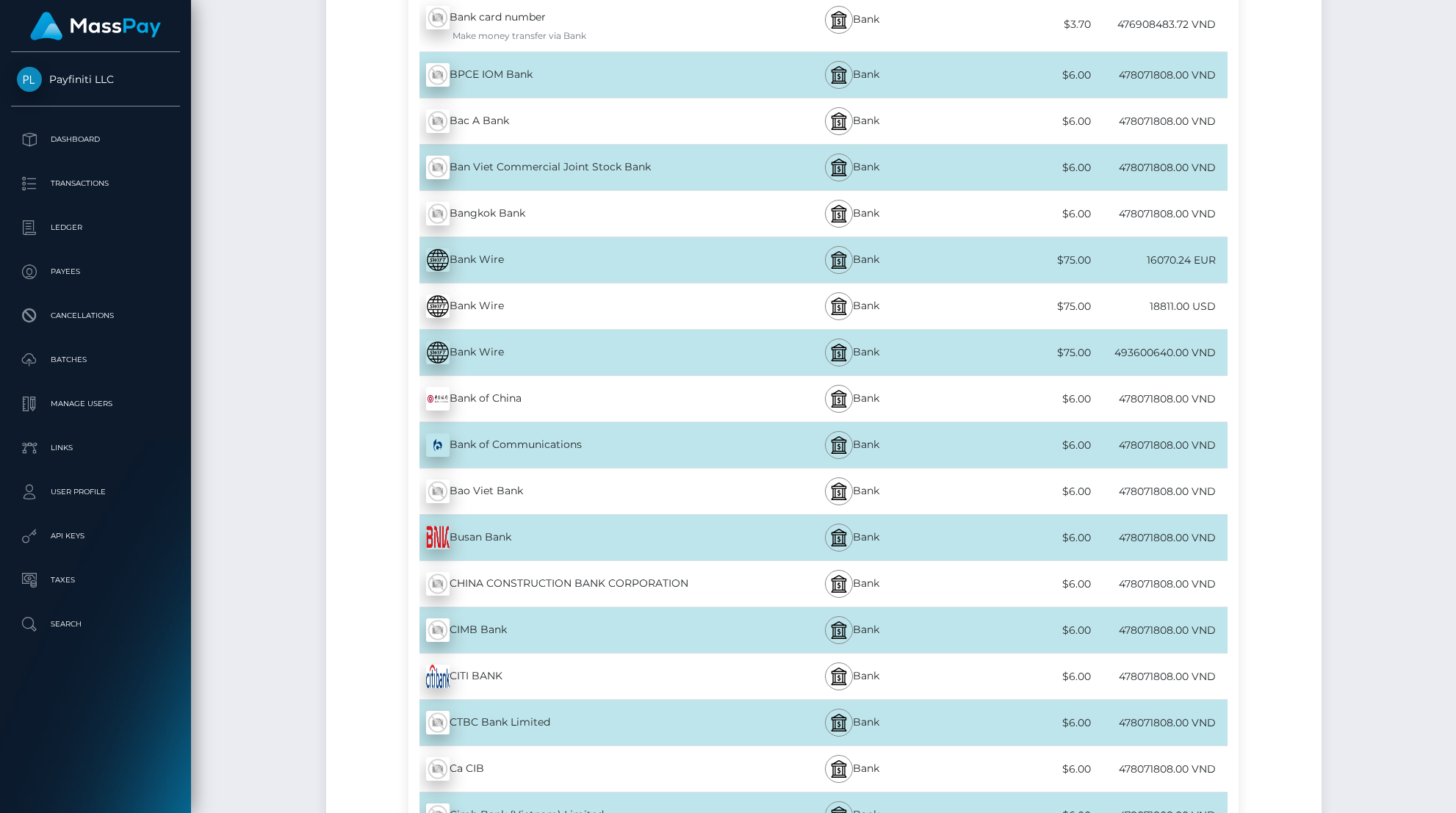
scroll to position [1048, 0]
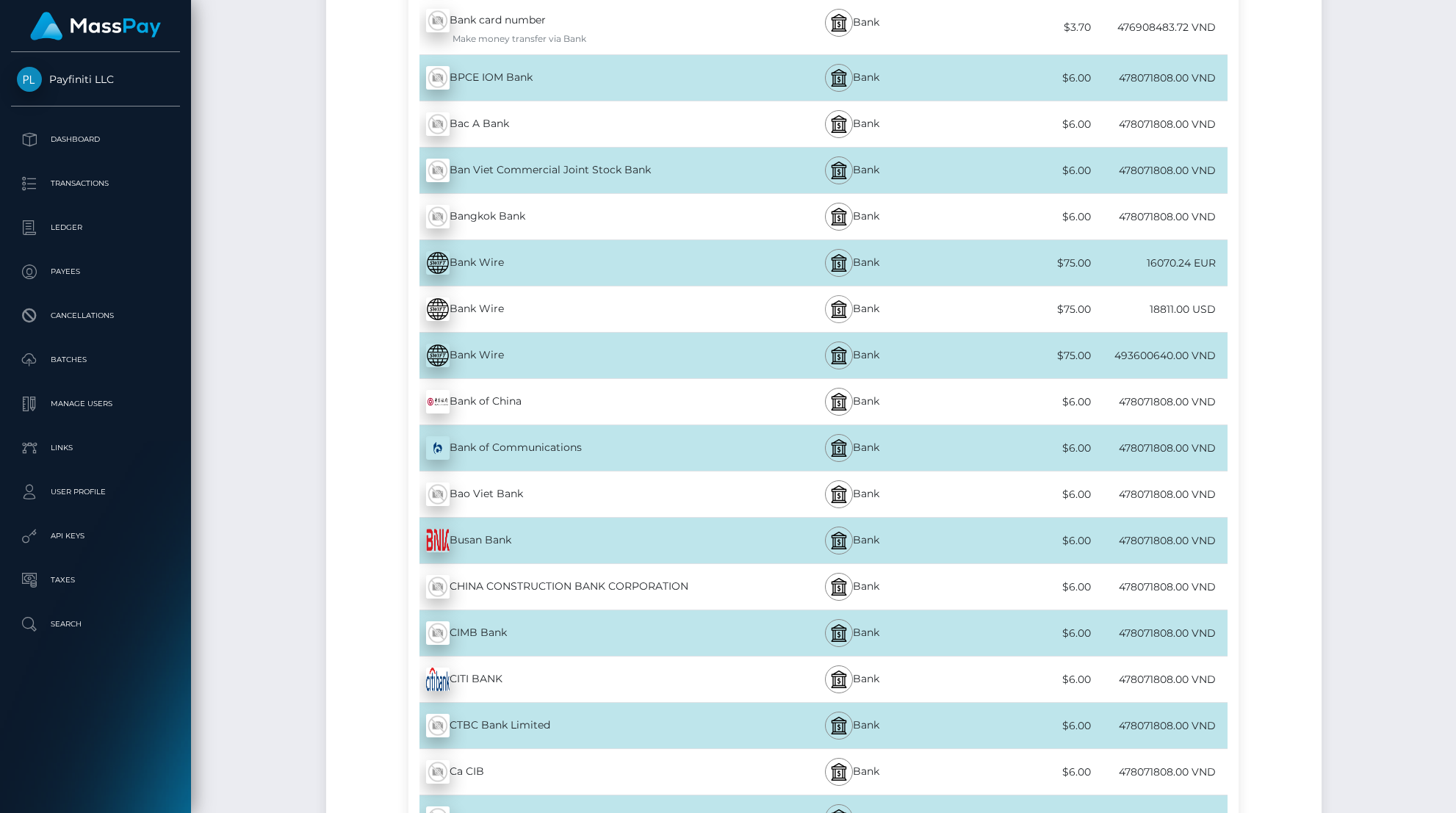
click at [850, 307] on div at bounding box center [838, 309] width 28 height 28
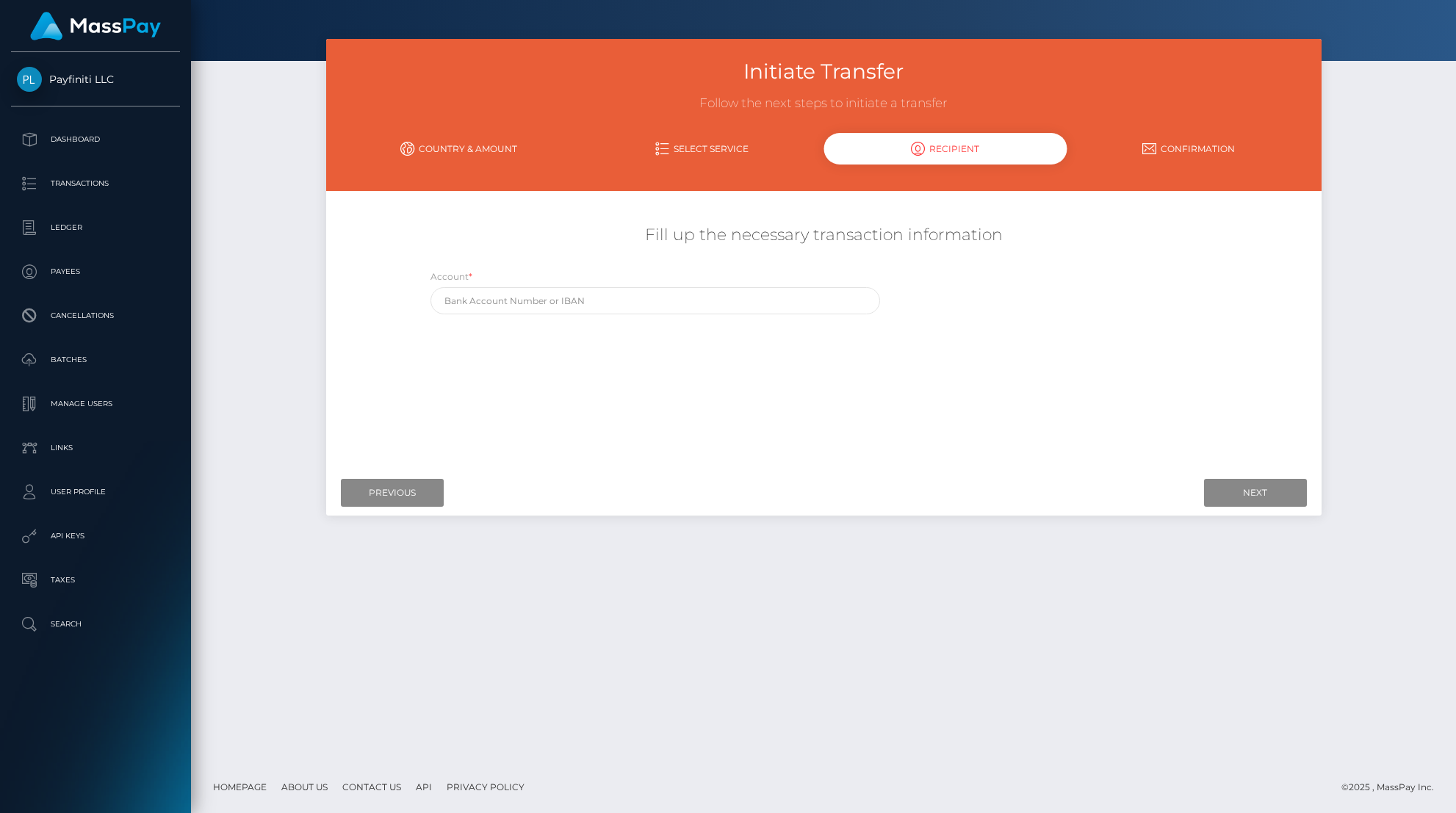
scroll to position [0, 0]
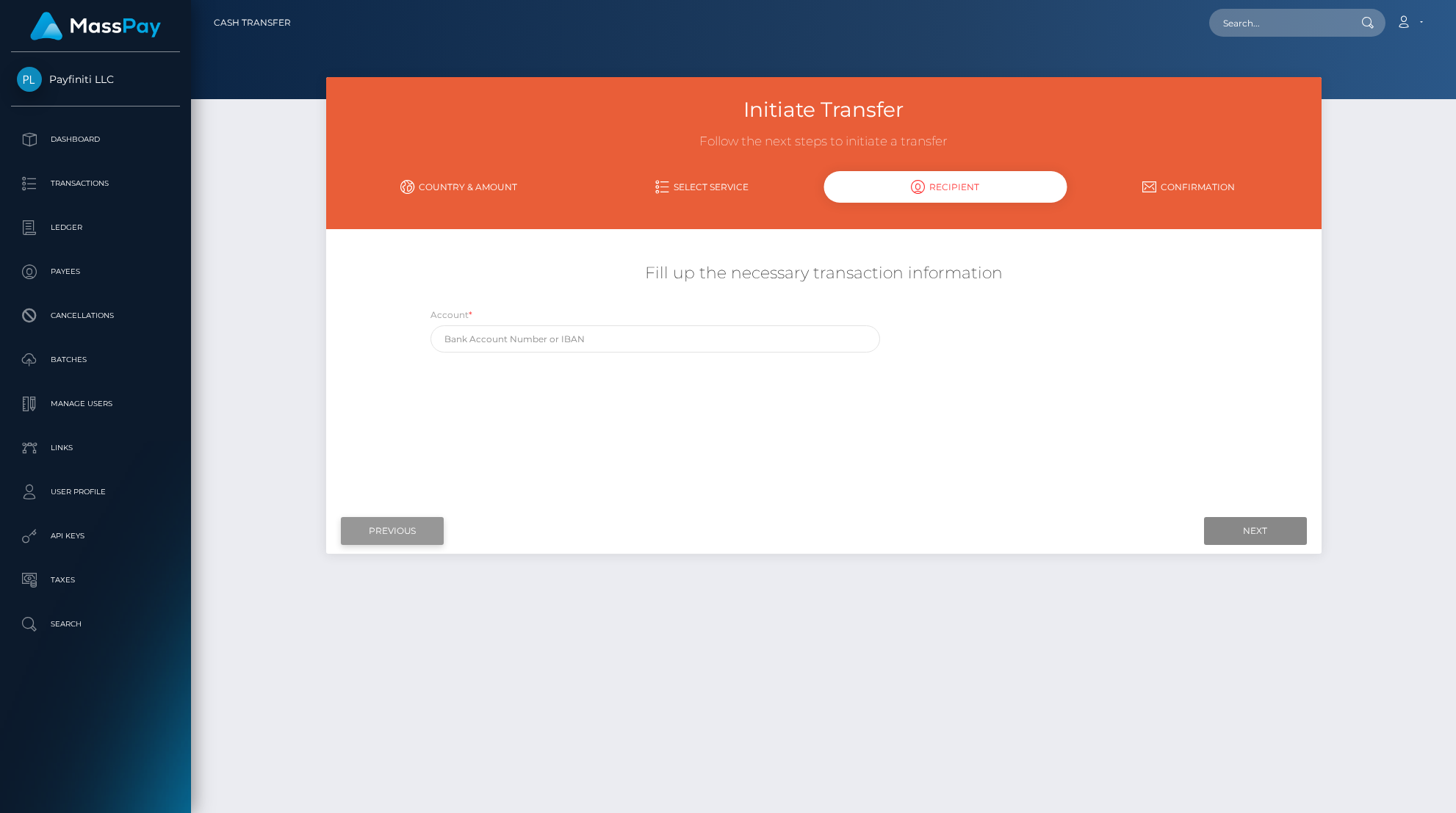
click at [419, 526] on input "Previous" at bounding box center [393, 530] width 103 height 28
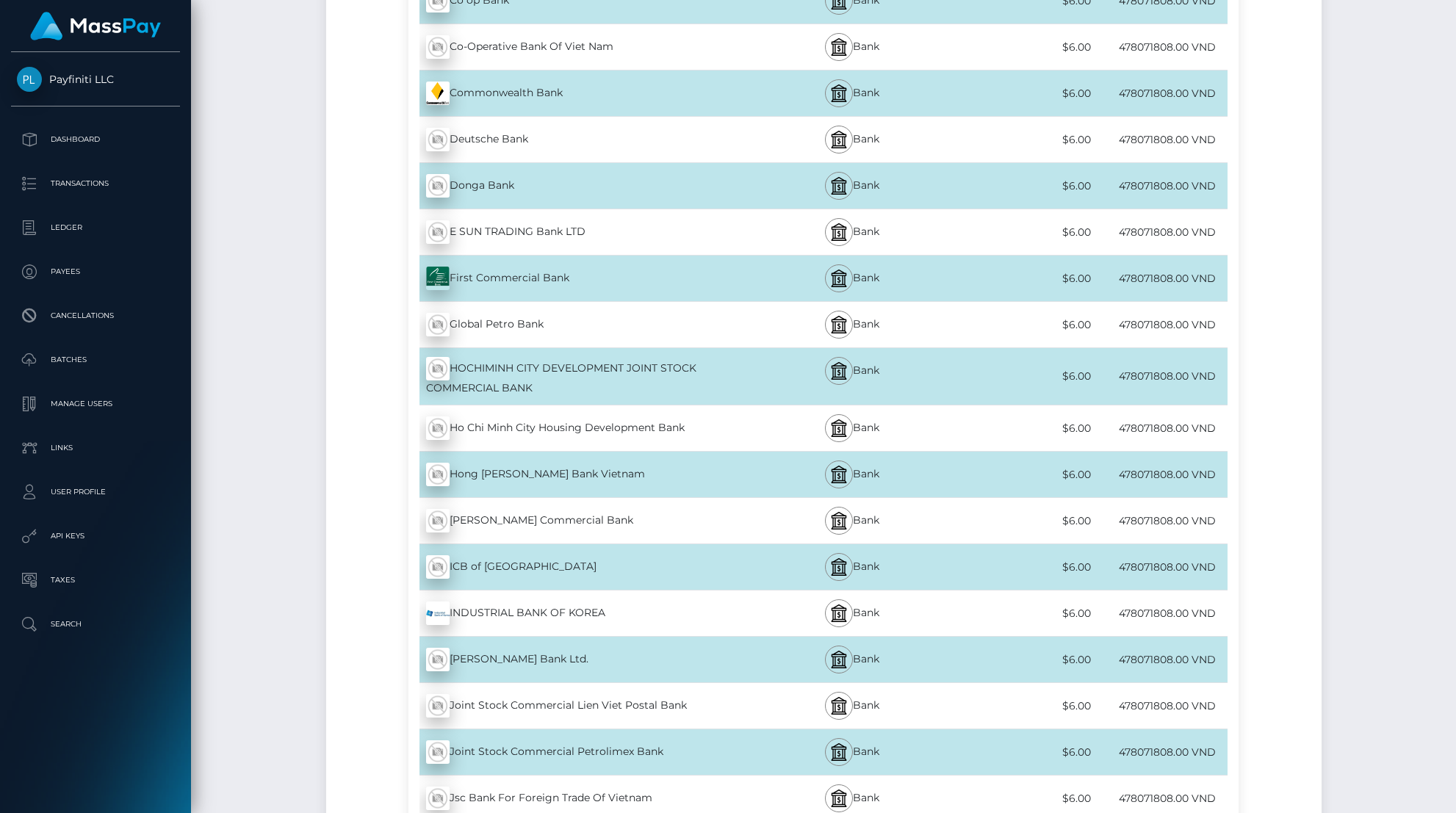
scroll to position [1239, 0]
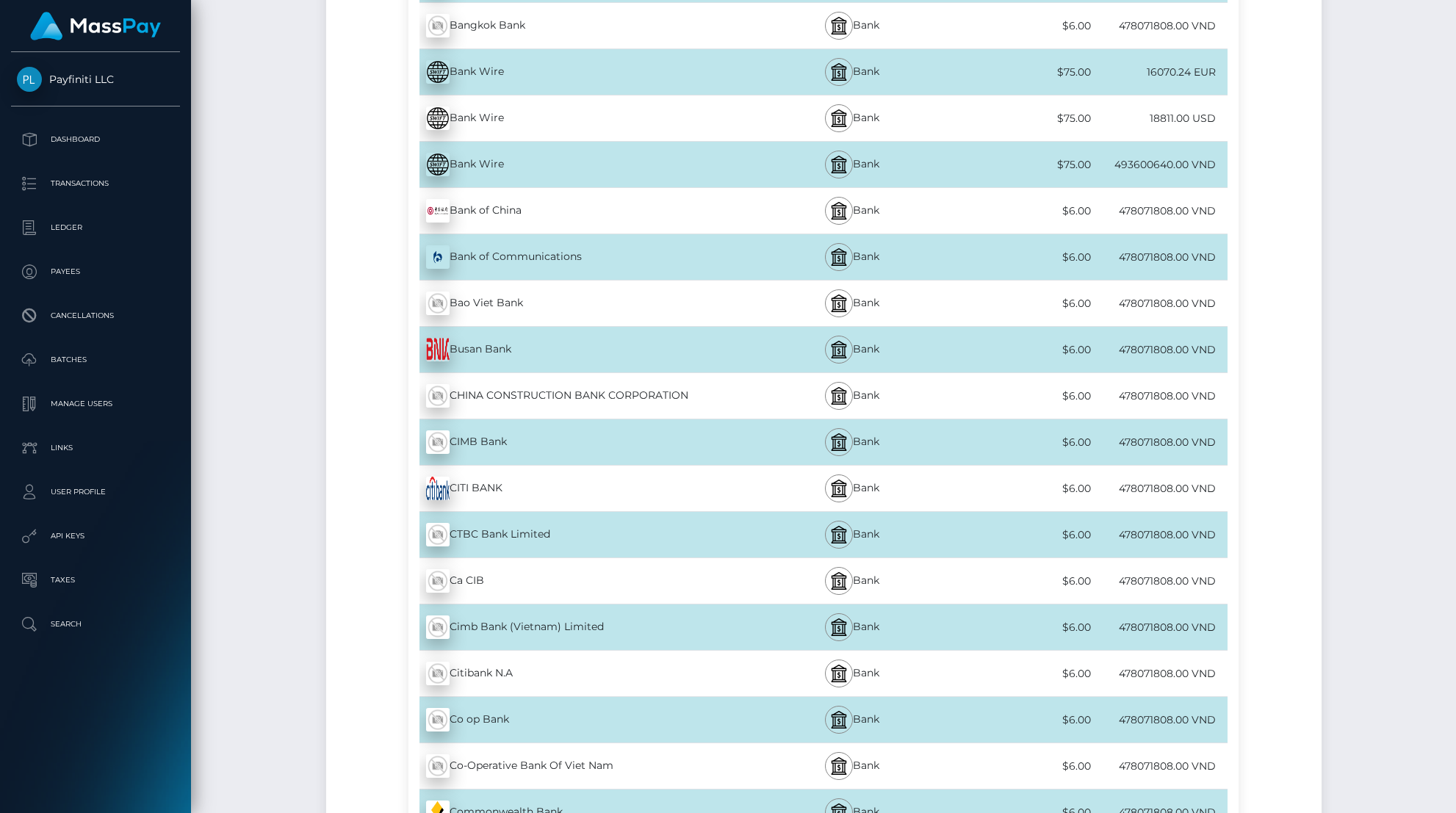
click at [497, 163] on div "Bank Wire - VND" at bounding box center [579, 164] width 341 height 41
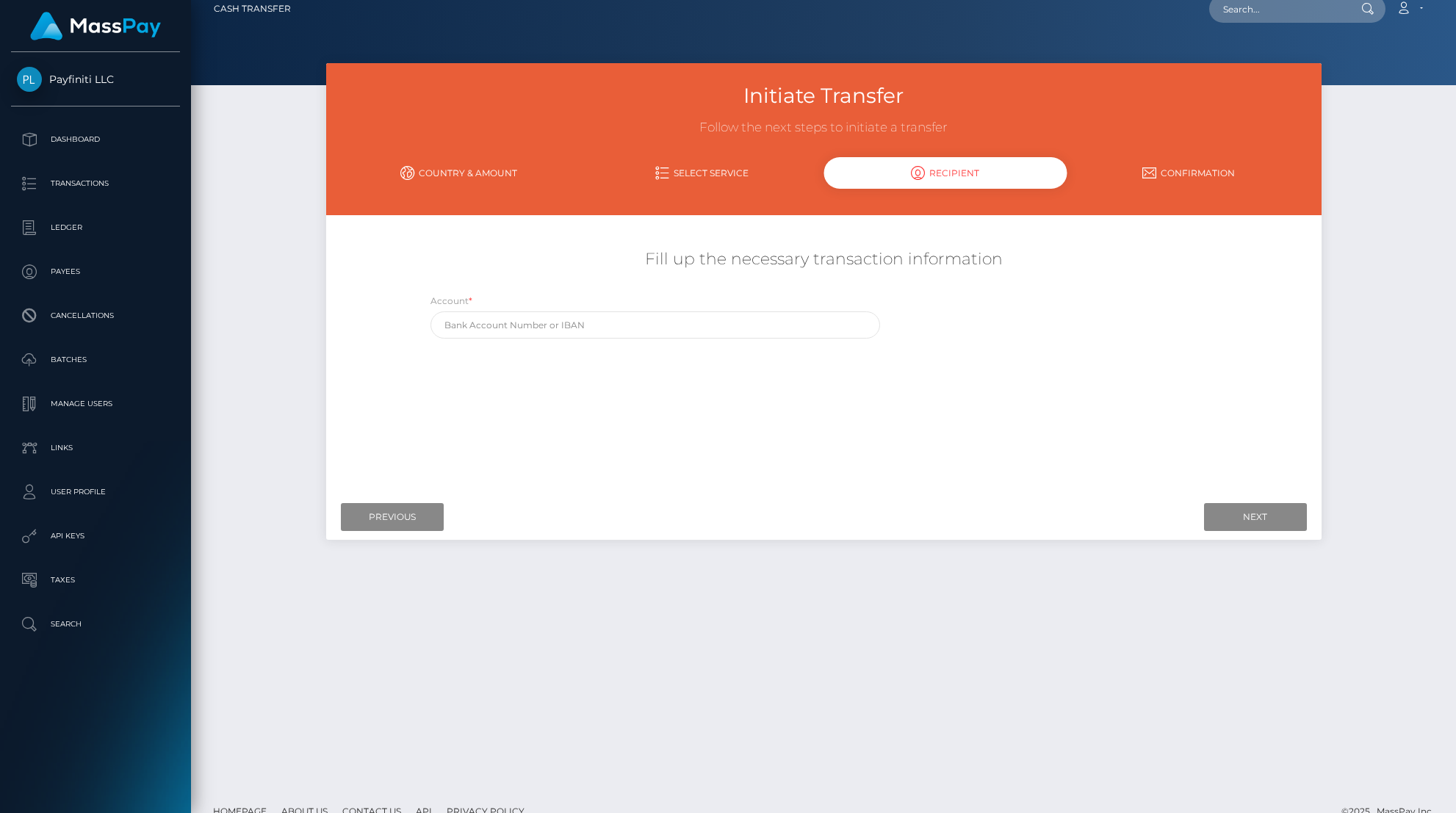
scroll to position [0, 0]
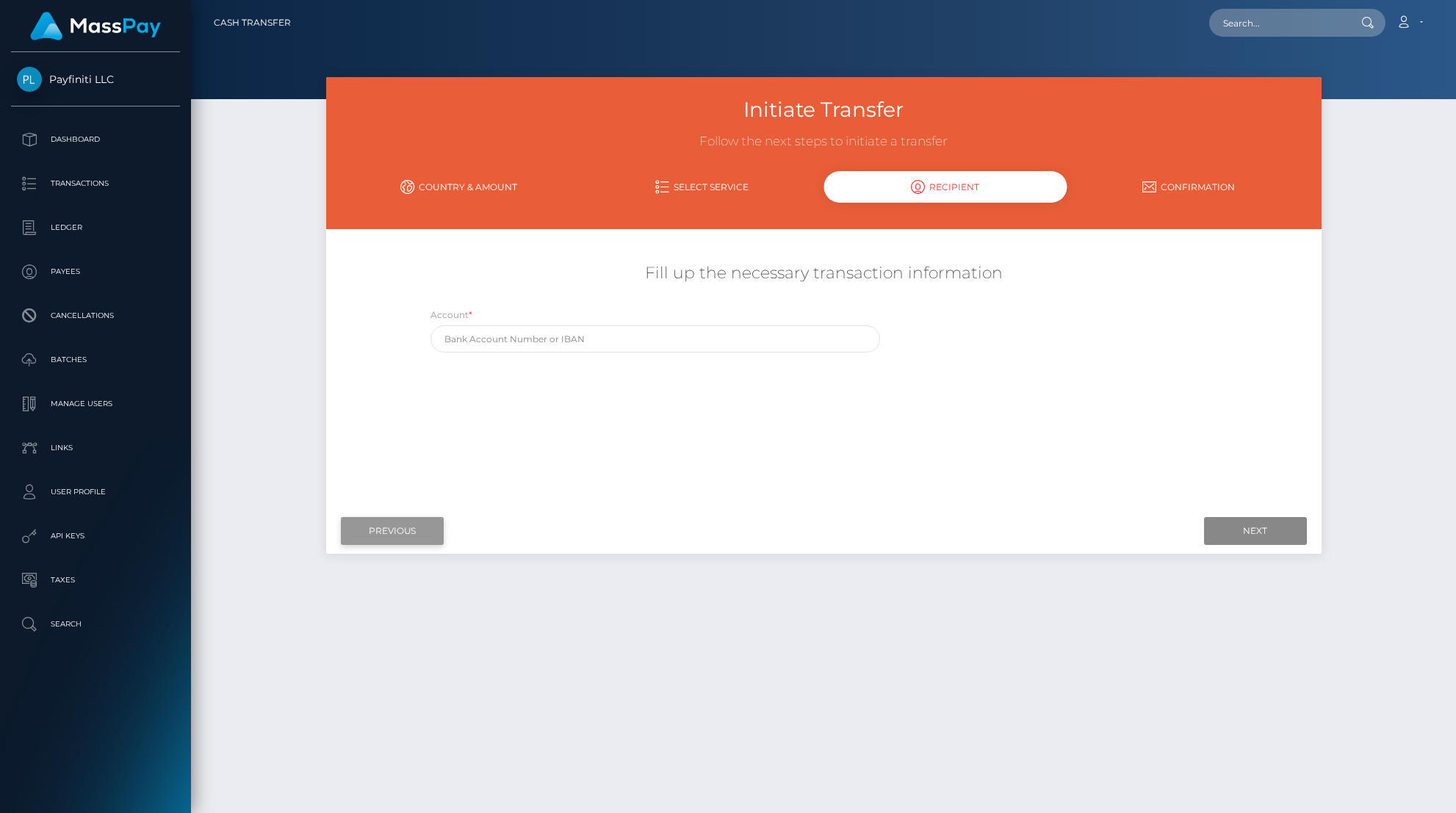
click at [417, 531] on input "Previous" at bounding box center [393, 530] width 103 height 28
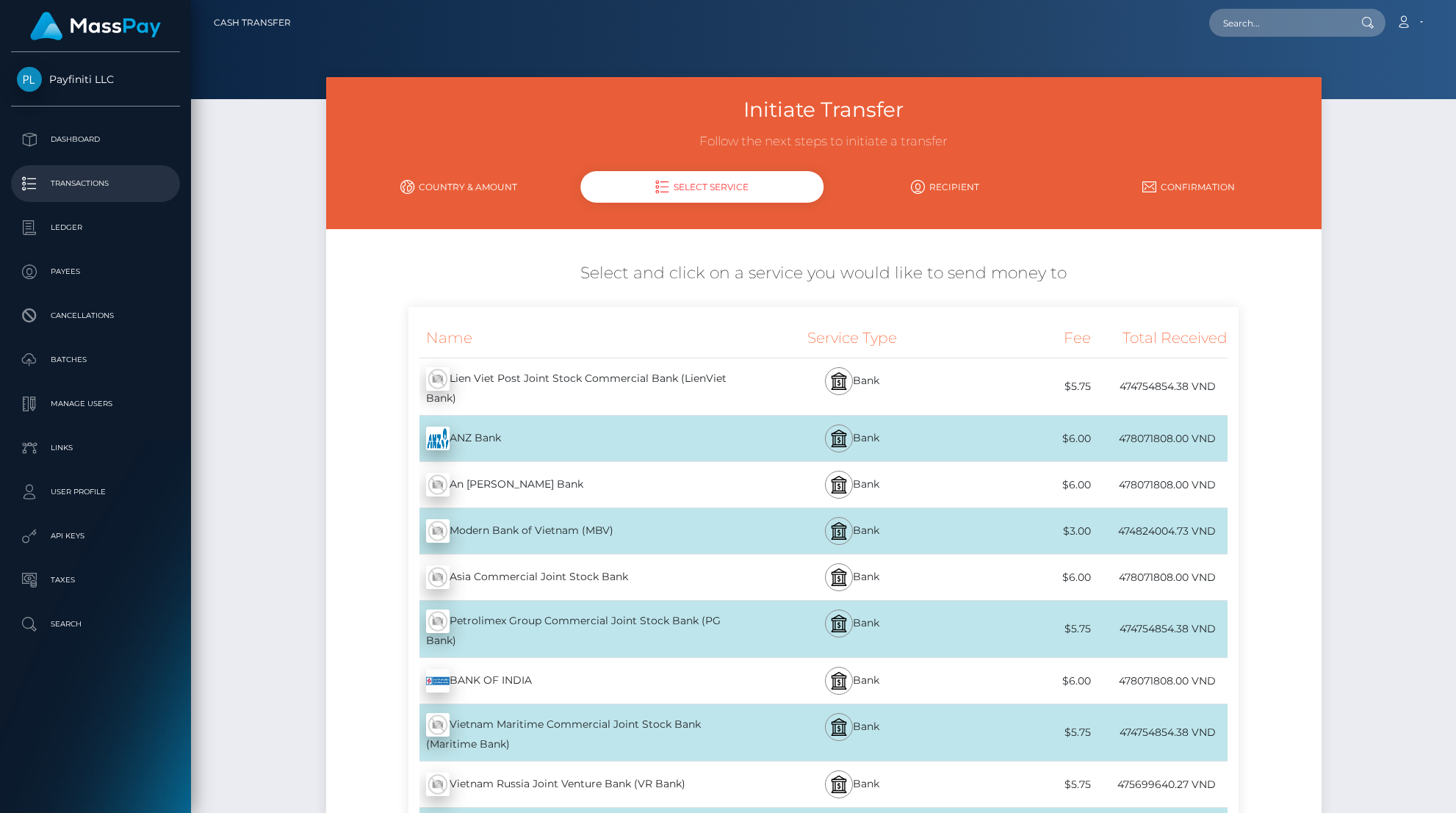
click at [84, 191] on p "Transactions" at bounding box center [95, 183] width 157 height 22
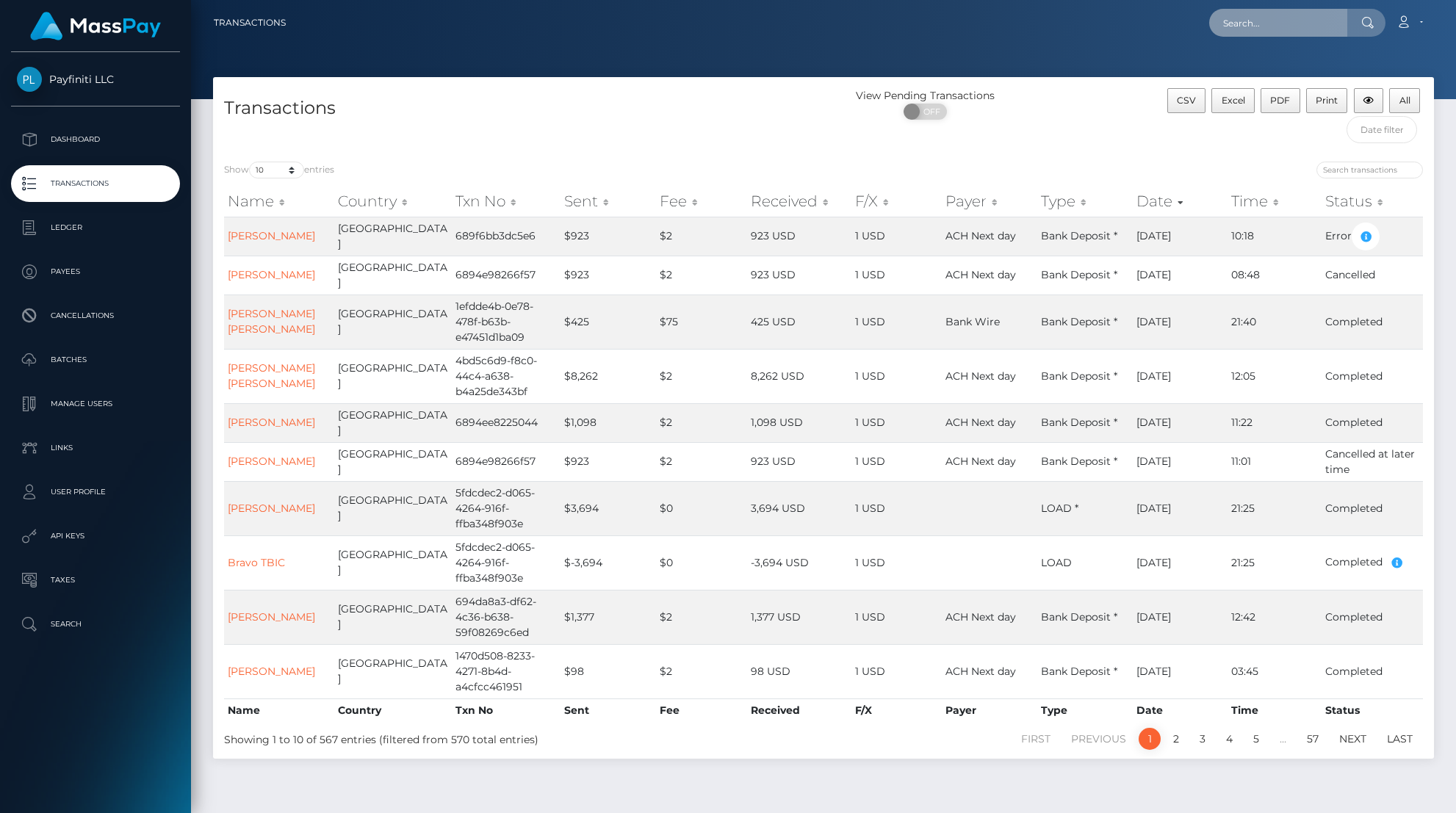
click at [1269, 26] on input "text" at bounding box center [1278, 23] width 138 height 28
click at [121, 267] on p "Payees" at bounding box center [95, 271] width 157 height 22
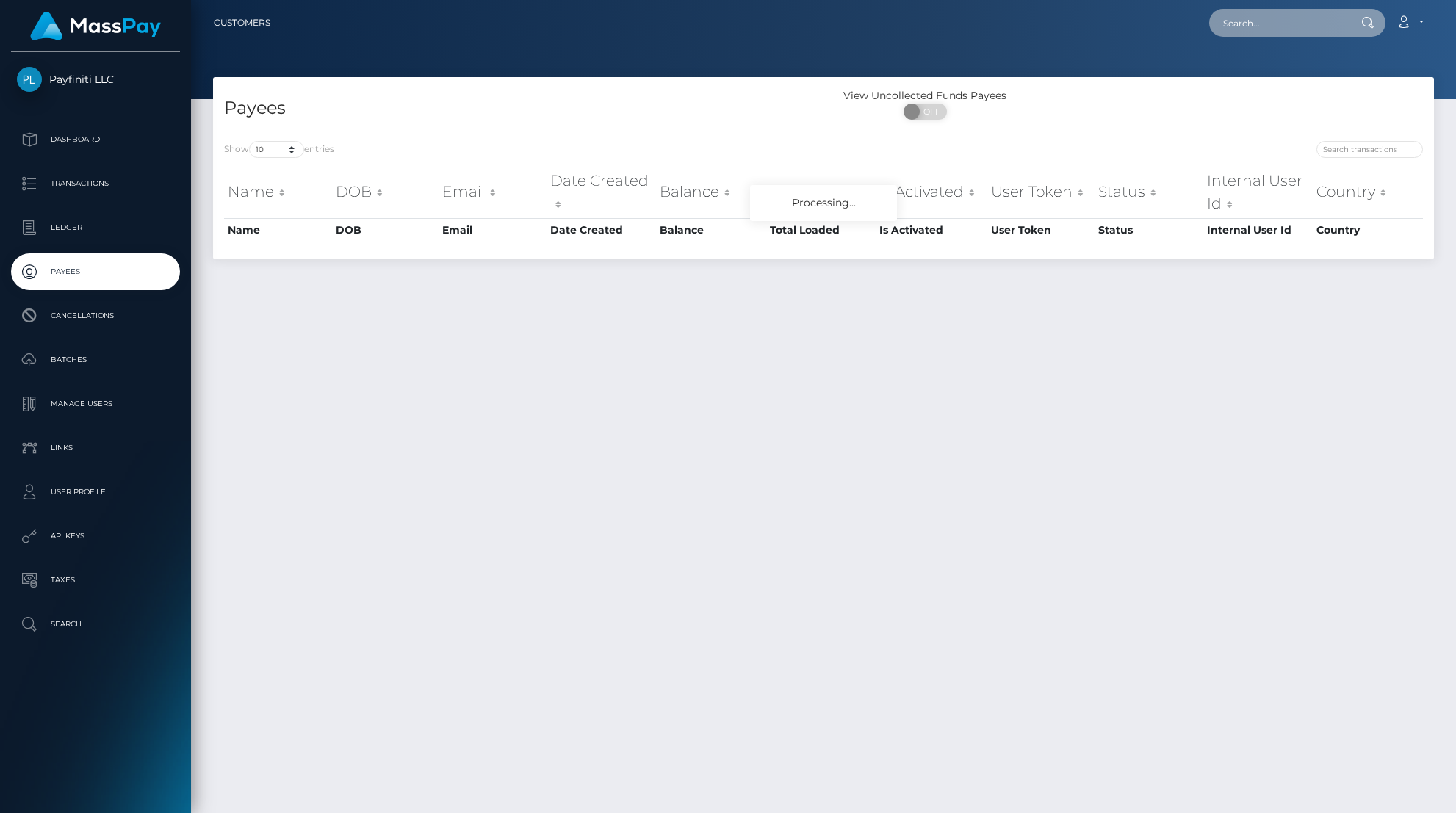
click at [1267, 27] on input "text" at bounding box center [1278, 23] width 138 height 28
paste input "terry.b.kelley@gmail.com"
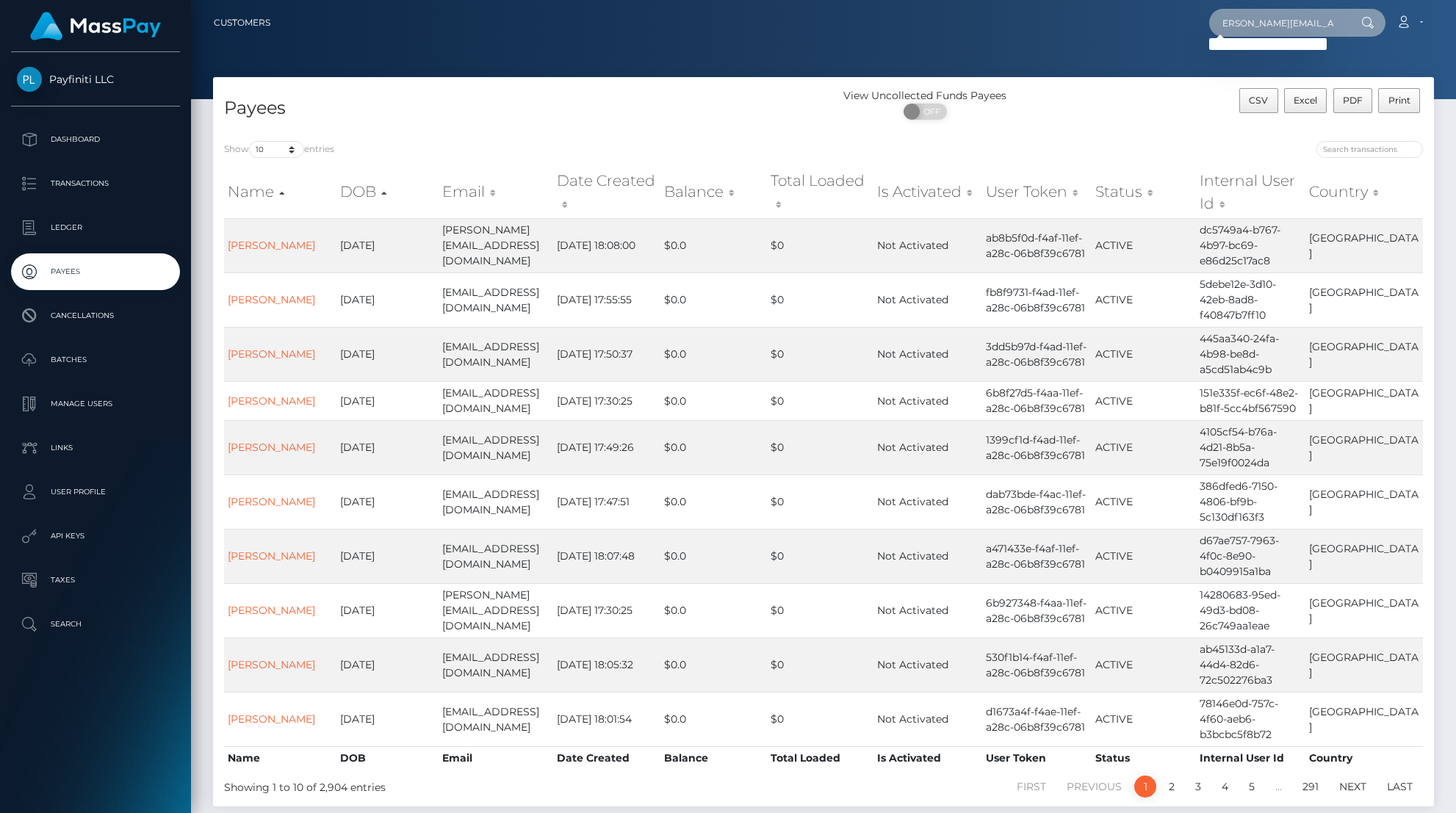
click at [1293, 27] on input "terry.b.kelley@gmail.com" at bounding box center [1278, 23] width 138 height 28
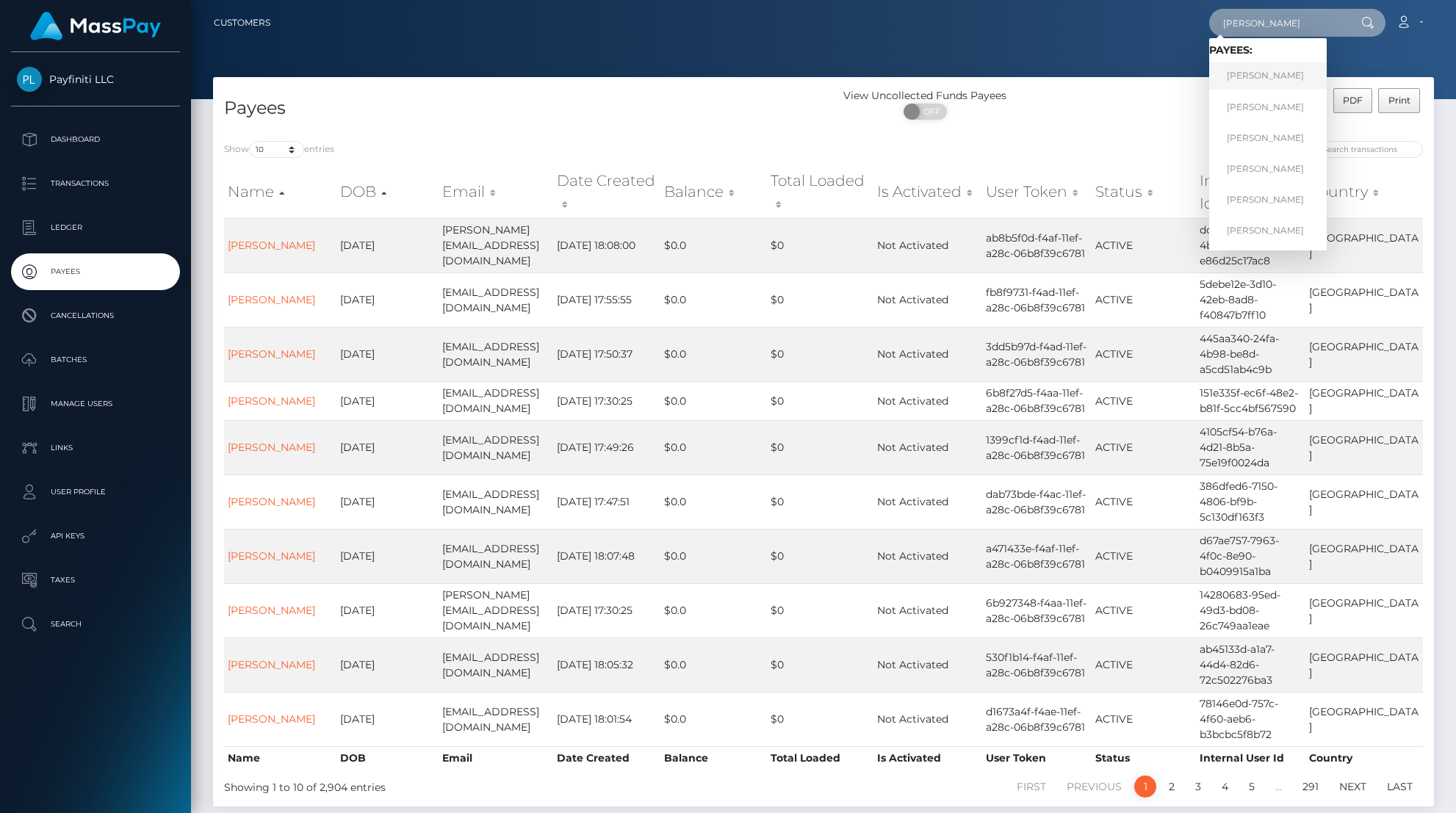
type input "terry"
click at [1271, 72] on link "TERRY KELLEY" at bounding box center [1267, 76] width 117 height 27
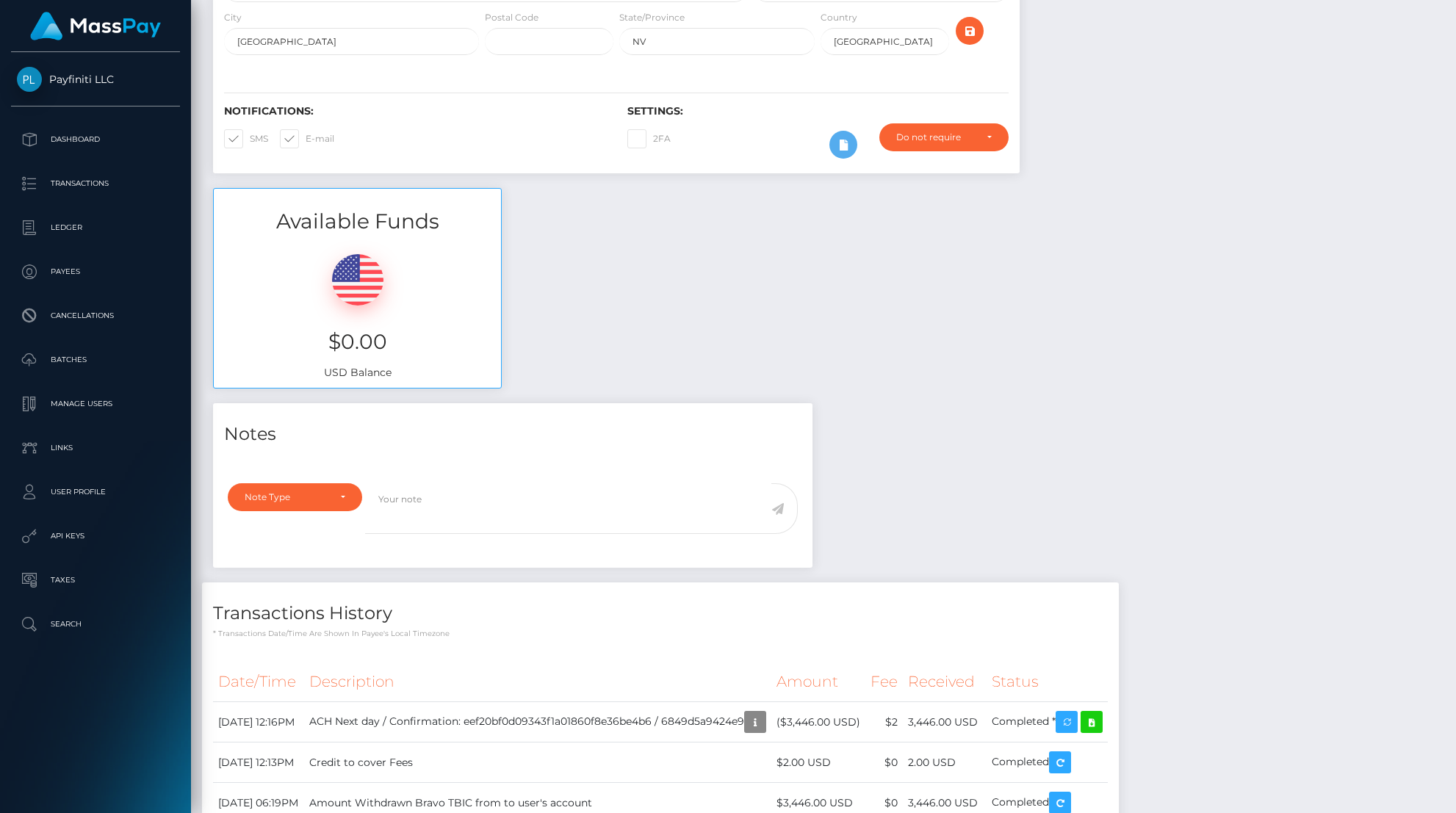
scroll to position [620, 0]
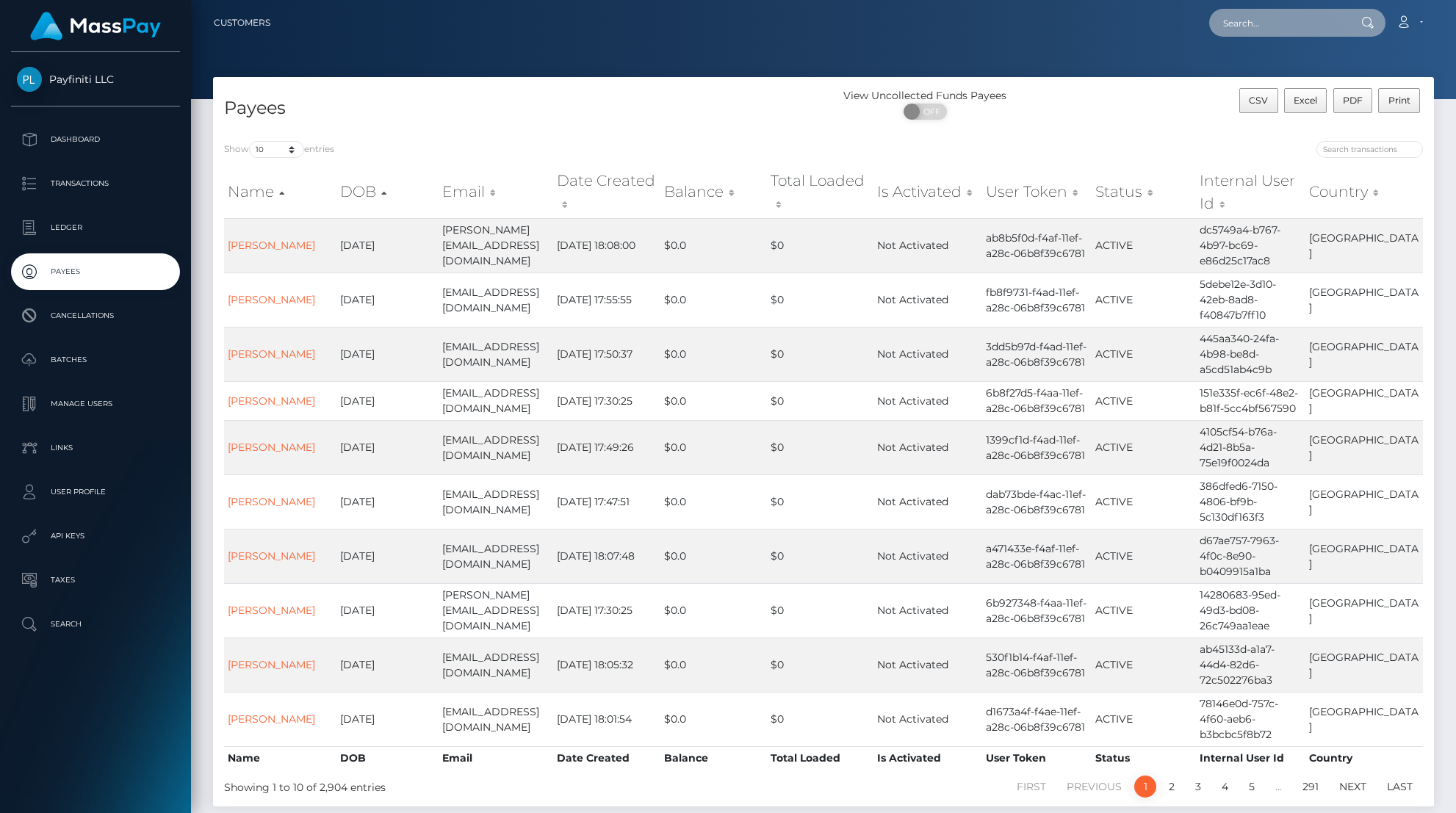
click at [1267, 26] on input "text" at bounding box center [1278, 23] width 138 height 28
type input "kent"
click at [1273, 70] on link "Kent Hayes" at bounding box center [1267, 76] width 117 height 27
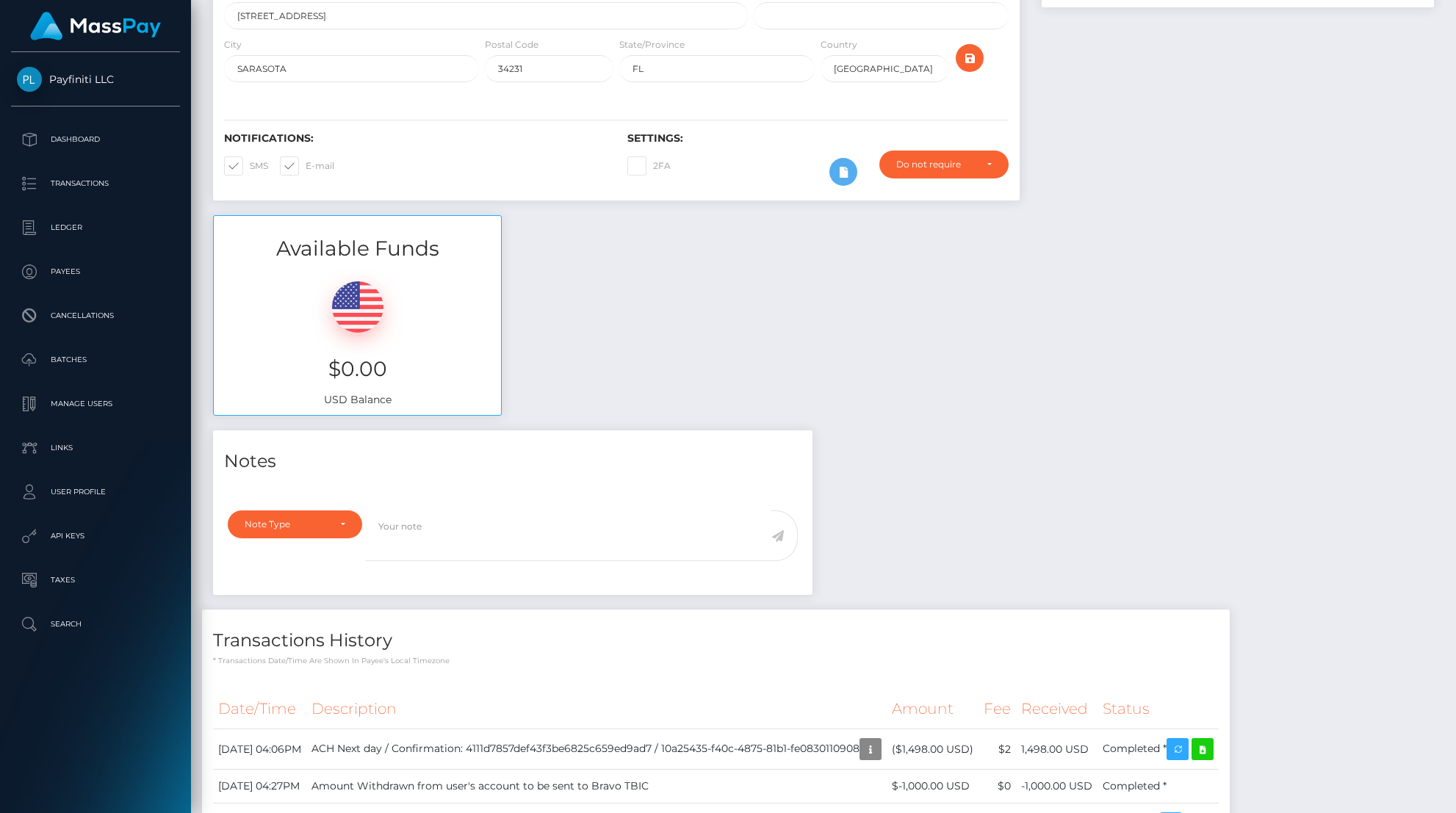
scroll to position [411, 0]
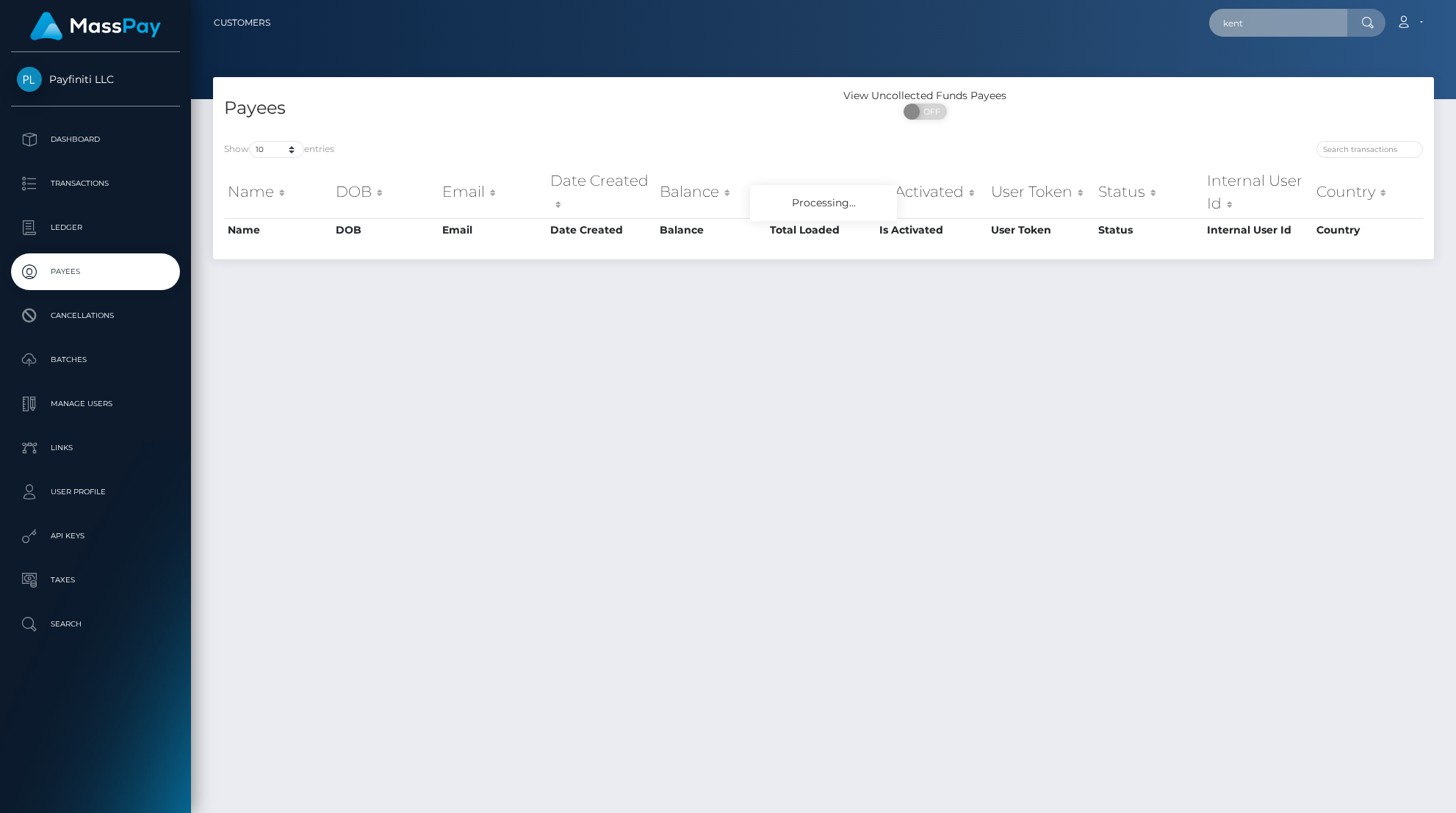
click at [1274, 27] on input "kent" at bounding box center [1278, 23] width 138 height 28
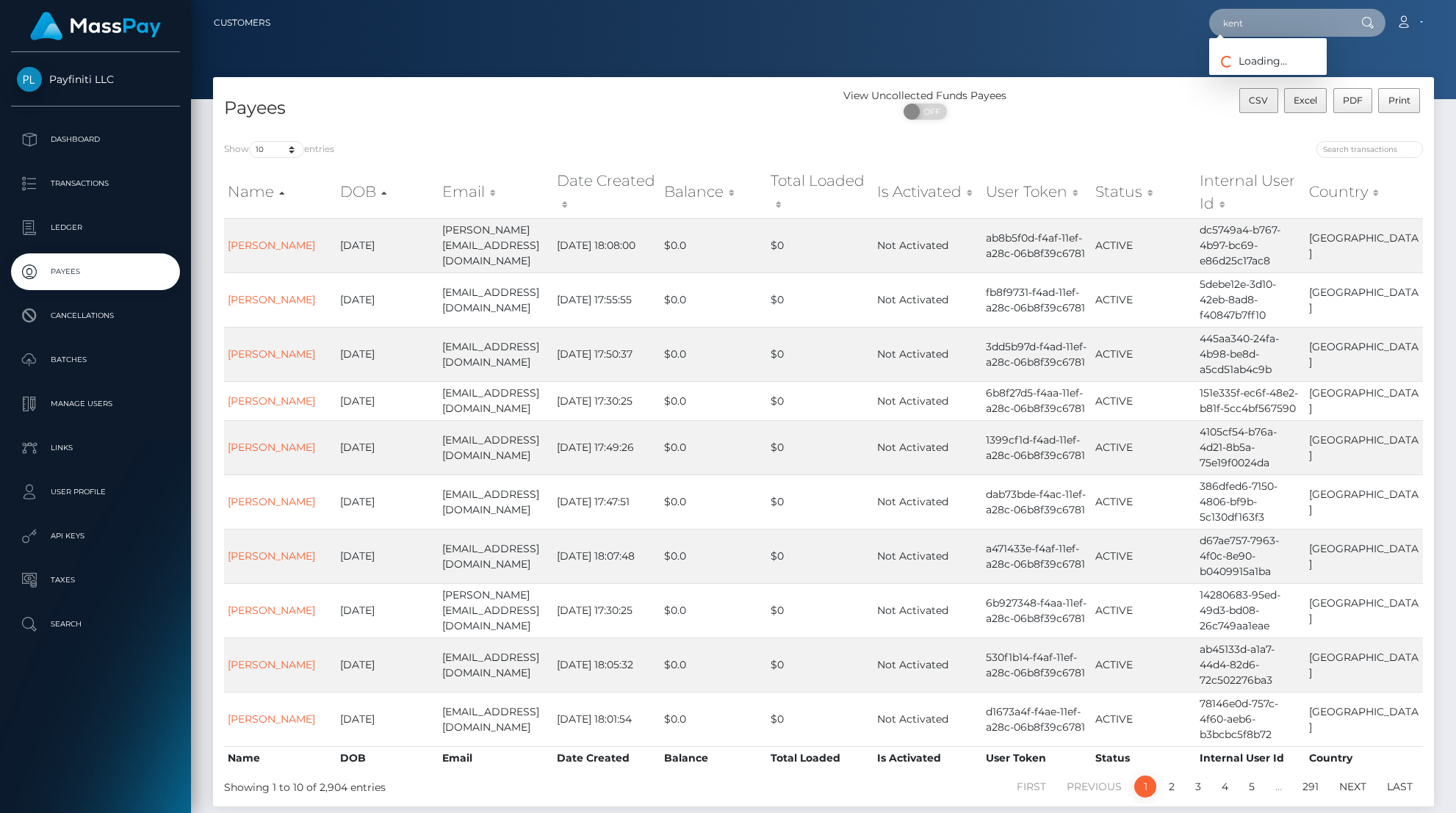
click at [1274, 27] on input "kent" at bounding box center [1278, 23] width 138 height 28
paste input "[PERSON_NAME][EMAIL_ADDRESS][DOMAIN_NAME]"
type input "[PERSON_NAME][EMAIL_ADDRESS][DOMAIN_NAME]"
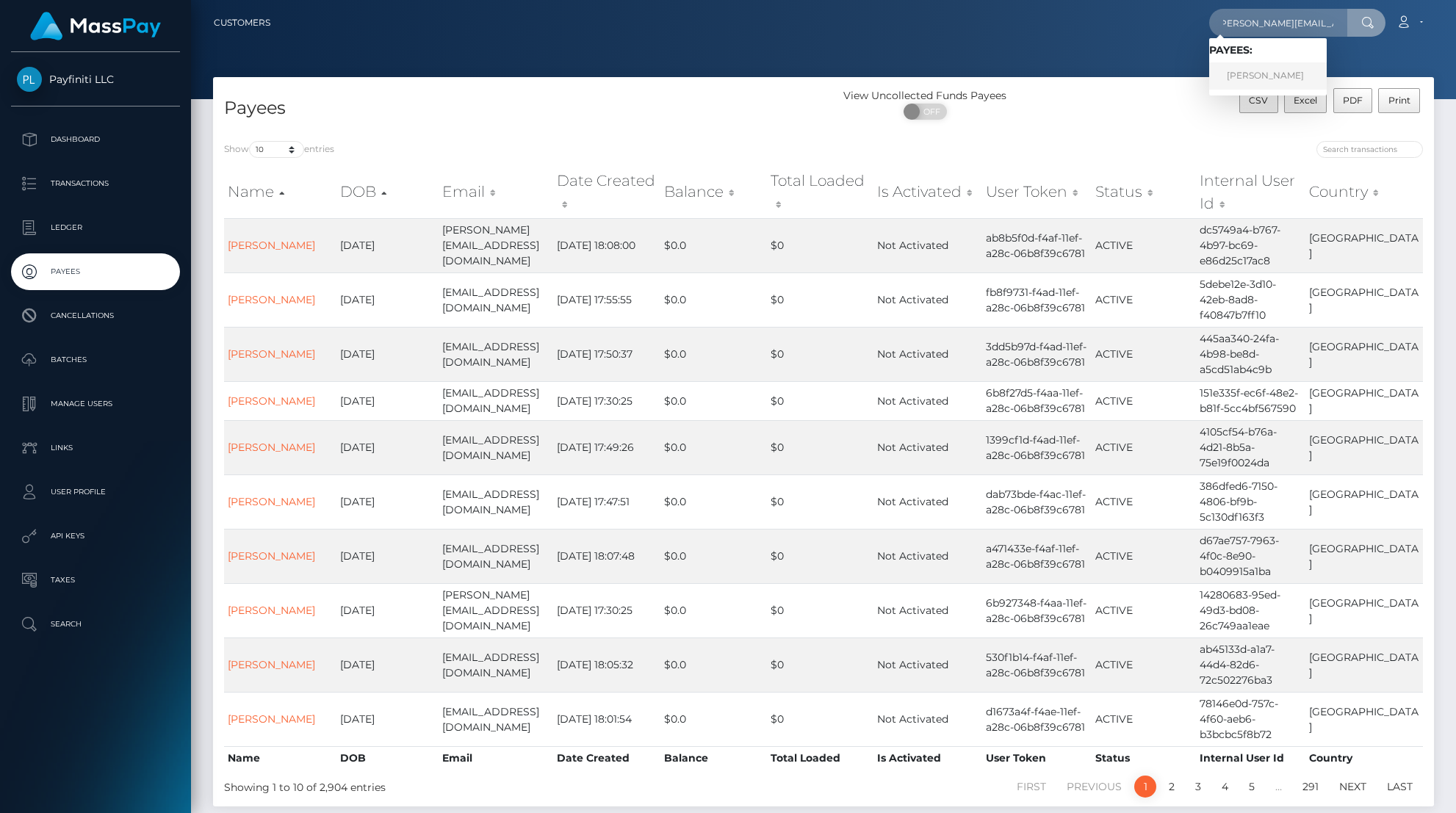
click at [1286, 81] on link "[PERSON_NAME]" at bounding box center [1267, 76] width 117 height 27
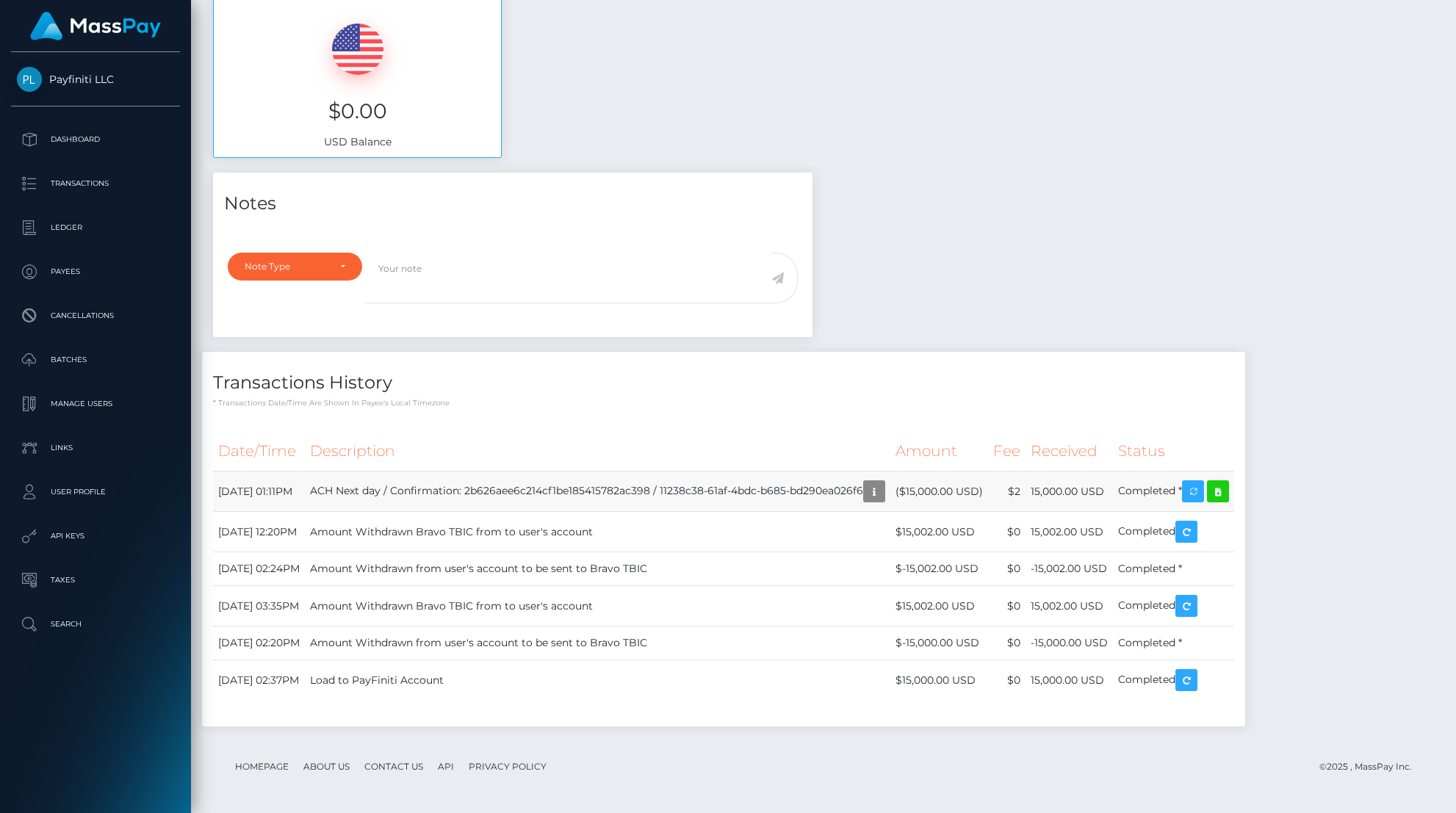
scroll to position [505, 0]
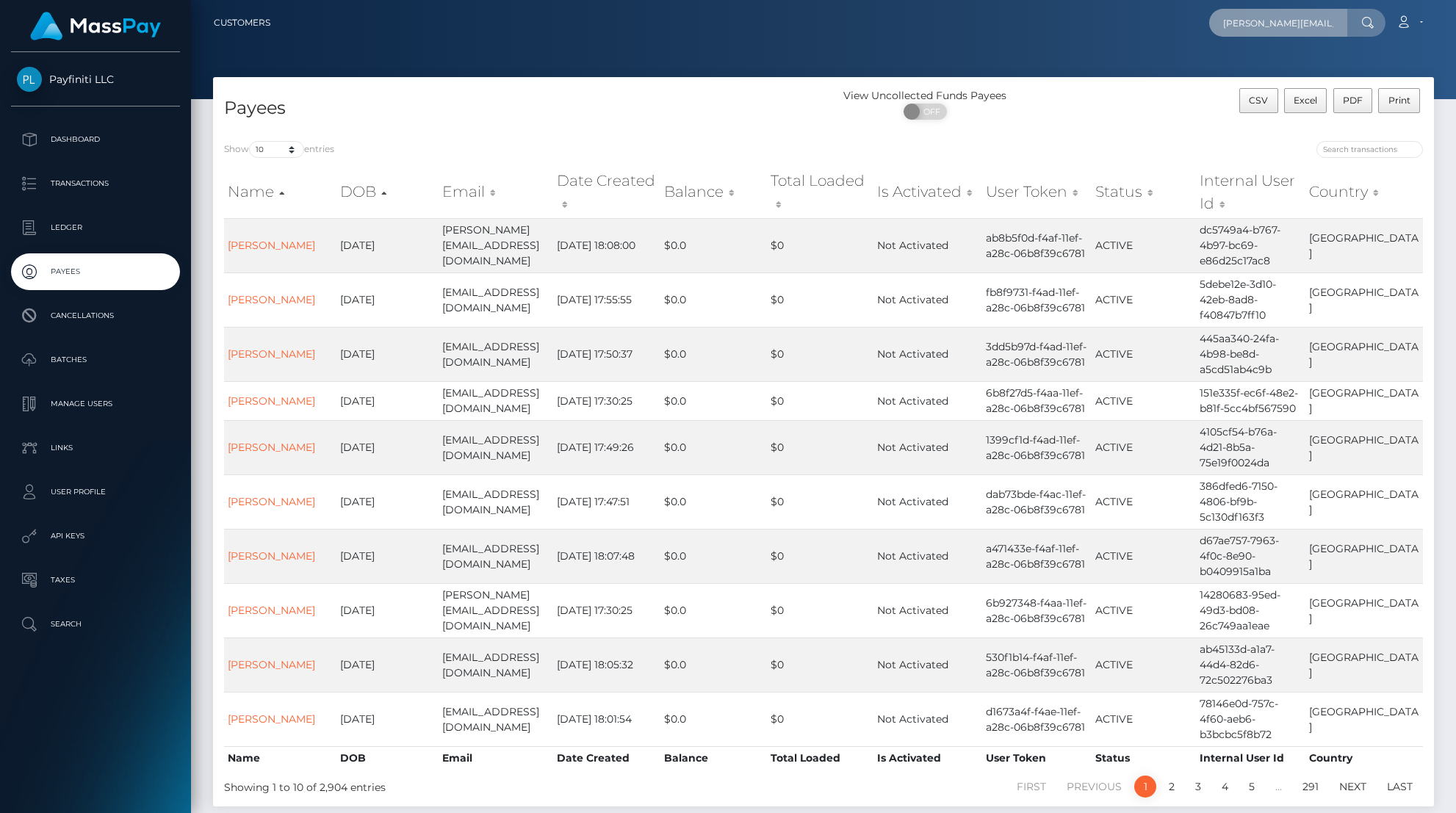
click at [1268, 20] on input "[PERSON_NAME][EMAIL_ADDRESS][DOMAIN_NAME]" at bounding box center [1278, 23] width 138 height 28
click at [1268, 20] on input "adam@voxfunding.com" at bounding box center [1278, 23] width 138 height 28
paste input "elia1818@gmail"
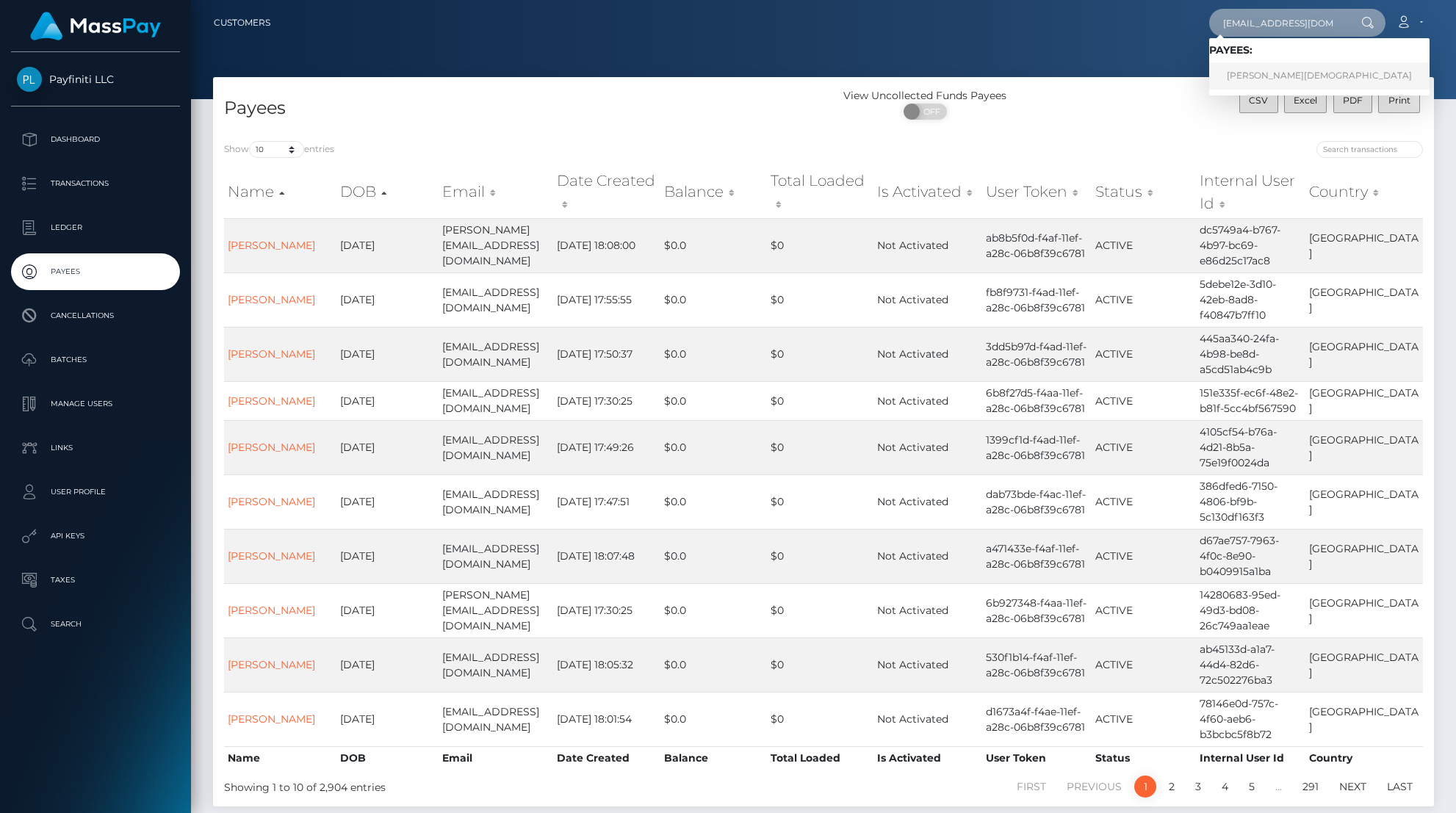
type input "[EMAIL_ADDRESS][DOMAIN_NAME]"
click at [1279, 77] on link "Elia Ahmadian" at bounding box center [1319, 76] width 221 height 27
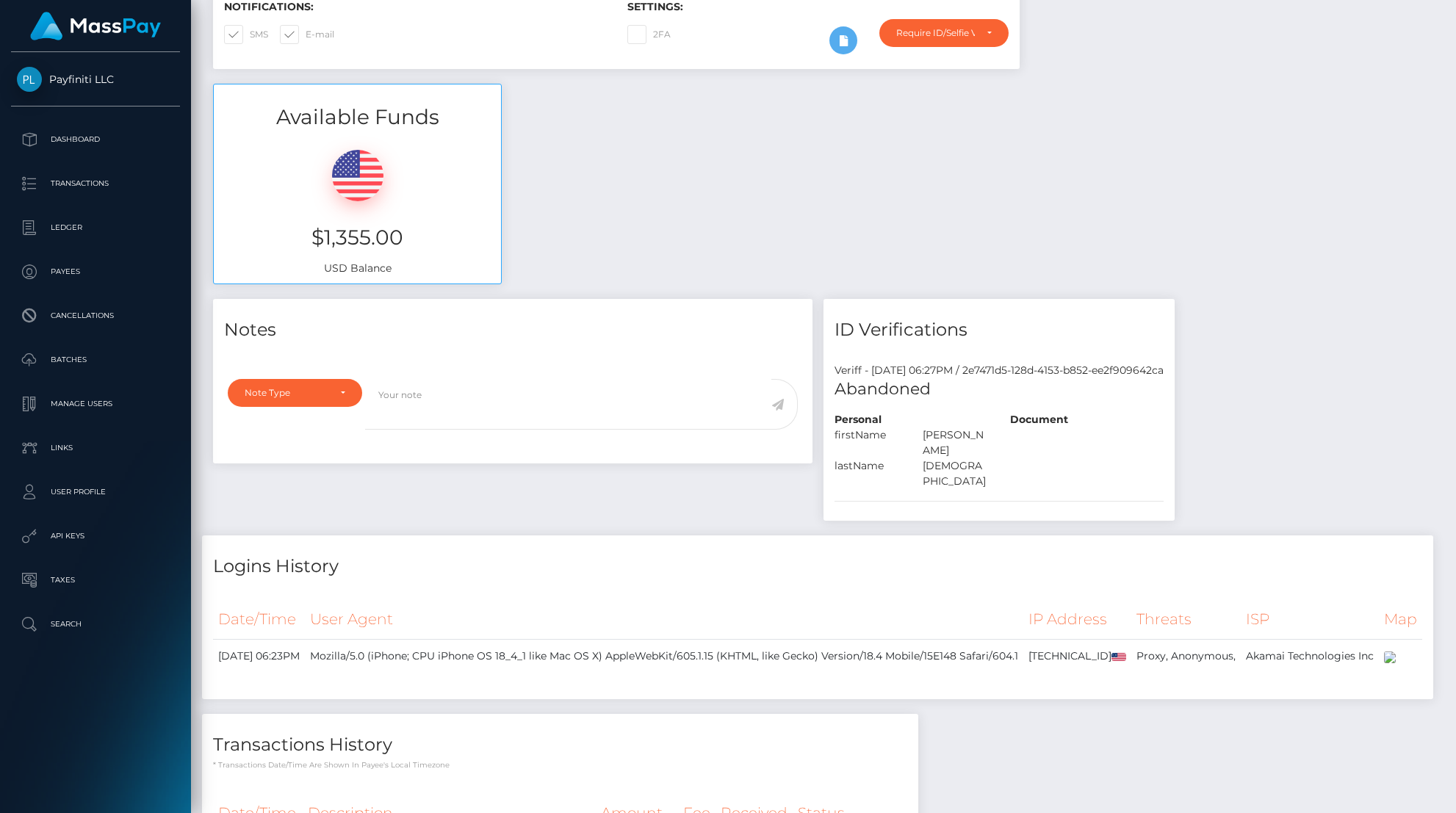
scroll to position [536, 0]
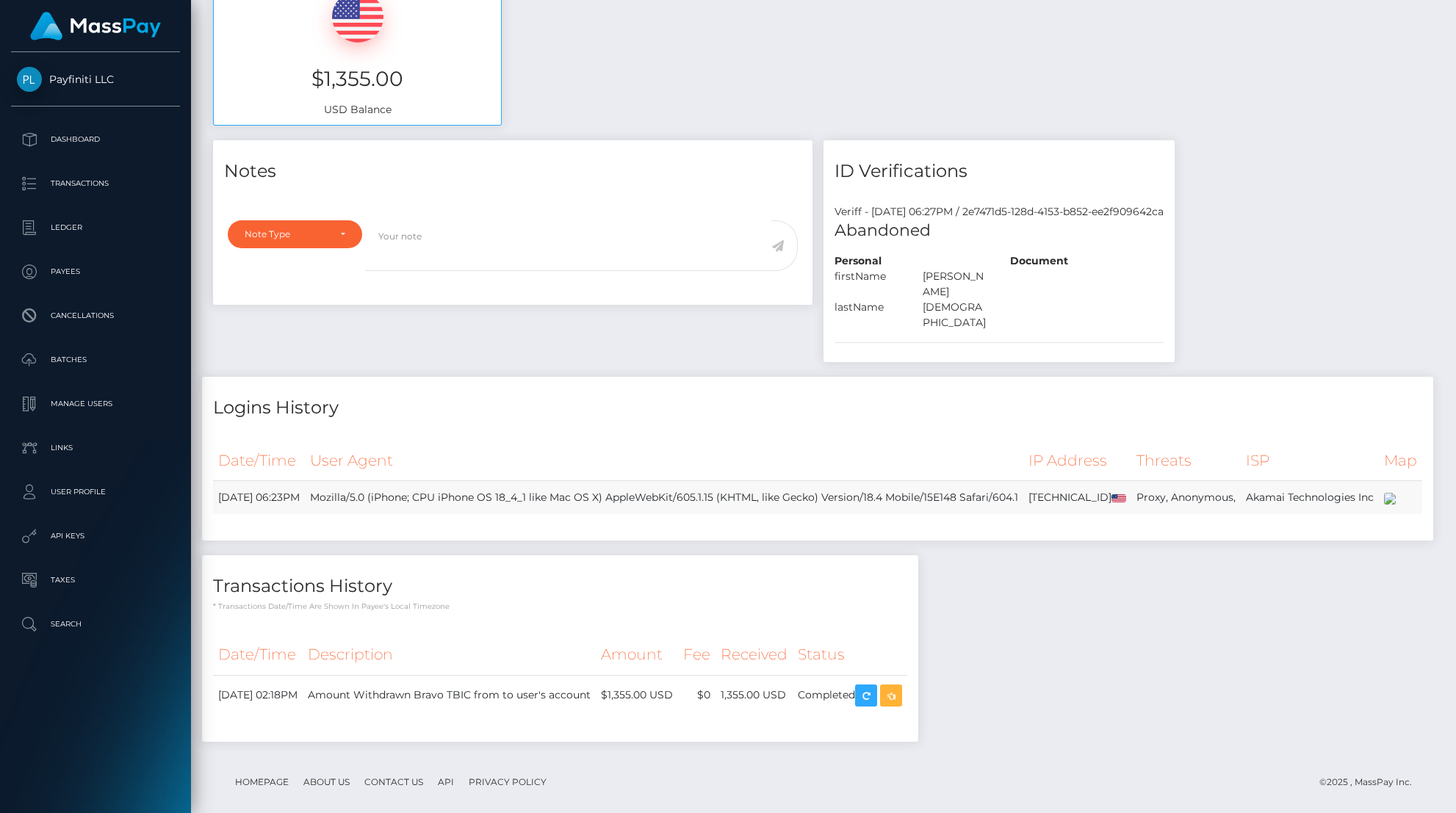
click at [1131, 501] on td "Proxy, Anonymous," at bounding box center [1185, 498] width 109 height 34
click at [1384, 492] on img at bounding box center [1390, 499] width 12 height 12
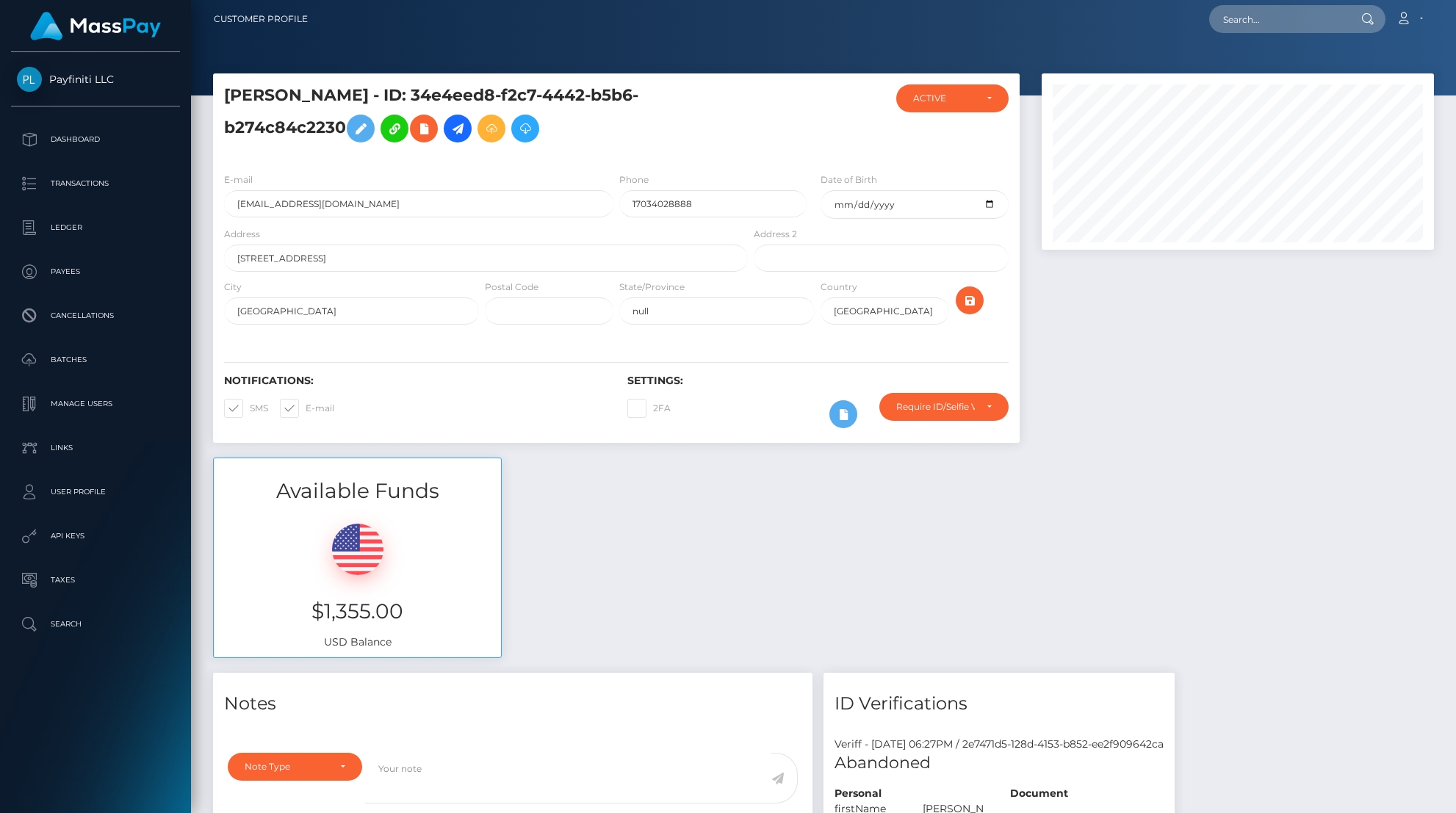
scroll to position [0, 0]
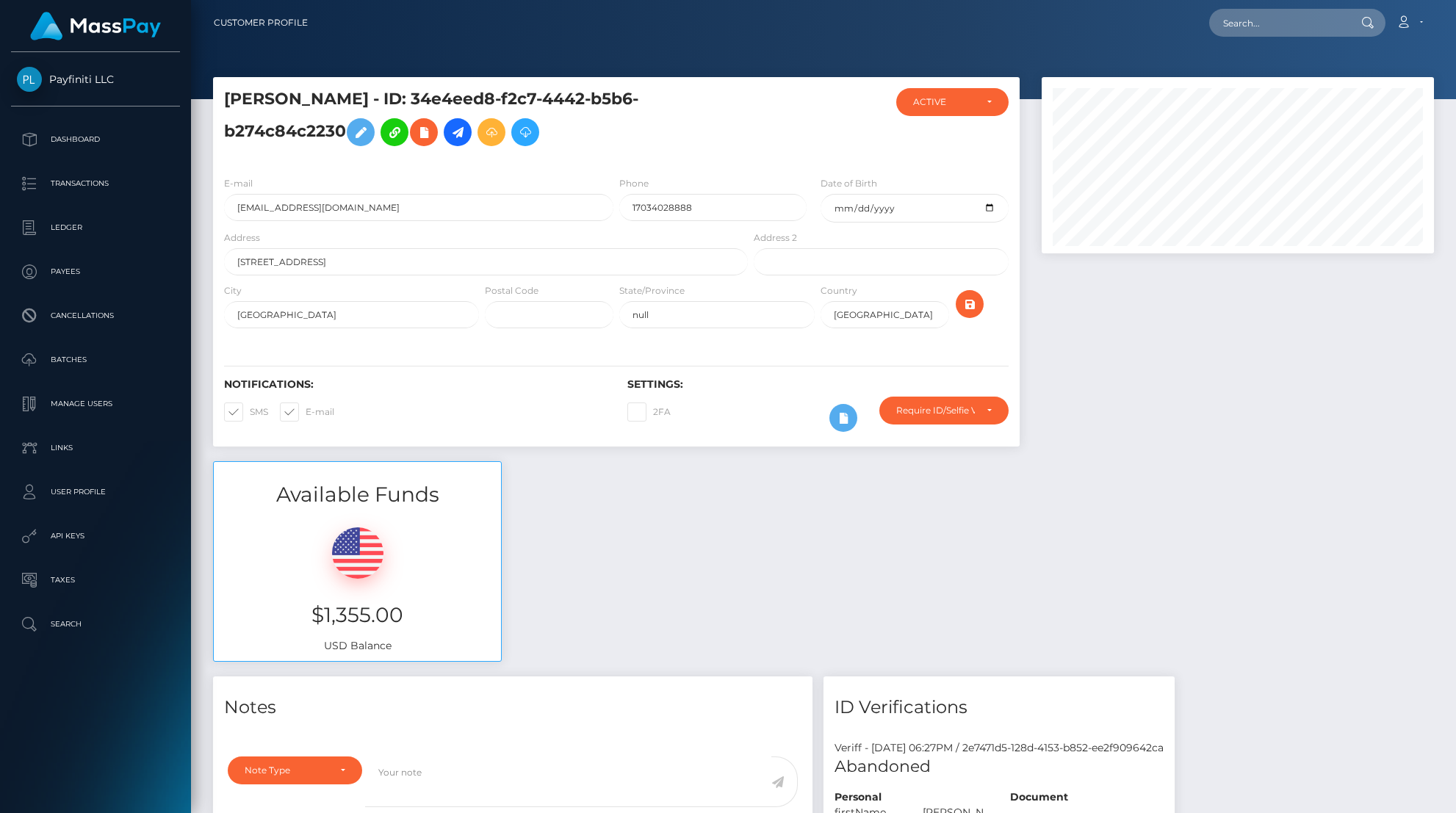
click at [1127, 479] on div "Available Funds $1,355.00 USD Balance" at bounding box center [824, 569] width 1243 height 216
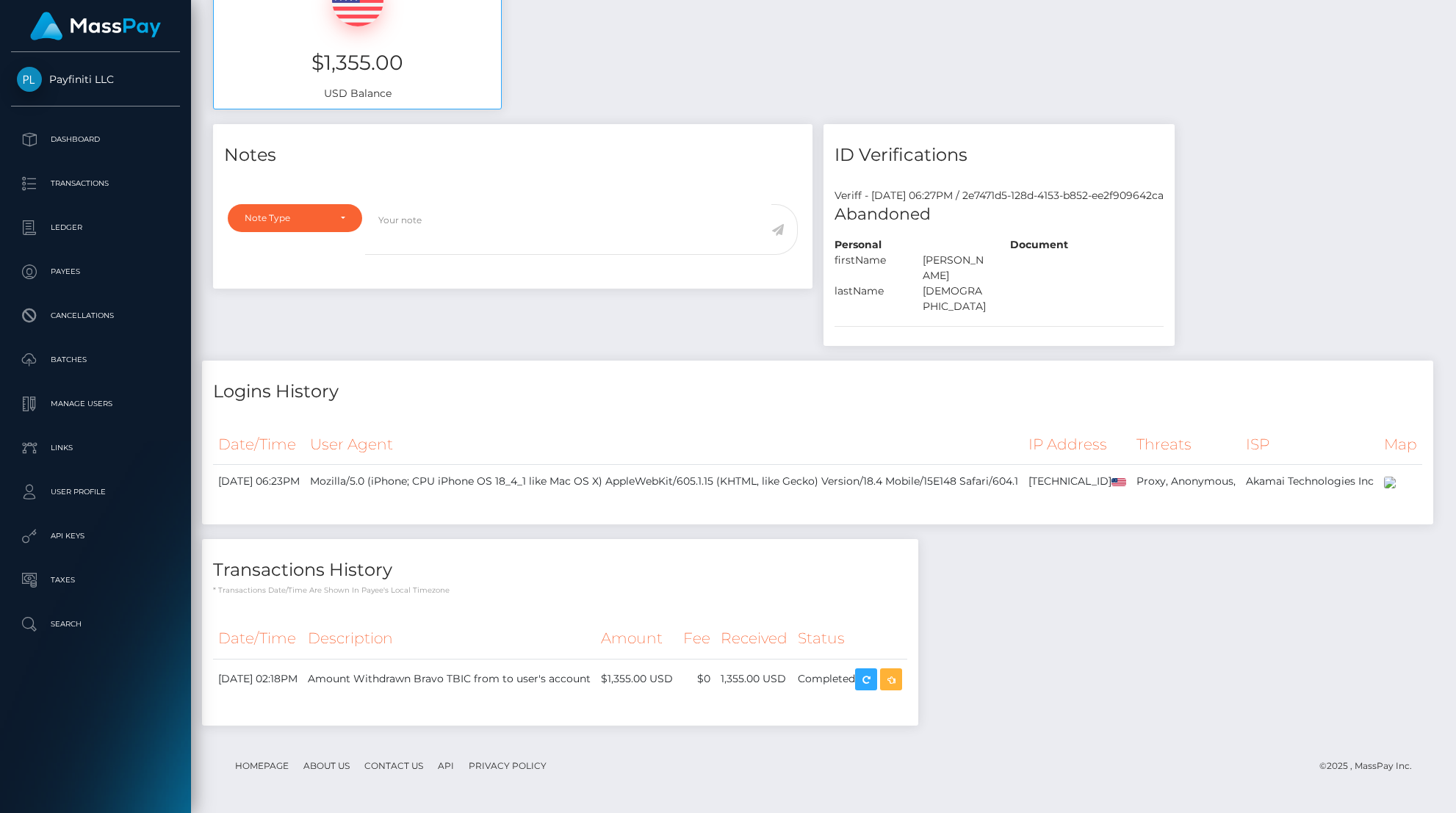
scroll to position [571, 0]
